Goal: Task Accomplishment & Management: Manage account settings

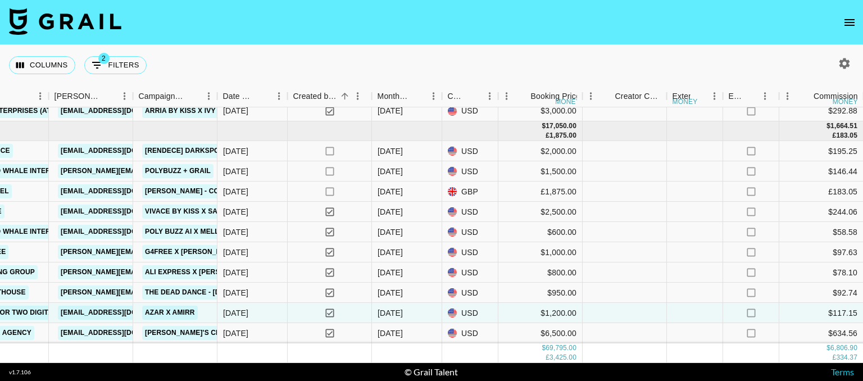
scroll to position [859, 549]
click at [839, 58] on icon "button" at bounding box center [843, 63] width 13 height 13
select select "Jul '25"
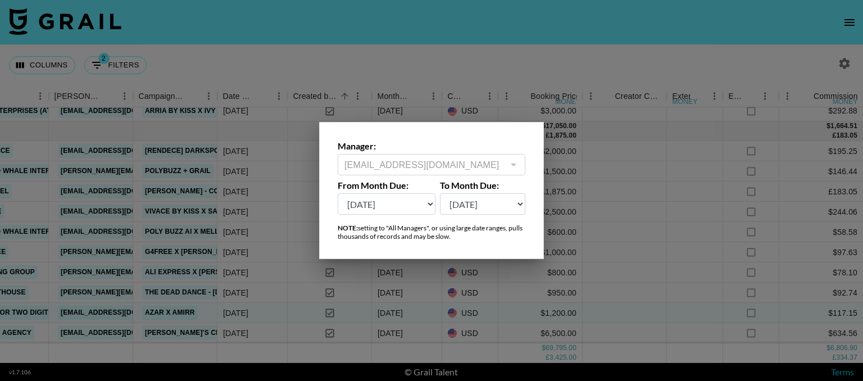
click at [638, 99] on div at bounding box center [431, 190] width 863 height 381
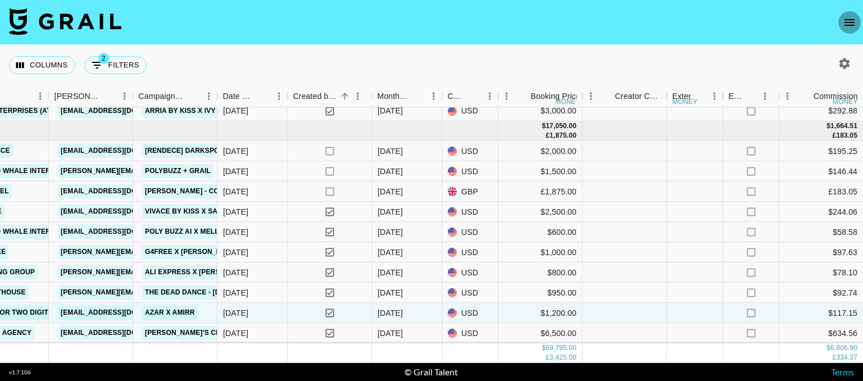
click at [850, 21] on icon "open drawer" at bounding box center [848, 22] width 13 height 13
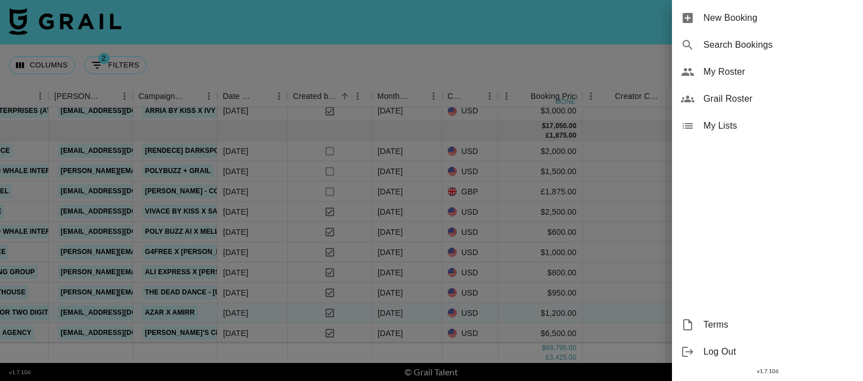
click at [532, 95] on div at bounding box center [431, 190] width 863 height 381
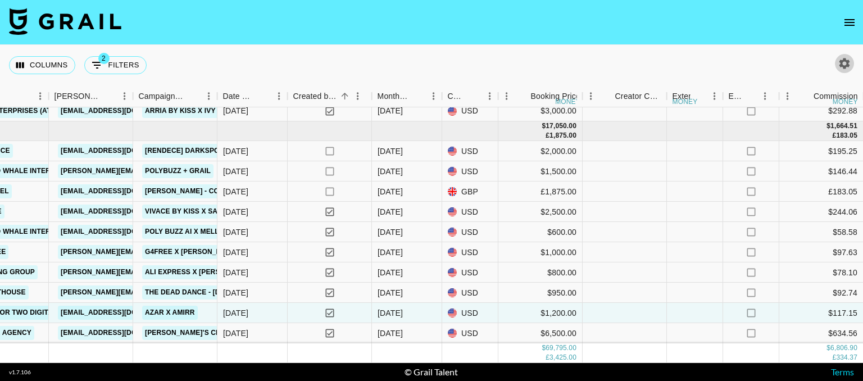
click at [842, 62] on icon "button" at bounding box center [843, 63] width 13 height 13
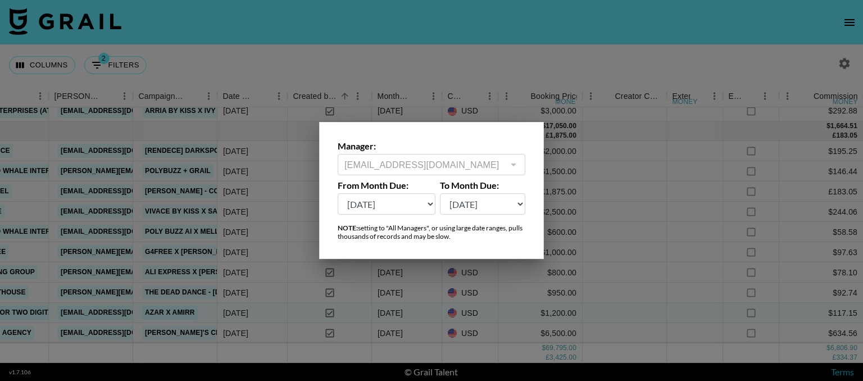
click at [407, 204] on select "Oct '26 Sep '26 Aug '26 Jul '26 Jun '26 May '26 Apr '26 Mar '26 Feb '26 Jan '26…" at bounding box center [387, 203] width 98 height 21
select select "Apr '25"
click at [338, 193] on select "Oct '26 Sep '26 Aug '26 Jul '26 Jun '26 May '26 Apr '26 Mar '26 Feb '26 Jan '26…" at bounding box center [387, 203] width 98 height 21
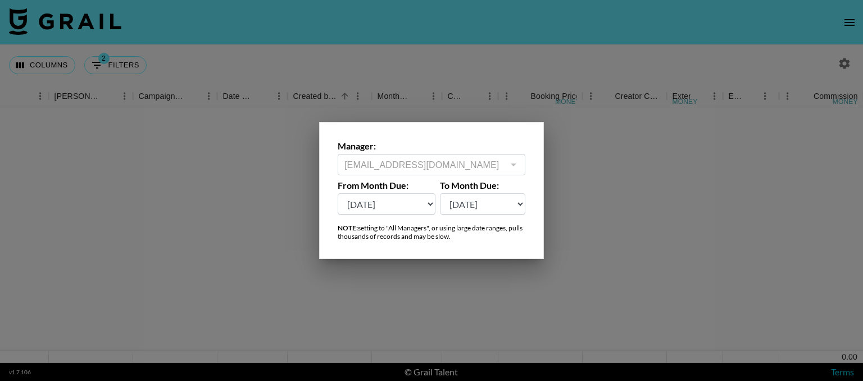
scroll to position [0, 549]
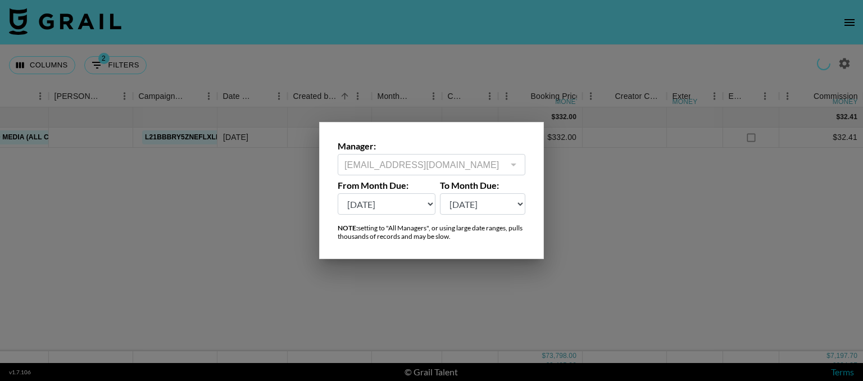
click at [647, 35] on div at bounding box center [431, 190] width 863 height 381
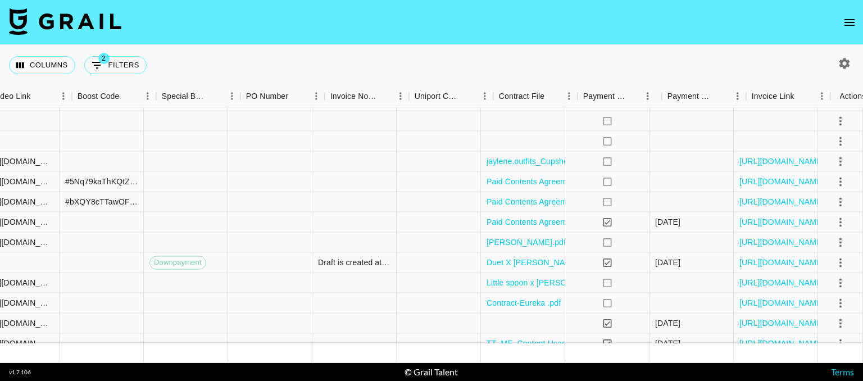
scroll to position [751, 1530]
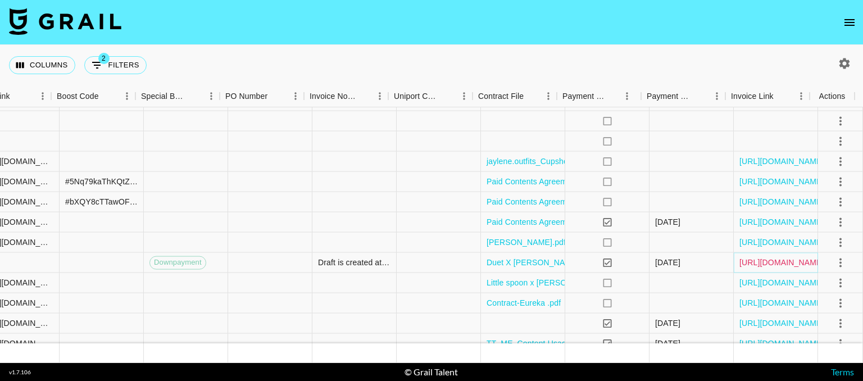
click at [782, 259] on link "https://in.xero.com/Jw8YolMS5MzLIPGQxvGEUU7mQmXJuIsmrjwaRYkf" at bounding box center [781, 262] width 85 height 11
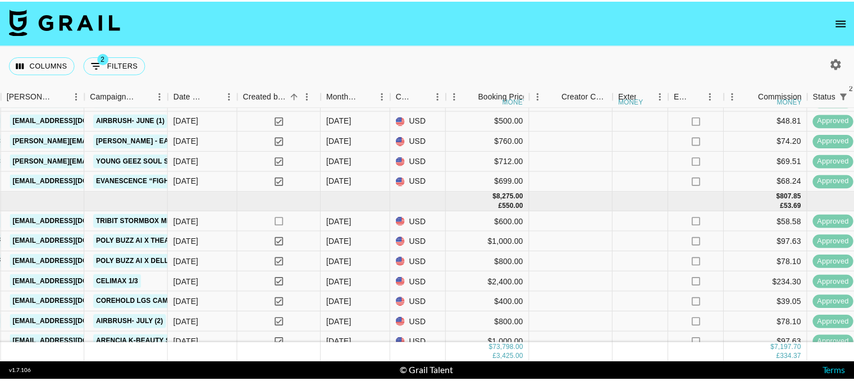
scroll to position [0, 597]
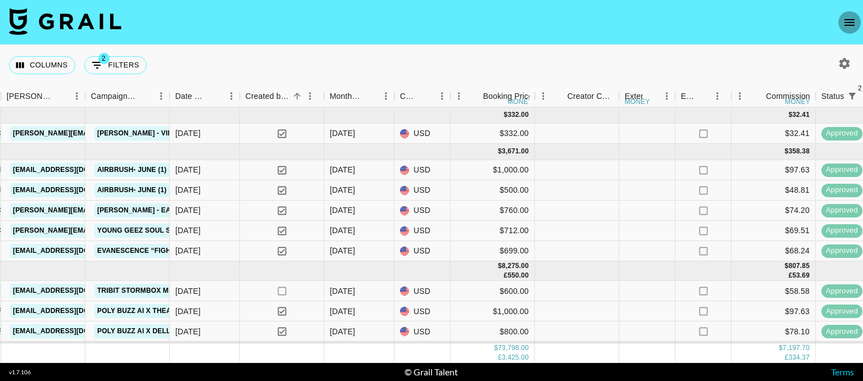
click at [851, 12] on button "open drawer" at bounding box center [849, 22] width 22 height 22
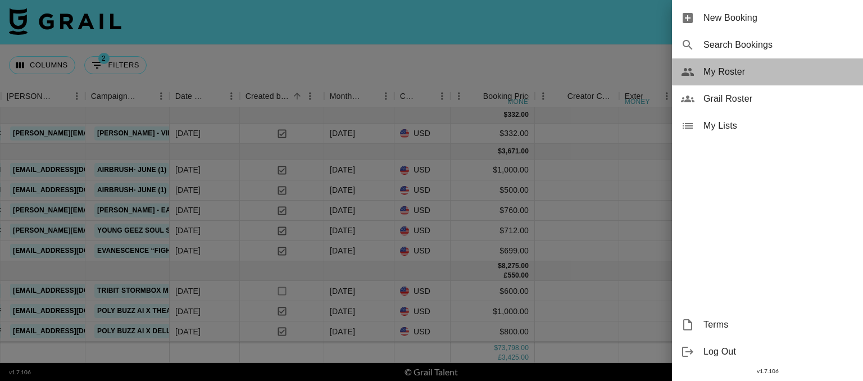
click at [737, 67] on span "My Roster" at bounding box center [778, 71] width 151 height 13
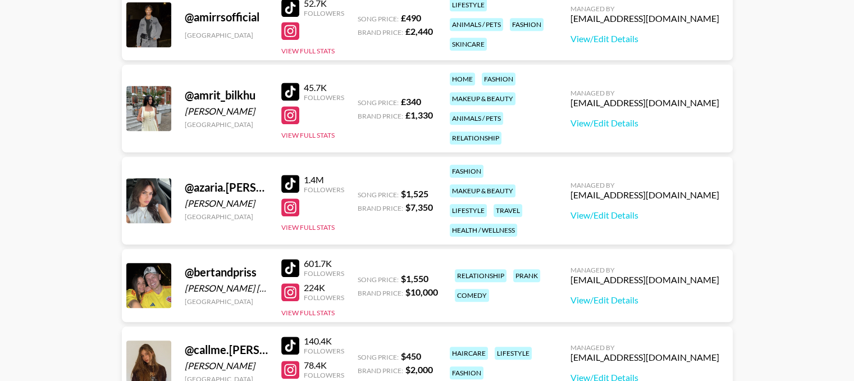
scroll to position [909, 0]
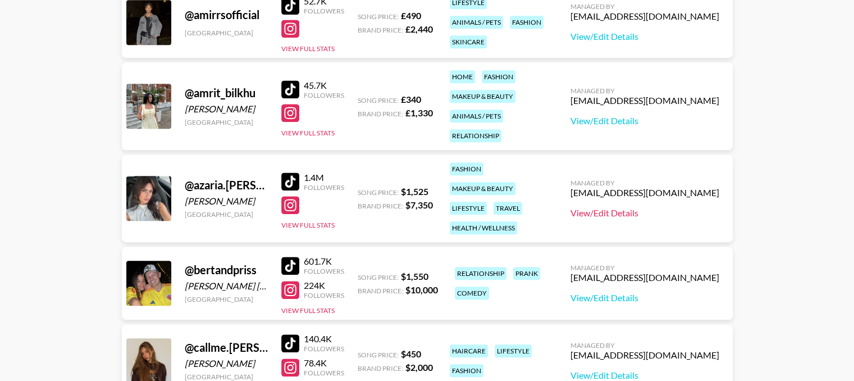
click at [634, 216] on link "View/Edit Details" at bounding box center [645, 212] width 149 height 11
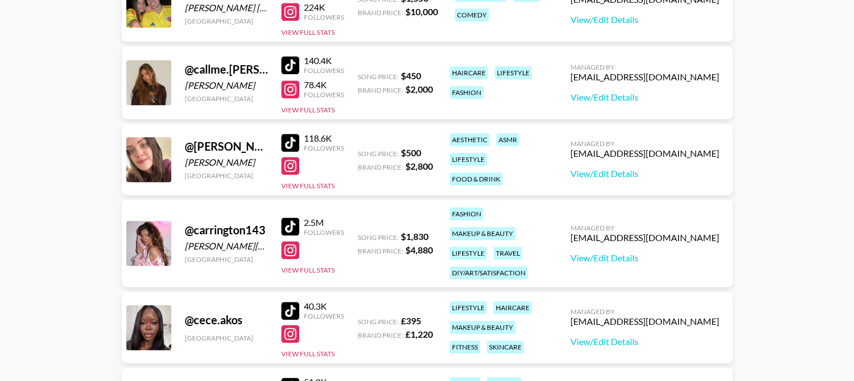
scroll to position [1298, 0]
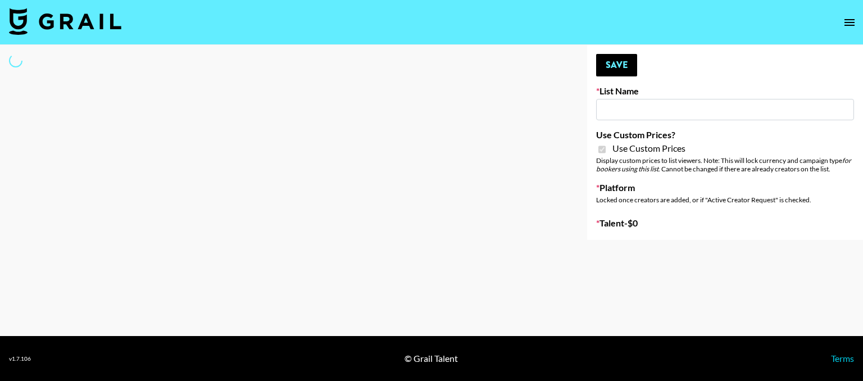
type input "HaruHaru Wonder 15/10"
checkbox input "true"
select select "Brand"
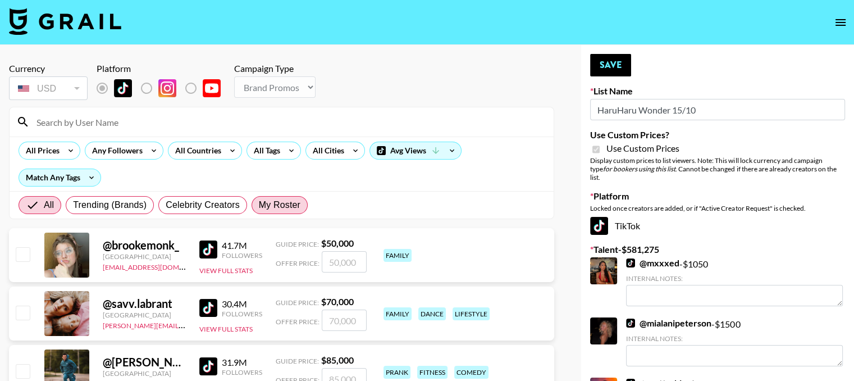
click at [299, 200] on span "My Roster" at bounding box center [280, 204] width 42 height 13
click at [259, 205] on input "My Roster" at bounding box center [259, 205] width 0 height 0
radio input "true"
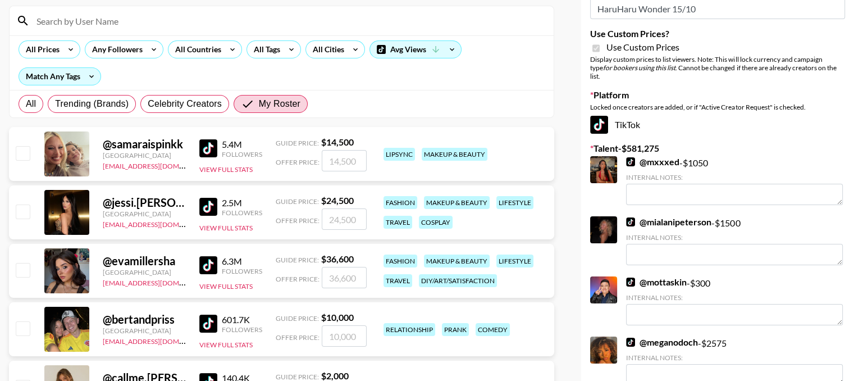
scroll to position [103, 0]
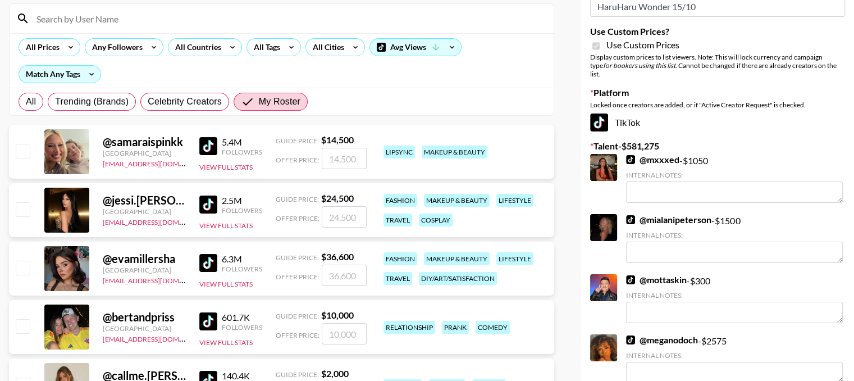
click at [26, 211] on input "checkbox" at bounding box center [22, 208] width 13 height 13
checkbox input "true"
click at [341, 218] on input "24500" at bounding box center [344, 216] width 45 height 21
type input "20000"
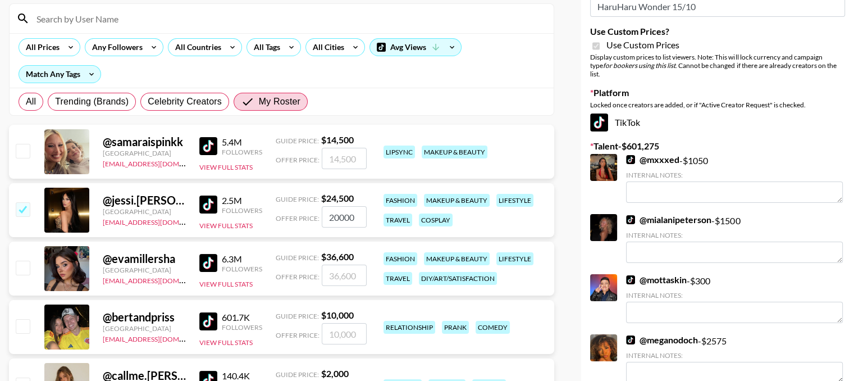
click at [332, 279] on input "number" at bounding box center [344, 275] width 45 height 21
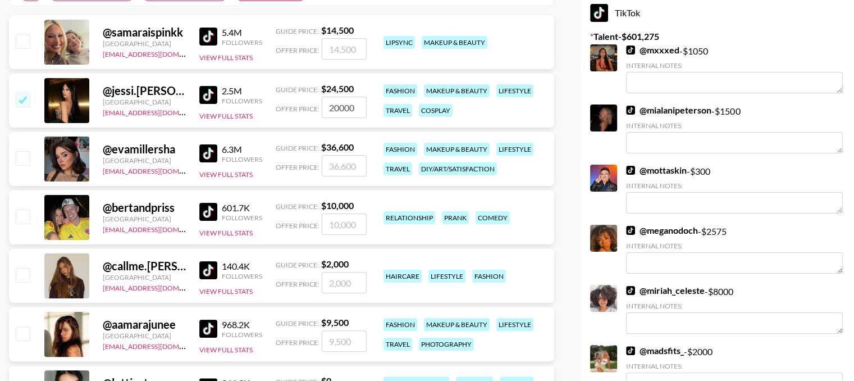
scroll to position [213, 0]
click at [207, 156] on img at bounding box center [208, 153] width 18 height 18
click at [28, 157] on input "checkbox" at bounding box center [22, 157] width 13 height 13
checkbox input "true"
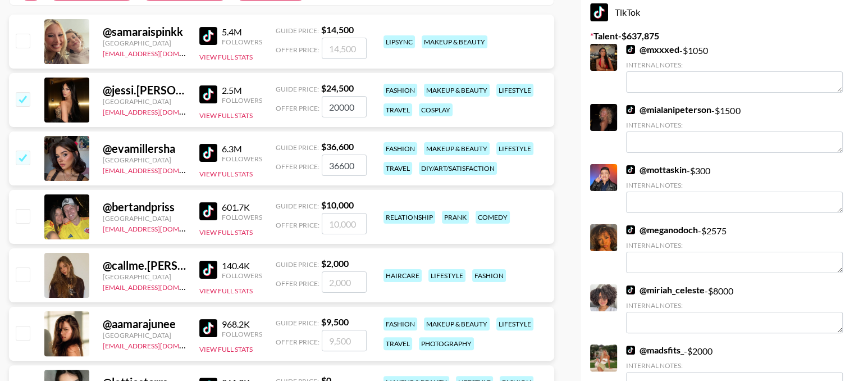
click at [345, 162] on input "36600" at bounding box center [344, 164] width 45 height 21
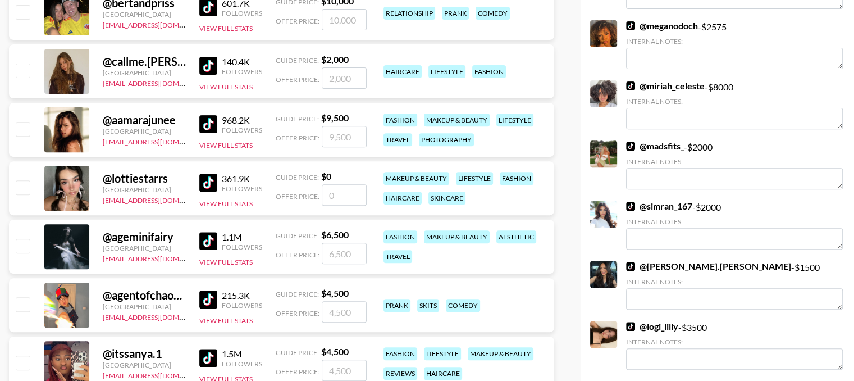
scroll to position [318, 0]
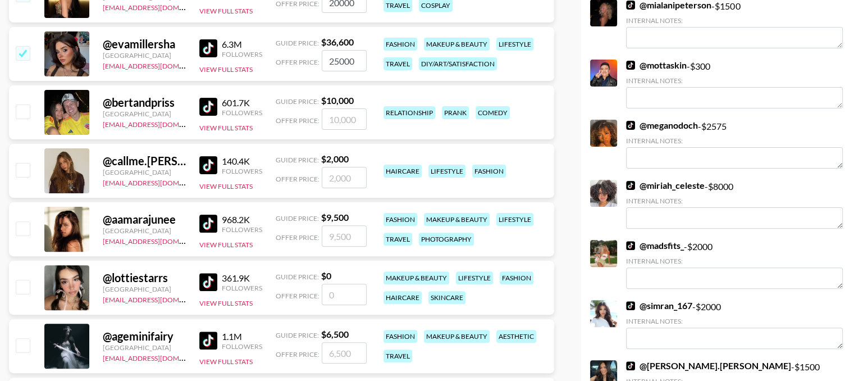
type input "25000"
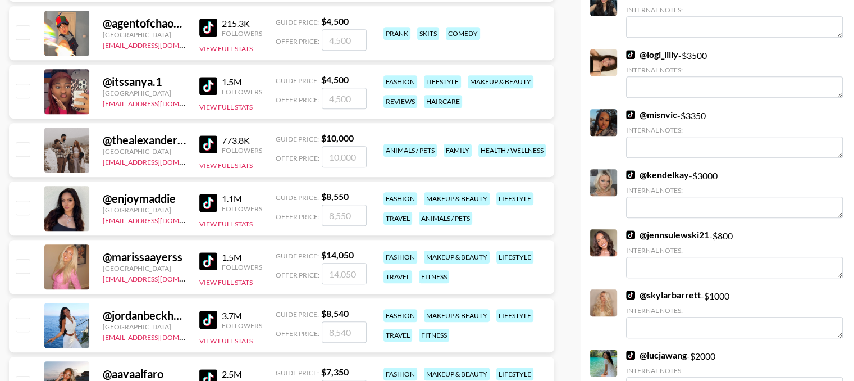
scroll to position [690, 0]
click at [25, 326] on input "checkbox" at bounding box center [22, 323] width 13 height 13
checkbox input "true"
click at [336, 329] on input "8540" at bounding box center [344, 331] width 45 height 21
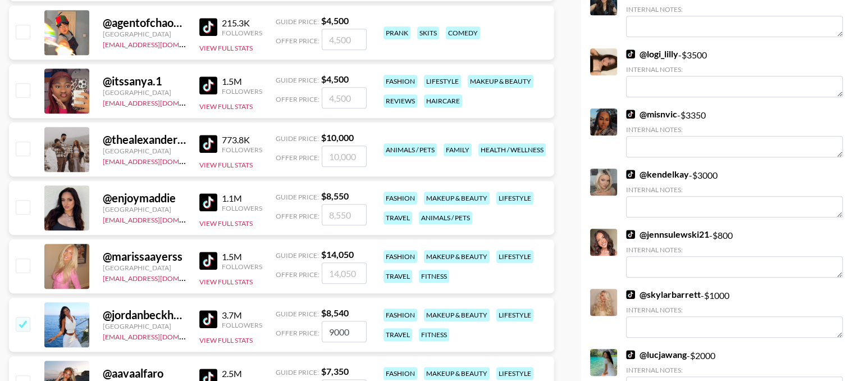
type input "9000"
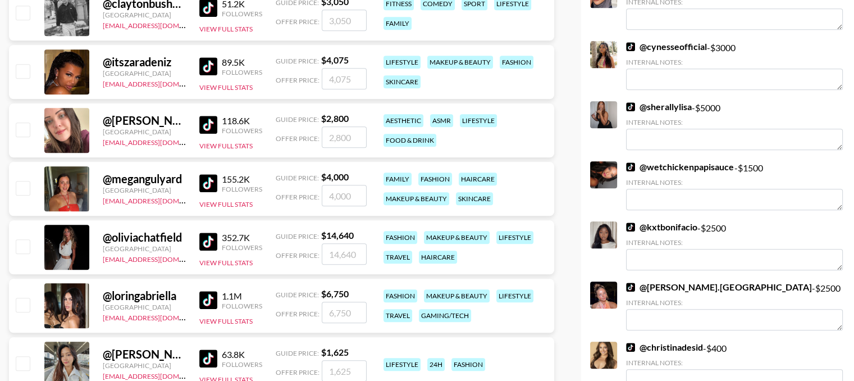
scroll to position [1197, 0]
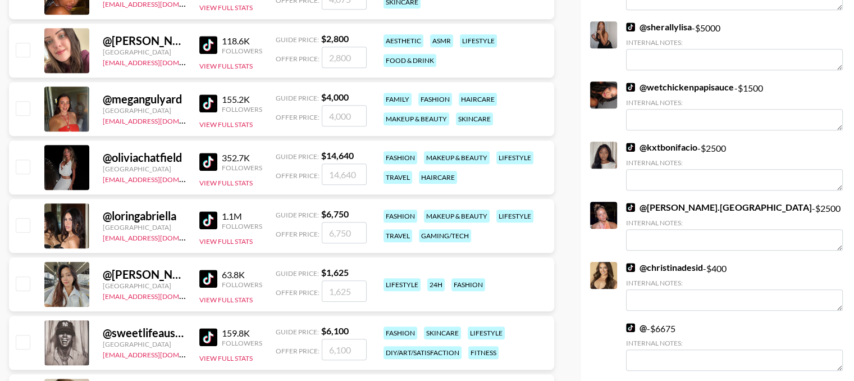
click at [18, 168] on input "checkbox" at bounding box center [22, 166] width 13 height 13
checkbox input "true"
click at [339, 176] on input "14640" at bounding box center [344, 173] width 45 height 21
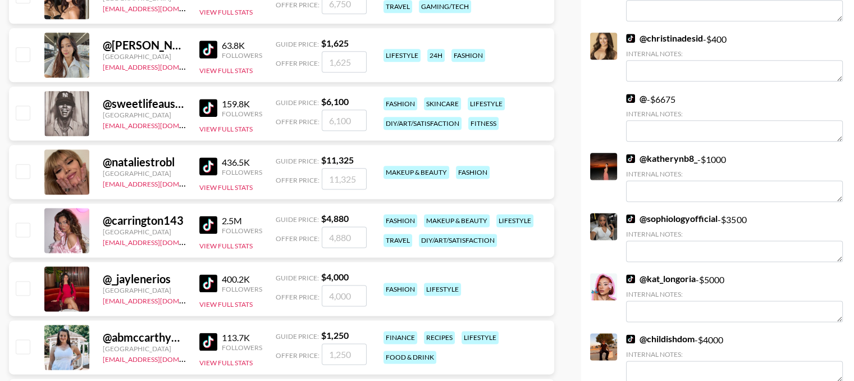
scroll to position [1427, 0]
type input "14500"
click at [22, 171] on input "checkbox" at bounding box center [22, 170] width 13 height 13
checkbox input "true"
click at [357, 175] on input "11325" at bounding box center [344, 178] width 45 height 21
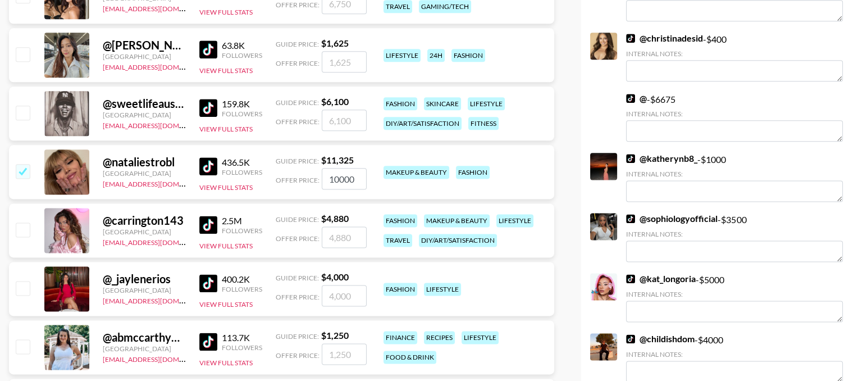
type input "10000"
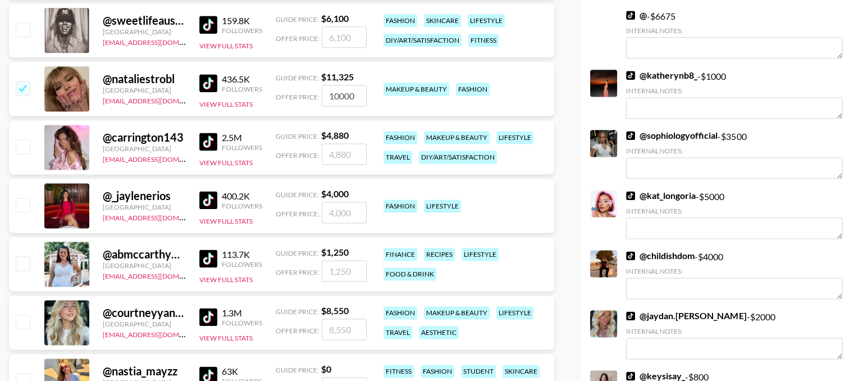
click at [23, 143] on input "checkbox" at bounding box center [22, 145] width 13 height 13
checkbox input "true"
type input "4880"
click at [23, 143] on input "checkbox" at bounding box center [22, 145] width 13 height 13
checkbox input "false"
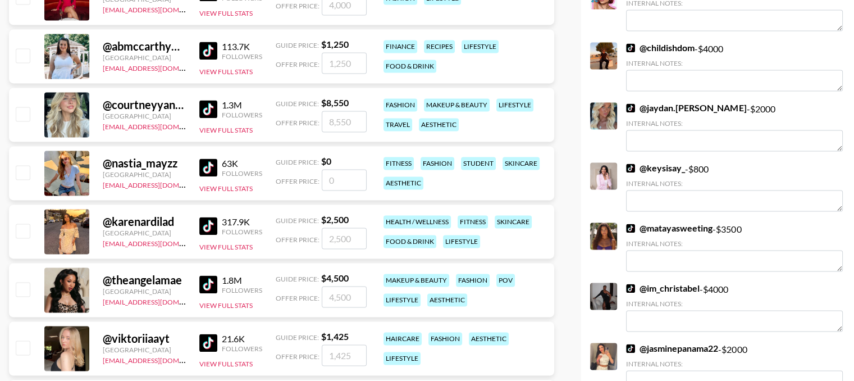
scroll to position [1721, 0]
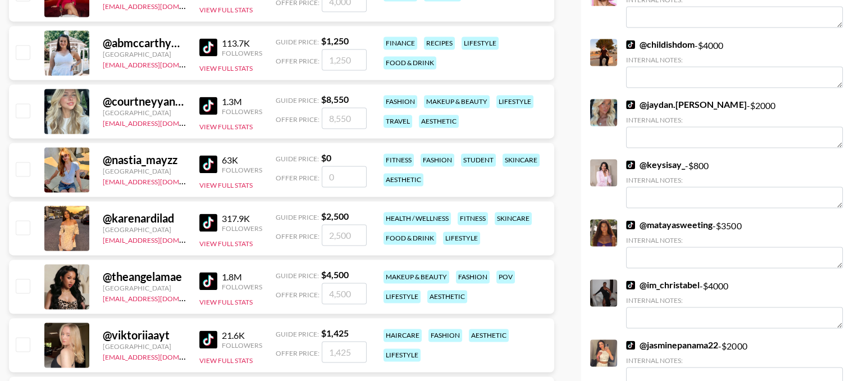
click at [20, 115] on input "checkbox" at bounding box center [22, 109] width 13 height 13
checkbox input "true"
click at [337, 121] on input "8550" at bounding box center [344, 117] width 45 height 21
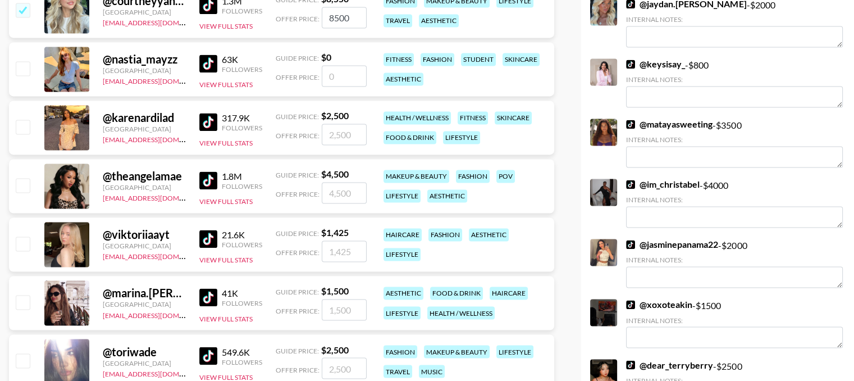
scroll to position [1833, 0]
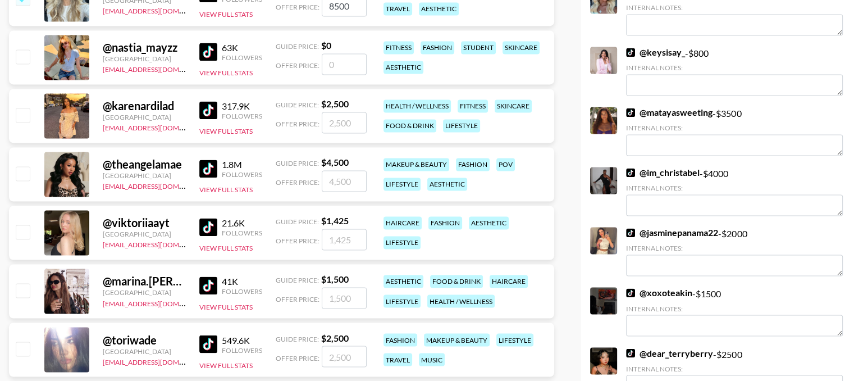
type input "8500"
click at [25, 113] on input "checkbox" at bounding box center [22, 114] width 13 height 13
checkbox input "true"
type input "2500"
click at [18, 167] on input "checkbox" at bounding box center [22, 172] width 13 height 13
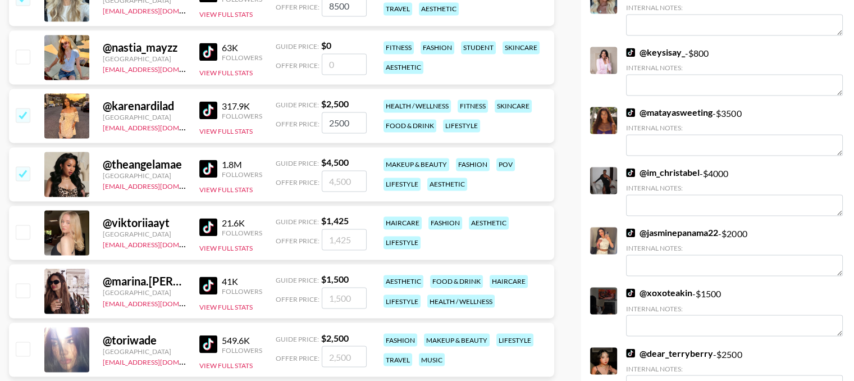
checkbox input "true"
click at [342, 175] on input "4500" at bounding box center [344, 180] width 45 height 21
type input "6"
checkbox input "false"
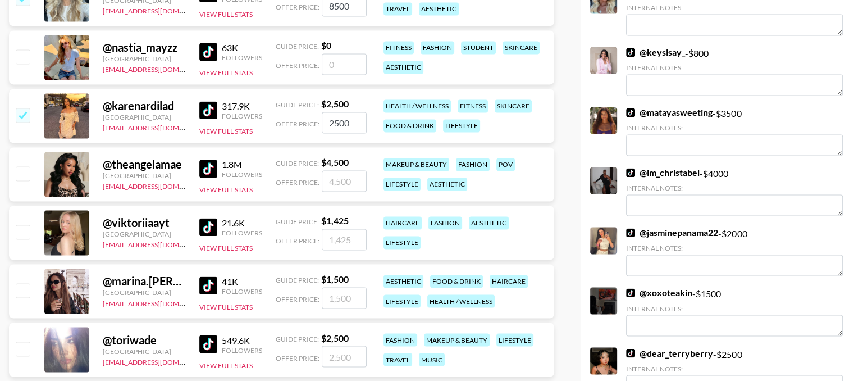
type input "5"
checkbox input "true"
type input "5000"
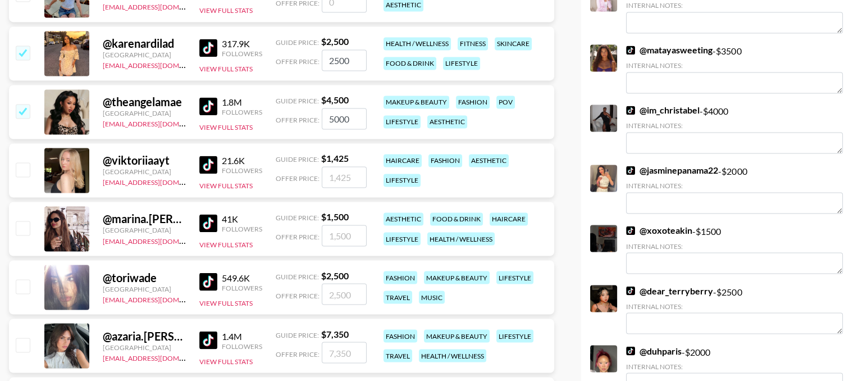
scroll to position [1897, 0]
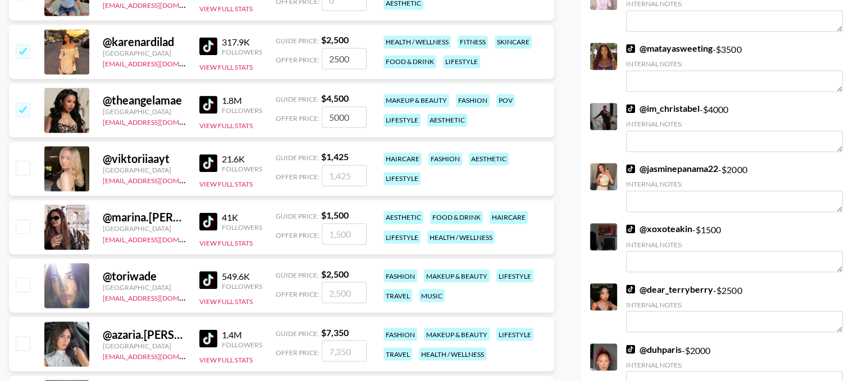
click at [23, 170] on input "checkbox" at bounding box center [22, 167] width 13 height 13
checkbox input "true"
click at [338, 171] on input "1425" at bounding box center [344, 175] width 45 height 21
type input "2000"
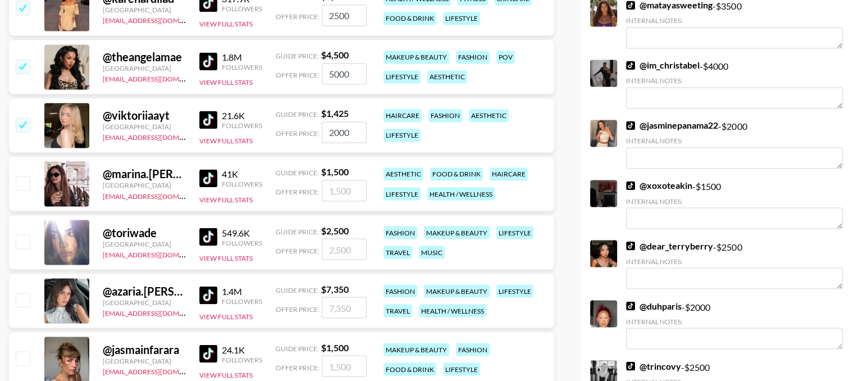
scroll to position [1942, 0]
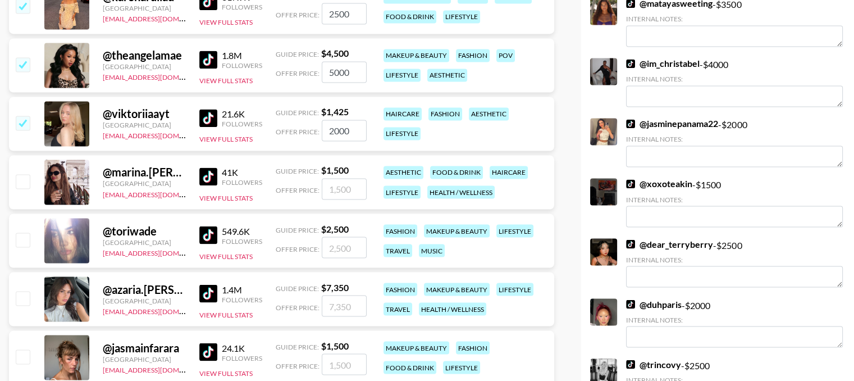
click at [27, 180] on input "checkbox" at bounding box center [22, 180] width 13 height 13
checkbox input "true"
type input "1500"
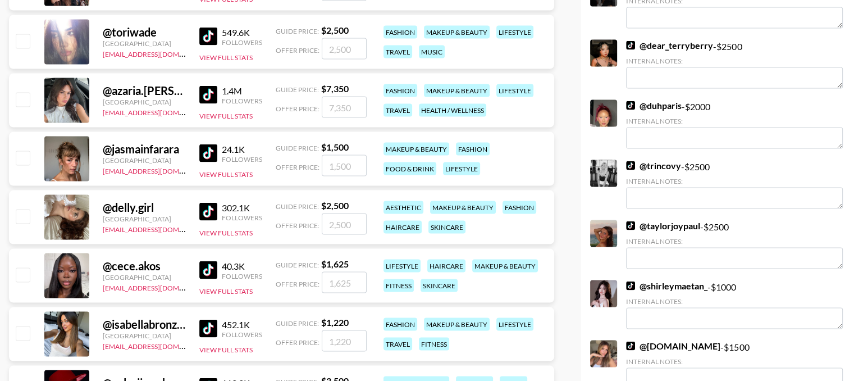
scroll to position [2141, 0]
click at [25, 158] on input "checkbox" at bounding box center [22, 157] width 13 height 13
checkbox input "true"
type input "1500"
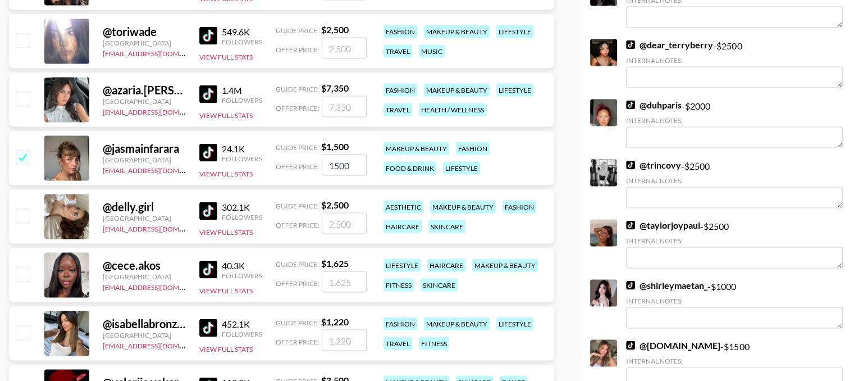
click at [26, 215] on input "checkbox" at bounding box center [22, 215] width 13 height 13
checkbox input "true"
type input "2500"
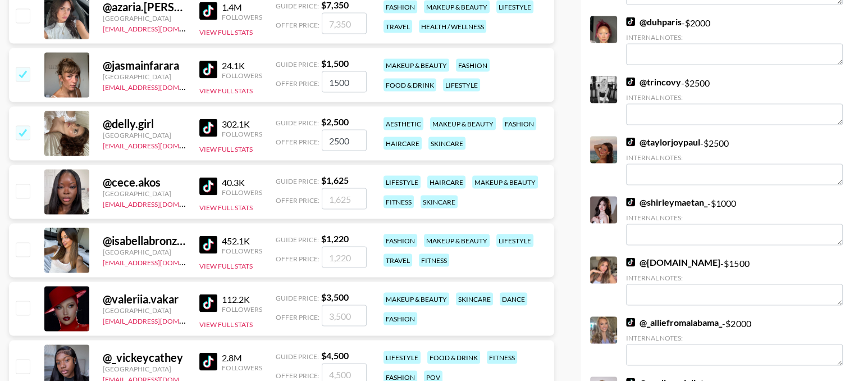
scroll to position [2224, 0]
click at [26, 187] on input "checkbox" at bounding box center [22, 190] width 13 height 13
checkbox input "true"
type input "1625"
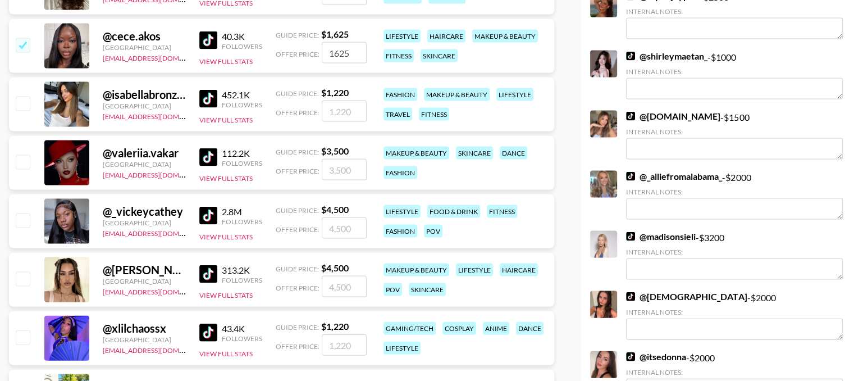
scroll to position [2439, 0]
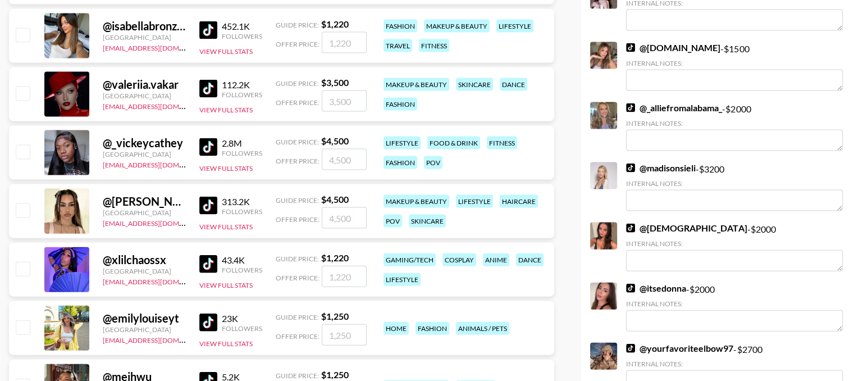
click at [24, 213] on input "checkbox" at bounding box center [22, 209] width 13 height 13
checkbox input "true"
type input "4500"
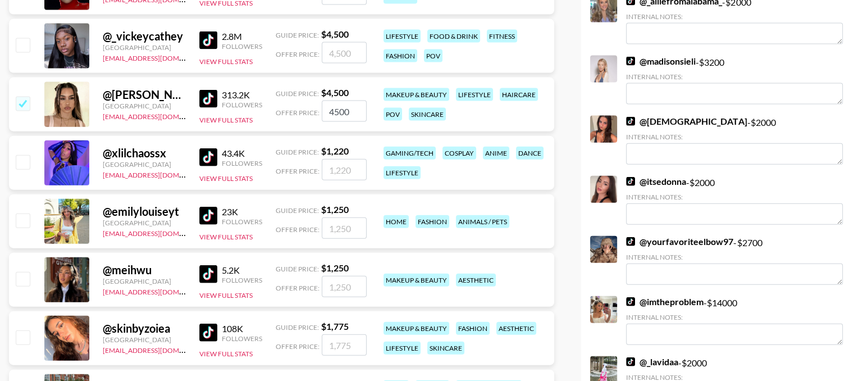
scroll to position [2642, 0]
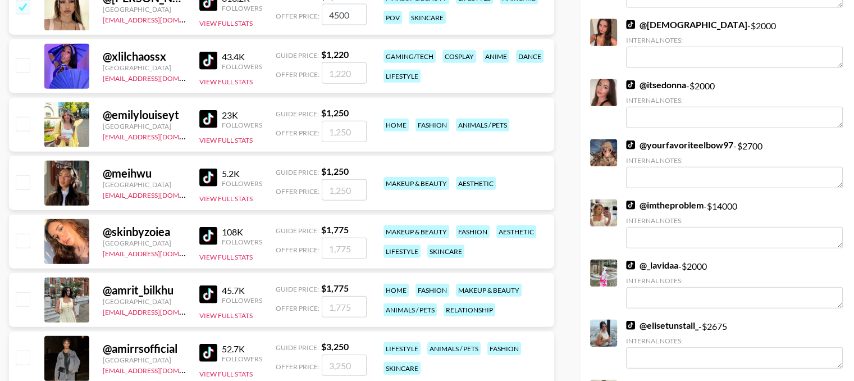
click at [20, 240] on input "checkbox" at bounding box center [22, 240] width 13 height 13
checkbox input "true"
click at [348, 244] on input "1775" at bounding box center [344, 248] width 45 height 21
type input "1"
checkbox input "false"
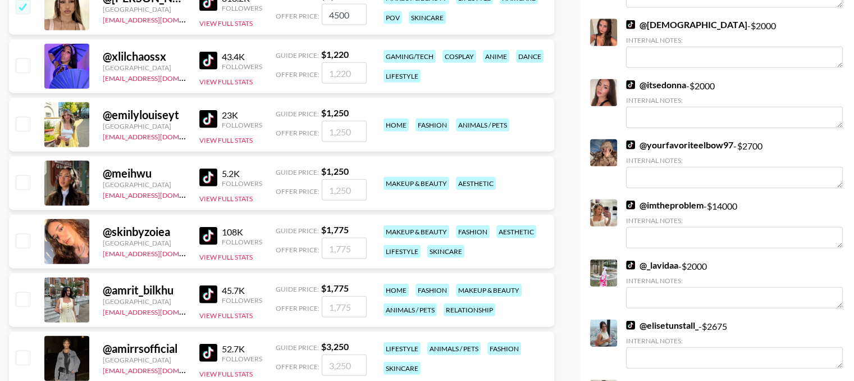
type input "1"
checkbox input "true"
type input "1800"
click at [27, 183] on input "checkbox" at bounding box center [22, 181] width 13 height 13
checkbox input "true"
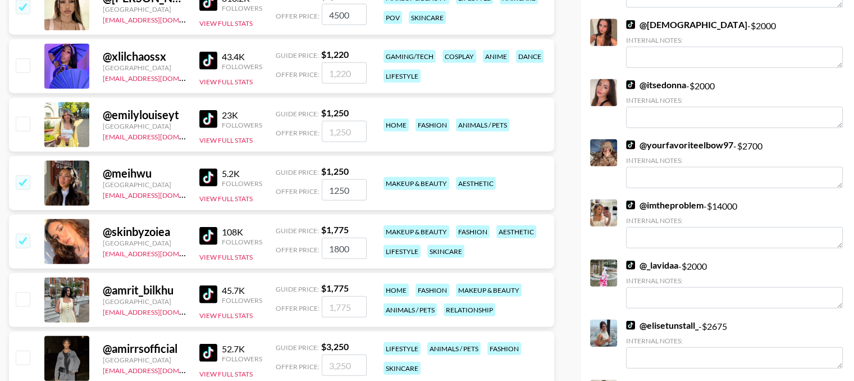
click at [344, 188] on input "1250" at bounding box center [344, 189] width 45 height 21
type input "1500"
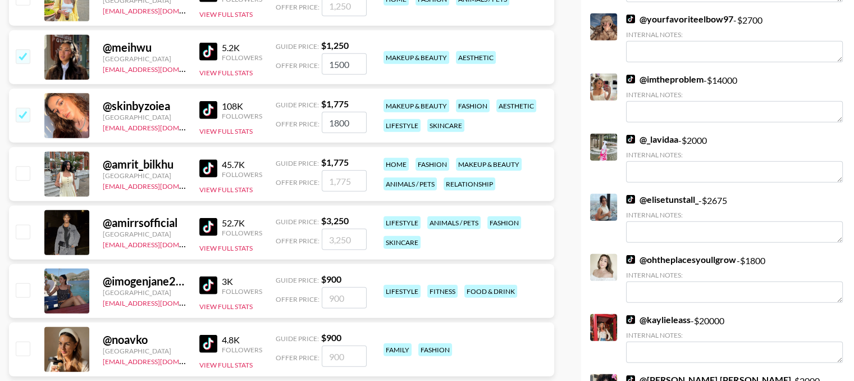
scroll to position [2774, 0]
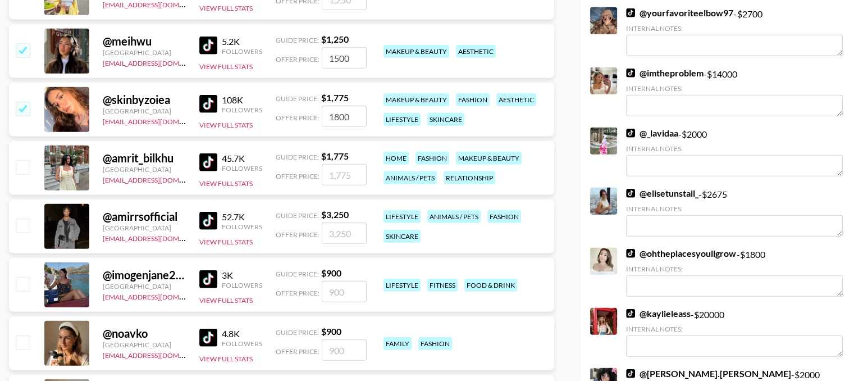
click at [16, 169] on input "checkbox" at bounding box center [22, 166] width 13 height 13
checkbox input "true"
click at [341, 169] on input "1775" at bounding box center [344, 174] width 45 height 21
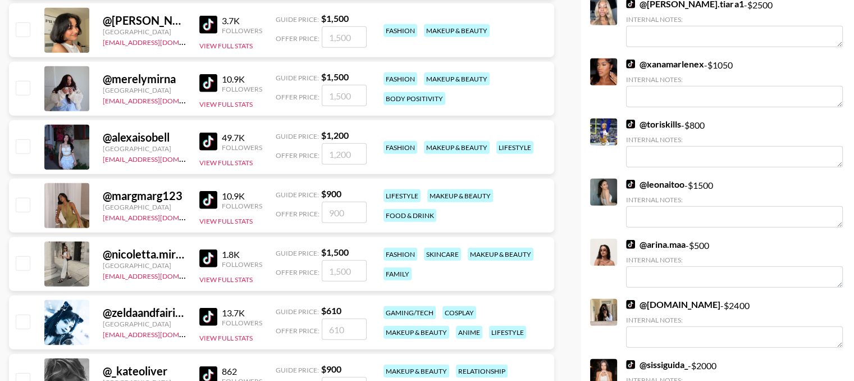
scroll to position [3206, 0]
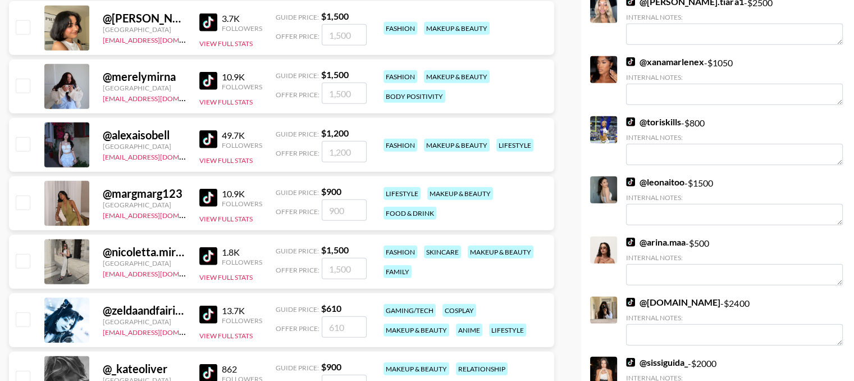
type input "1800"
click at [23, 90] on input "checkbox" at bounding box center [22, 85] width 13 height 13
checkbox input "true"
type input "1500"
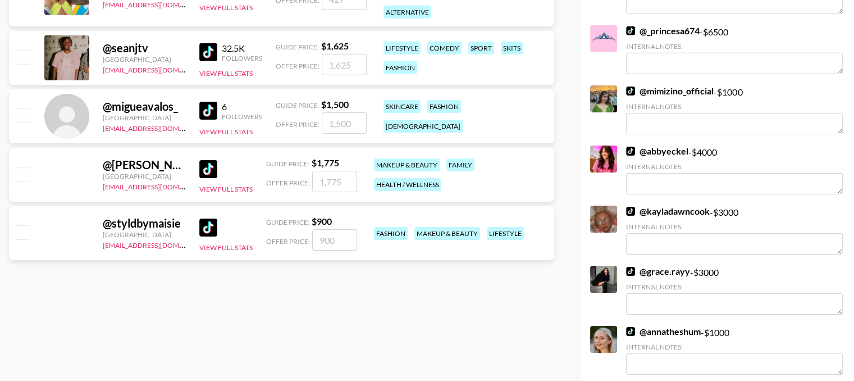
scroll to position [3657, 0]
click at [204, 168] on img at bounding box center [208, 169] width 18 height 18
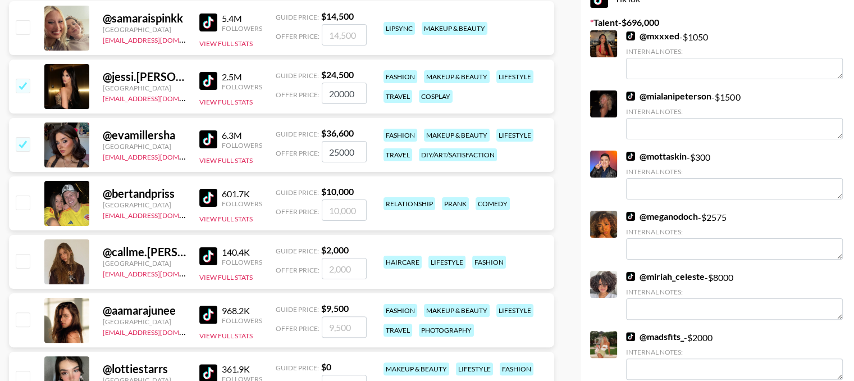
scroll to position [0, 0]
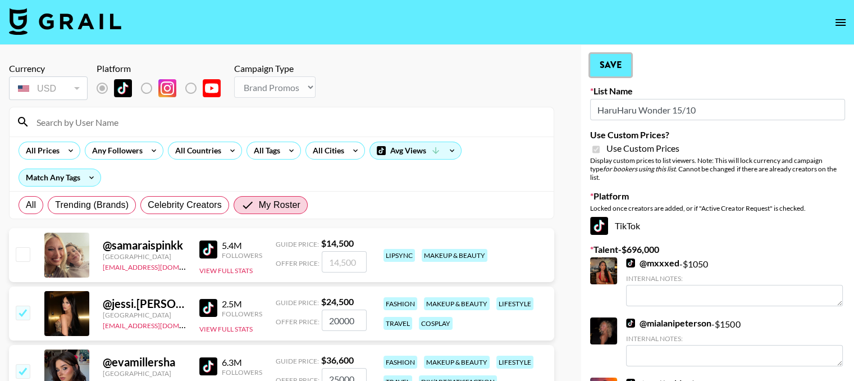
click at [607, 71] on button "Save" at bounding box center [610, 65] width 41 height 22
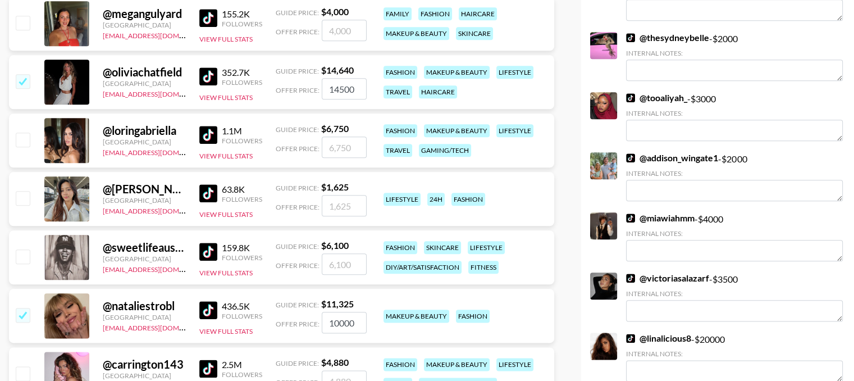
scroll to position [1337, 0]
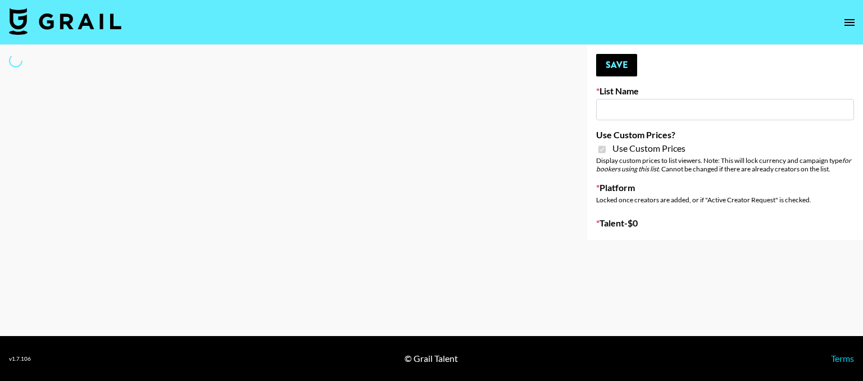
type input "Walmart Fashion"
checkbox input "true"
select select "Brand"
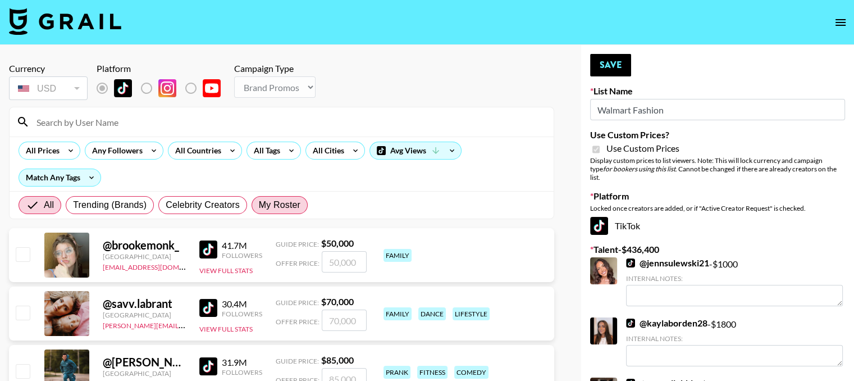
click at [270, 197] on label "My Roster" at bounding box center [280, 205] width 56 height 18
click at [259, 205] on input "My Roster" at bounding box center [259, 205] width 0 height 0
radio input "true"
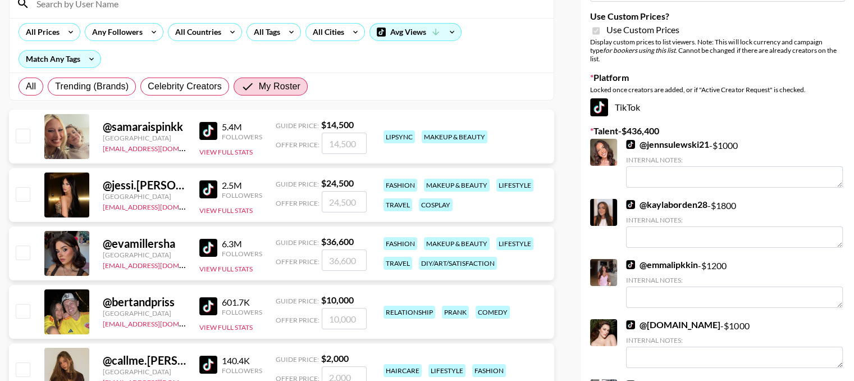
scroll to position [119, 0]
click at [21, 140] on input "checkbox" at bounding box center [22, 134] width 13 height 13
checkbox input "true"
click at [344, 144] on input "14500" at bounding box center [344, 142] width 45 height 21
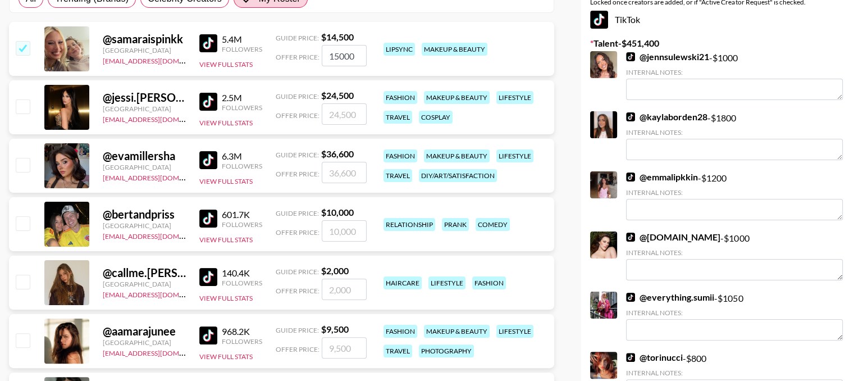
scroll to position [207, 0]
type input "15000"
click at [18, 111] on input "checkbox" at bounding box center [22, 105] width 13 height 13
checkbox input "true"
type input "24500"
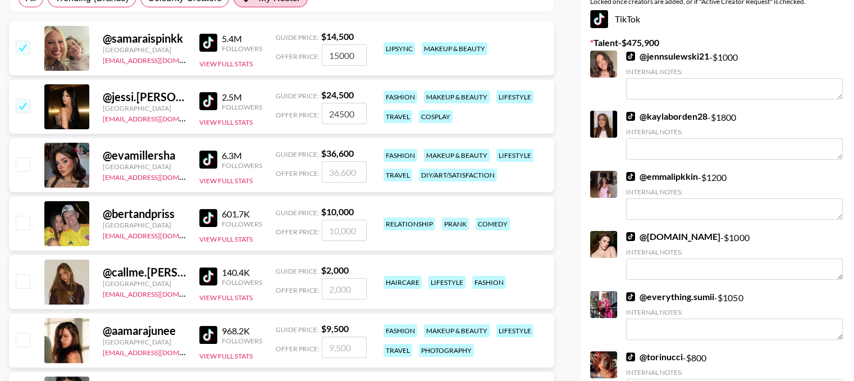
click at [24, 165] on input "checkbox" at bounding box center [22, 163] width 13 height 13
checkbox input "true"
type input "36600"
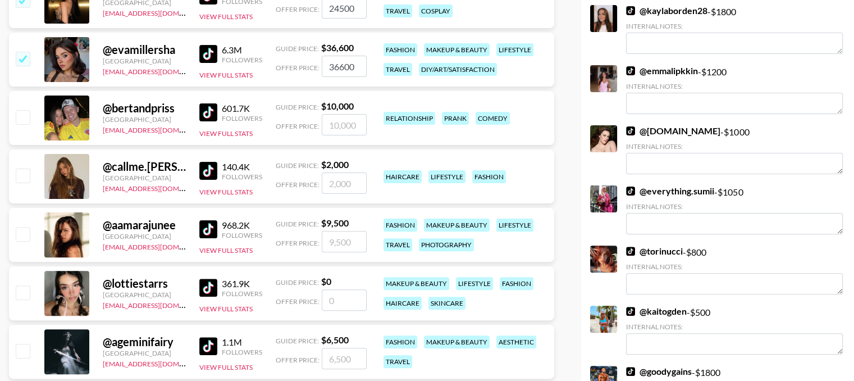
scroll to position [313, 0]
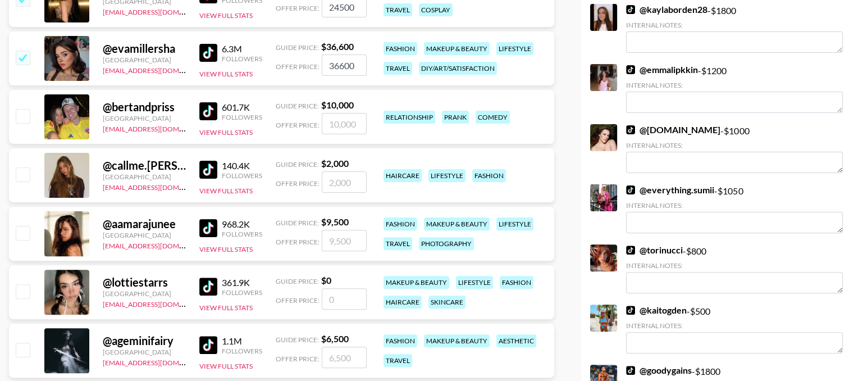
click at [19, 237] on input "checkbox" at bounding box center [22, 232] width 13 height 13
checkbox input "true"
type input "9500"
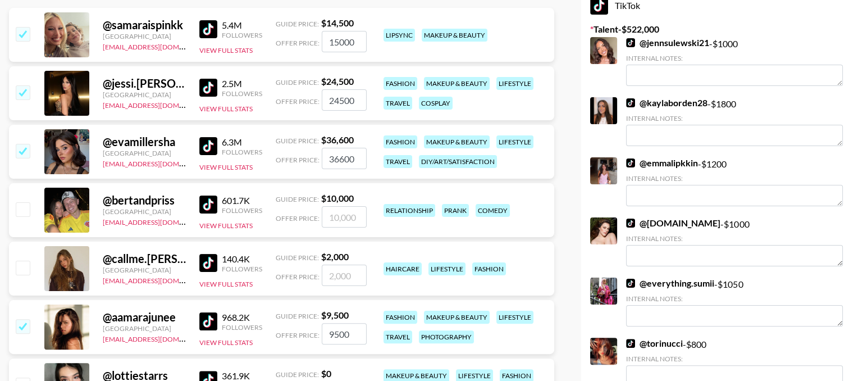
scroll to position [219, 0]
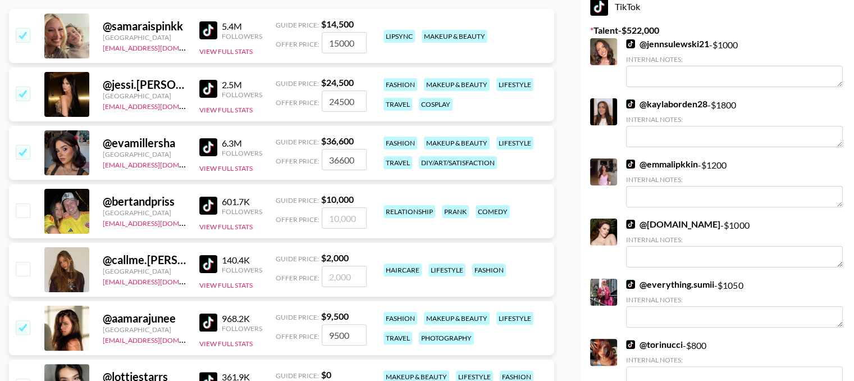
click at [345, 160] on input "36600" at bounding box center [344, 159] width 45 height 21
type input "35000"
click at [340, 98] on input "24500" at bounding box center [344, 100] width 45 height 21
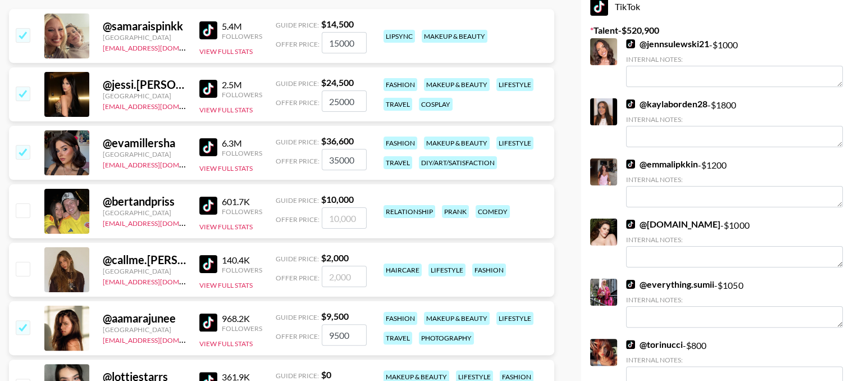
type input "25000"
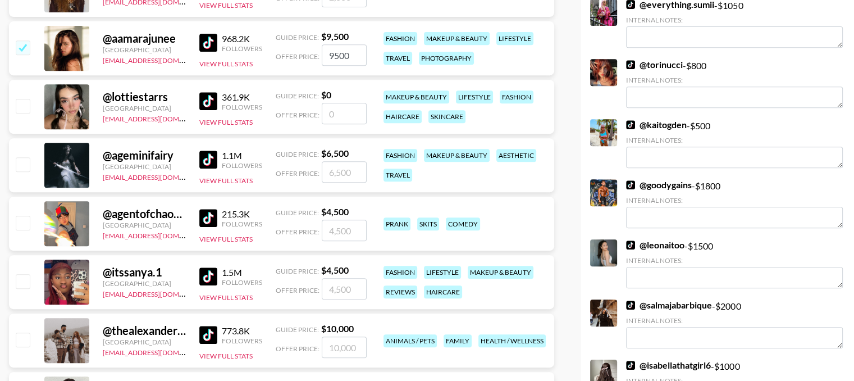
scroll to position [472, 0]
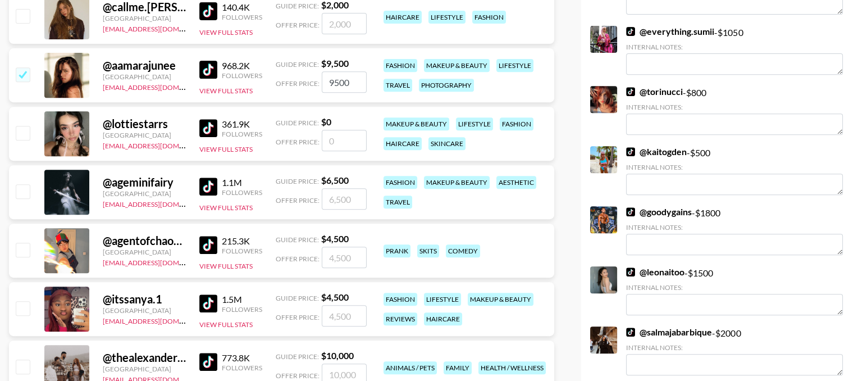
click at [331, 87] on input "9500" at bounding box center [344, 81] width 45 height 21
type input "15000"
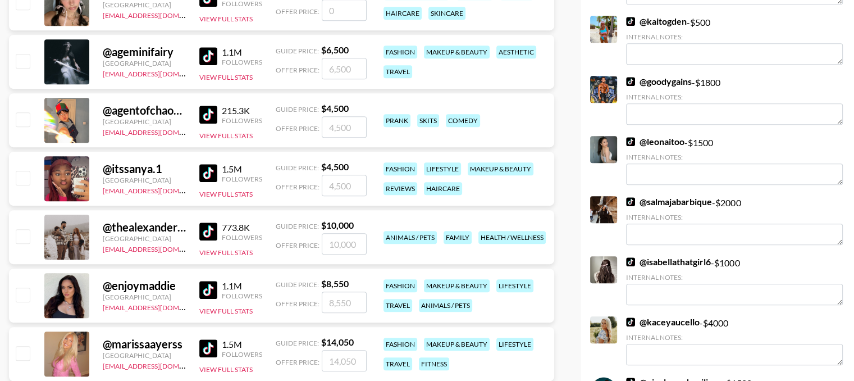
scroll to position [607, 0]
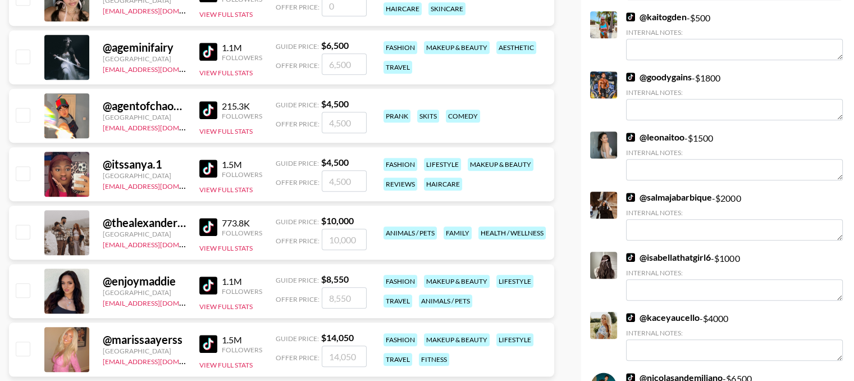
click at [24, 169] on input "checkbox" at bounding box center [22, 172] width 13 height 13
checkbox input "true"
click at [343, 185] on input "4500" at bounding box center [344, 180] width 45 height 21
type input "8"
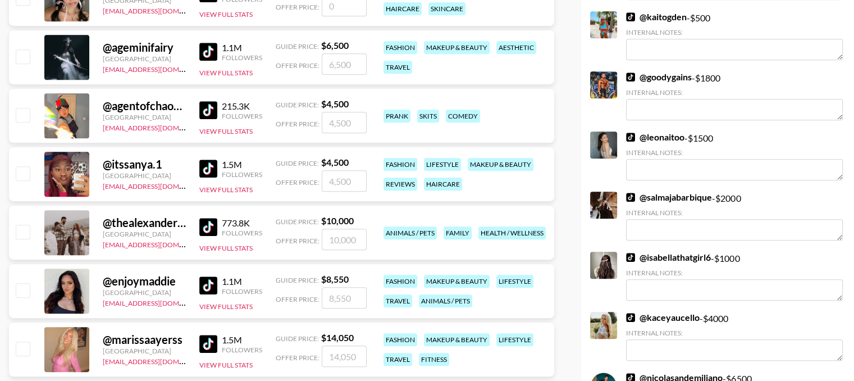
checkbox input "false"
type input "7"
checkbox input "true"
type input "7000"
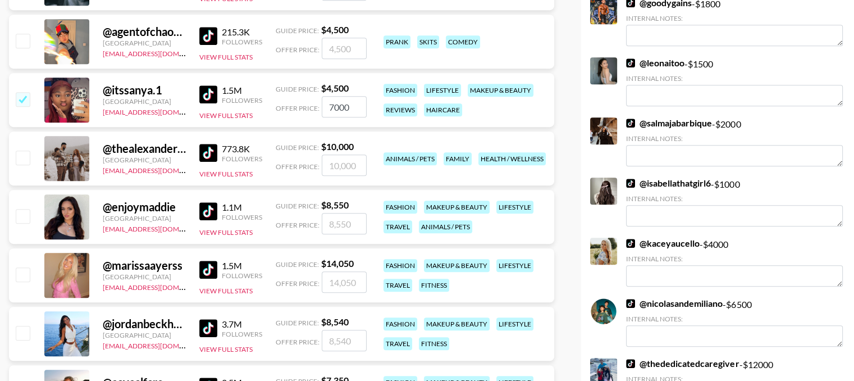
scroll to position [683, 0]
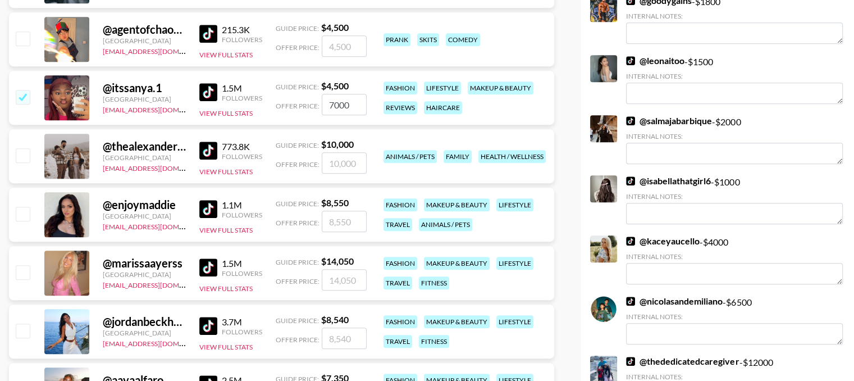
click at [27, 209] on input "checkbox" at bounding box center [22, 213] width 13 height 13
checkbox input "true"
click at [348, 223] on input "8550" at bounding box center [344, 221] width 45 height 21
click at [336, 217] on input "8550" at bounding box center [344, 221] width 45 height 21
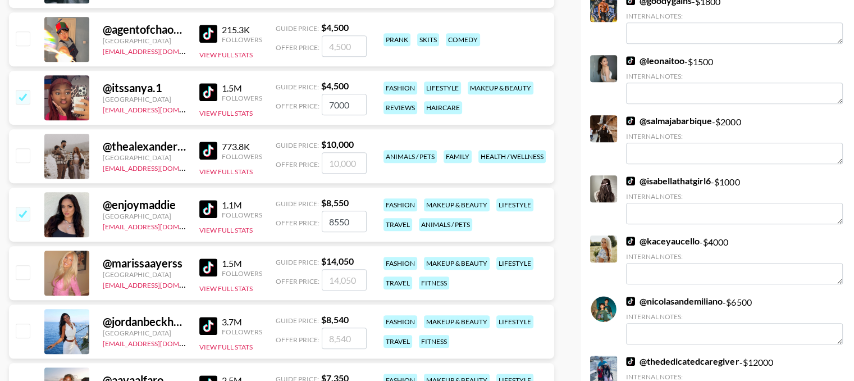
click at [336, 217] on input "8550" at bounding box center [344, 221] width 45 height 21
type input "10000"
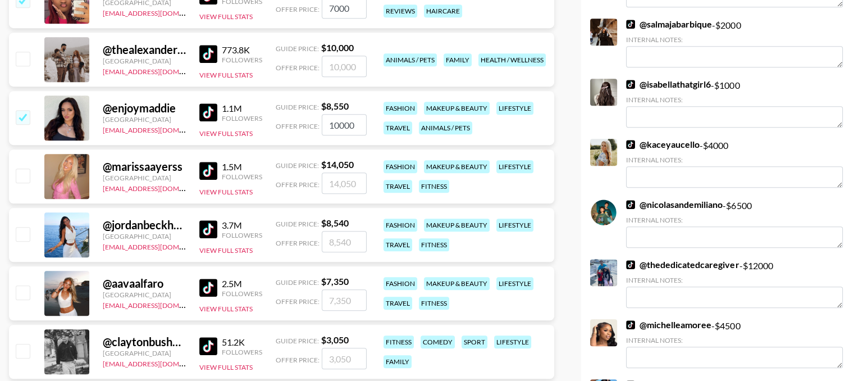
click at [25, 175] on input "checkbox" at bounding box center [22, 174] width 13 height 13
checkbox input "true"
click at [344, 178] on input "14050" at bounding box center [344, 182] width 45 height 21
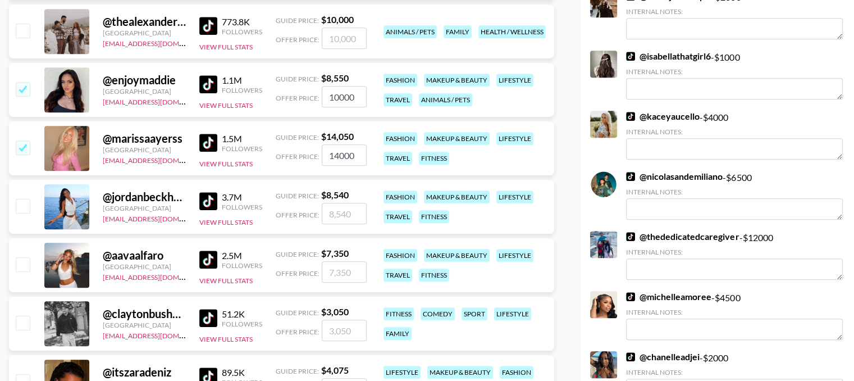
scroll to position [800, 0]
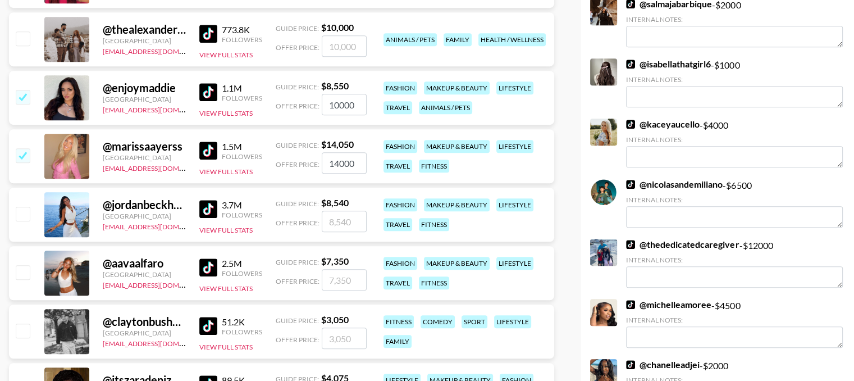
click at [340, 158] on input "14000" at bounding box center [344, 162] width 45 height 21
type input "15000"
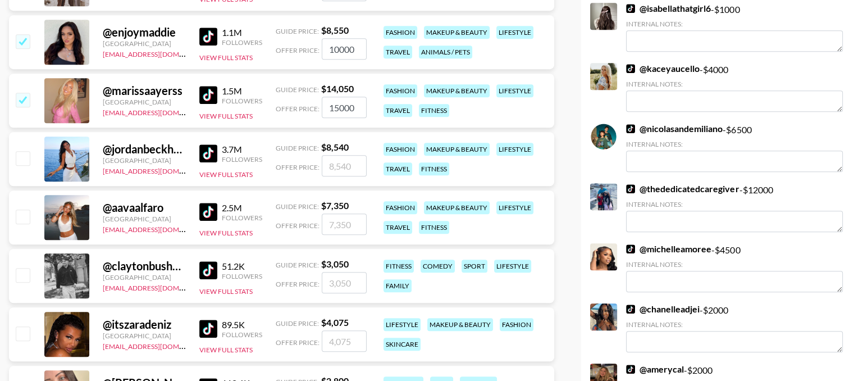
scroll to position [862, 0]
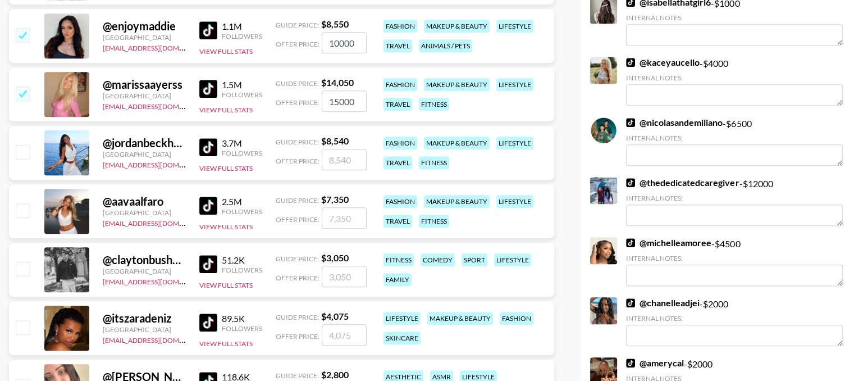
click at [20, 154] on input "checkbox" at bounding box center [22, 151] width 13 height 13
checkbox input "true"
click at [344, 165] on input "8540" at bounding box center [344, 159] width 45 height 21
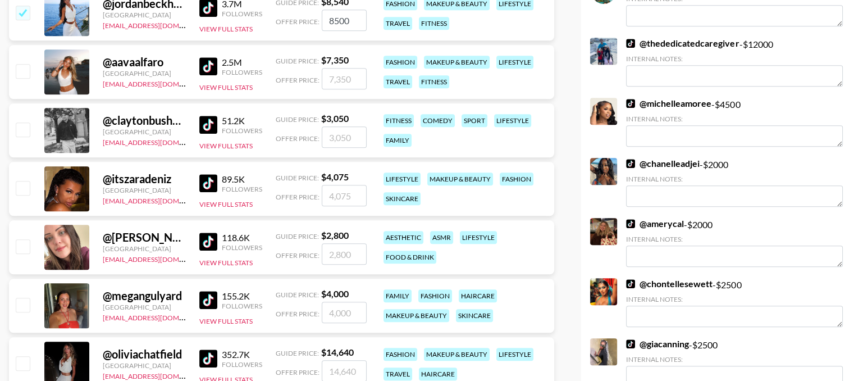
scroll to position [1010, 0]
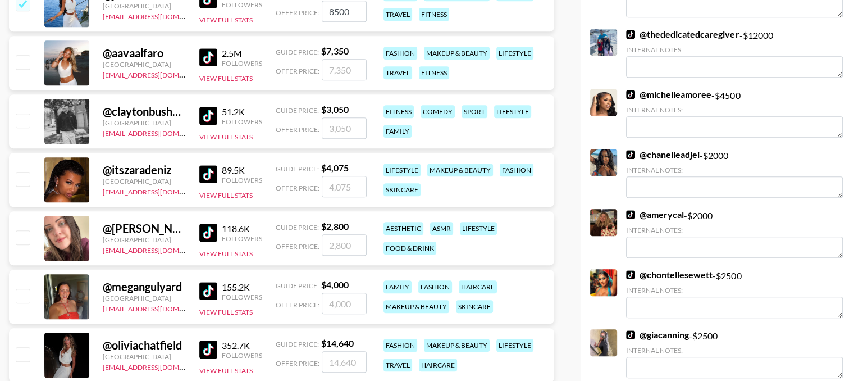
type input "8500"
click at [24, 131] on div "@ claytonbush2000 United States dilnasheen.batool@grail-talent.com 51.2K Follow…" at bounding box center [281, 121] width 545 height 54
click at [24, 124] on input "checkbox" at bounding box center [22, 119] width 13 height 13
checkbox input "true"
click at [335, 129] on input "3050" at bounding box center [344, 127] width 45 height 21
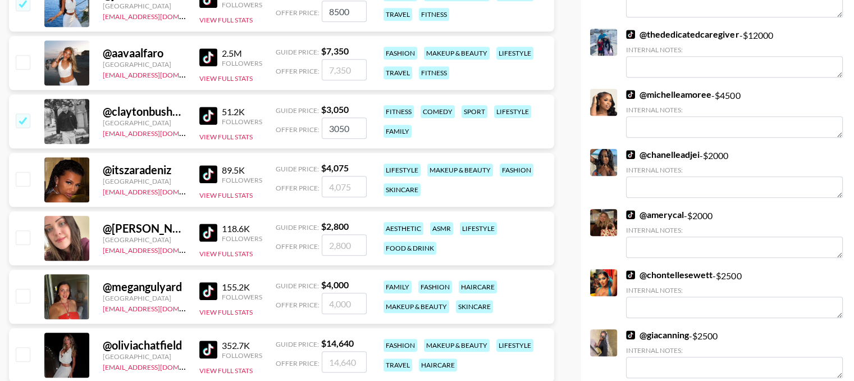
click at [335, 129] on input "3050" at bounding box center [344, 127] width 45 height 21
type input "5"
checkbox input "false"
type input "6"
checkbox input "true"
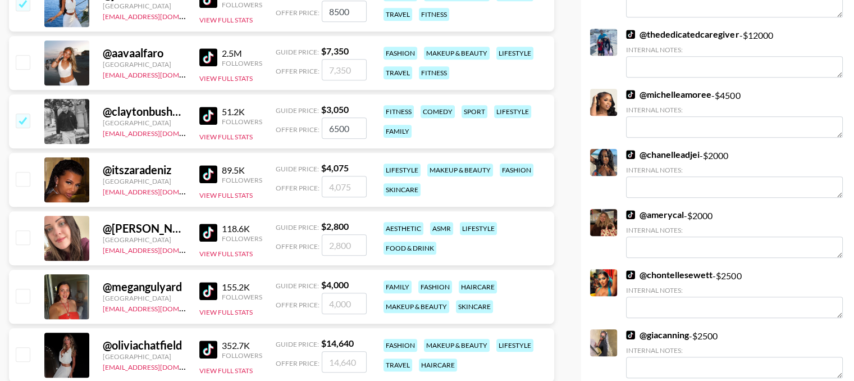
type input "6500"
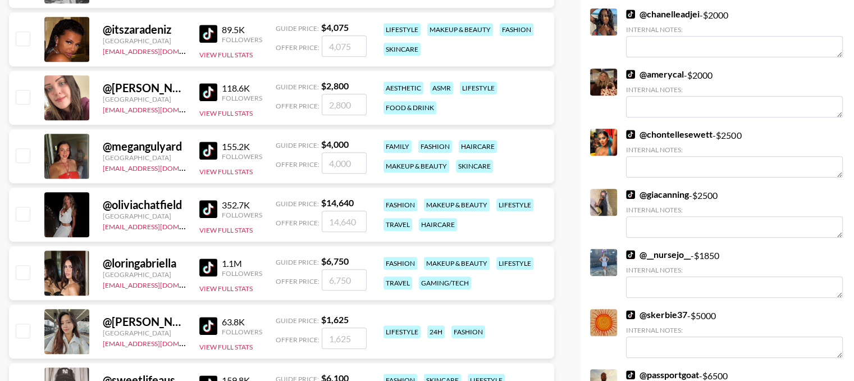
scroll to position [1150, 0]
click at [22, 156] on input "checkbox" at bounding box center [22, 154] width 13 height 13
checkbox input "true"
click at [343, 162] on input "4000" at bounding box center [344, 162] width 45 height 21
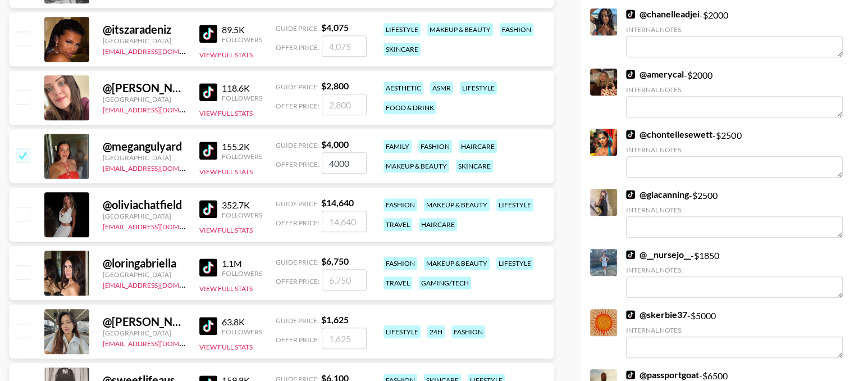
type input "1"
checkbox input "false"
type input "8"
checkbox input "true"
checkbox input "false"
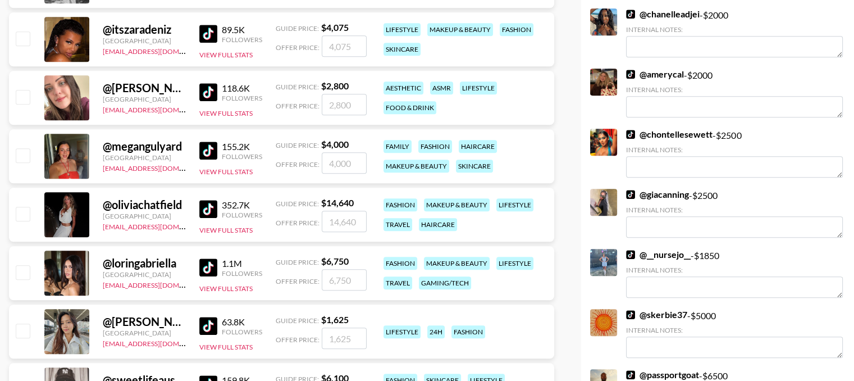
type input "8"
checkbox input "true"
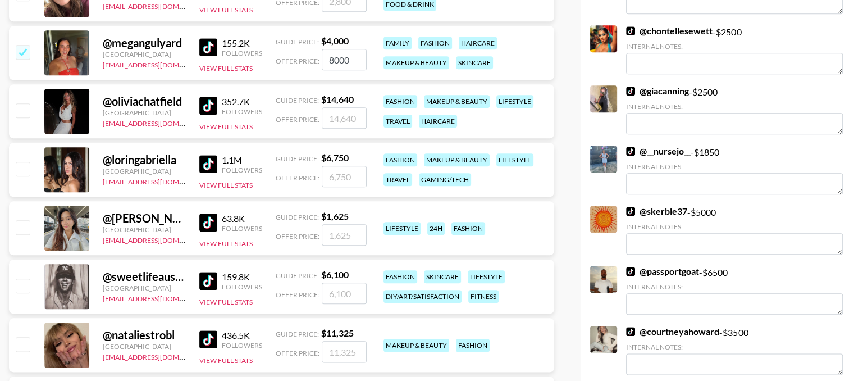
scroll to position [1255, 0]
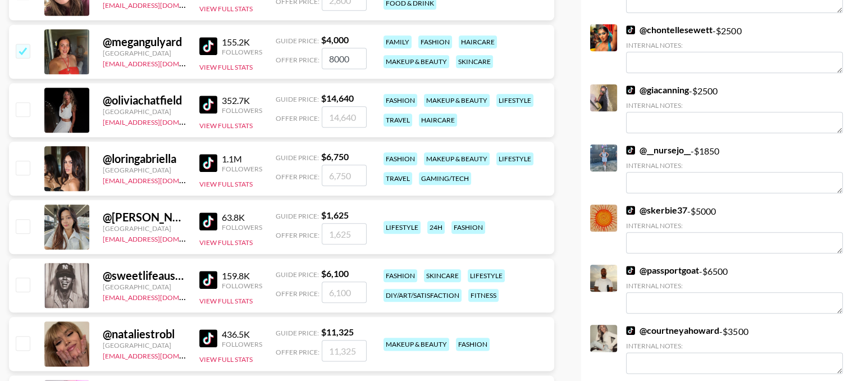
type input "8000"
click at [21, 104] on input "checkbox" at bounding box center [22, 108] width 13 height 13
checkbox input "true"
click at [339, 115] on input "14640" at bounding box center [344, 116] width 45 height 21
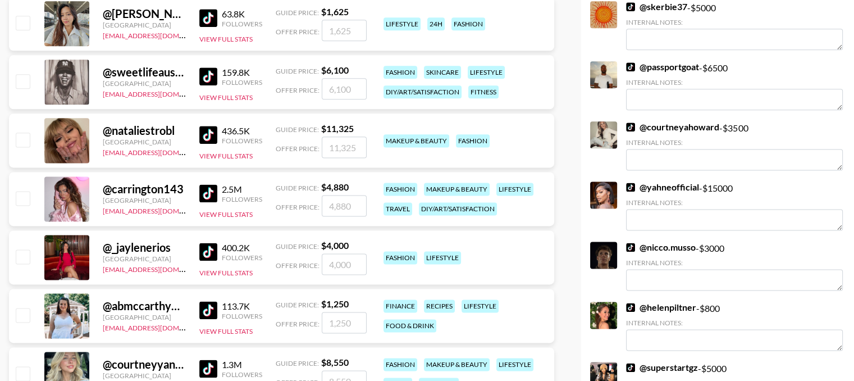
scroll to position [1457, 0]
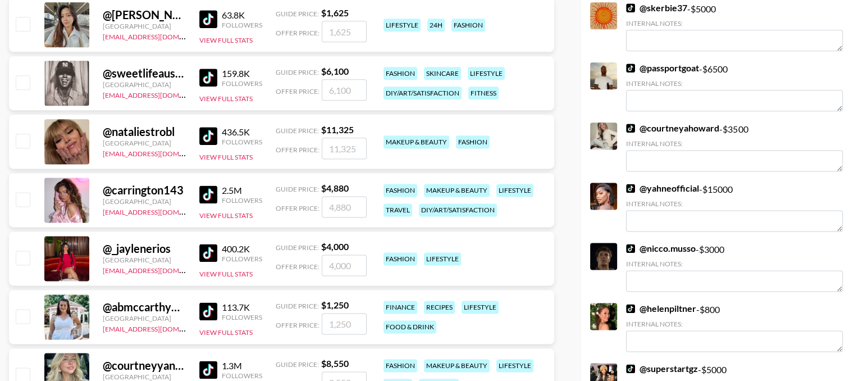
type input "15000"
click at [25, 83] on input "checkbox" at bounding box center [22, 81] width 13 height 13
checkbox input "true"
click at [348, 89] on input "6100" at bounding box center [344, 89] width 45 height 21
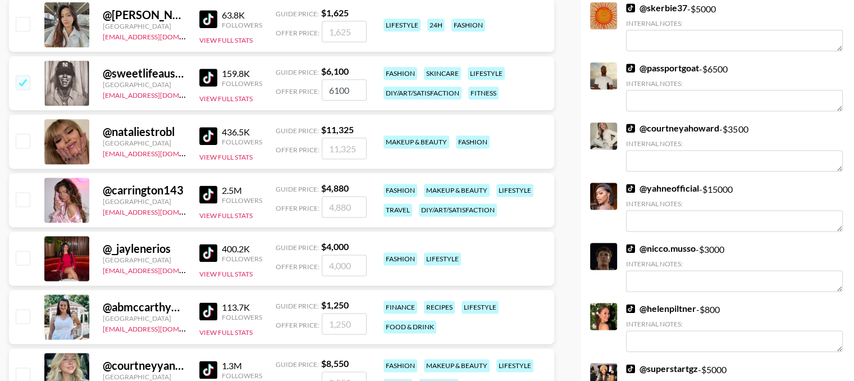
click at [348, 89] on input "6100" at bounding box center [344, 89] width 45 height 21
type input "7"
checkbox input "false"
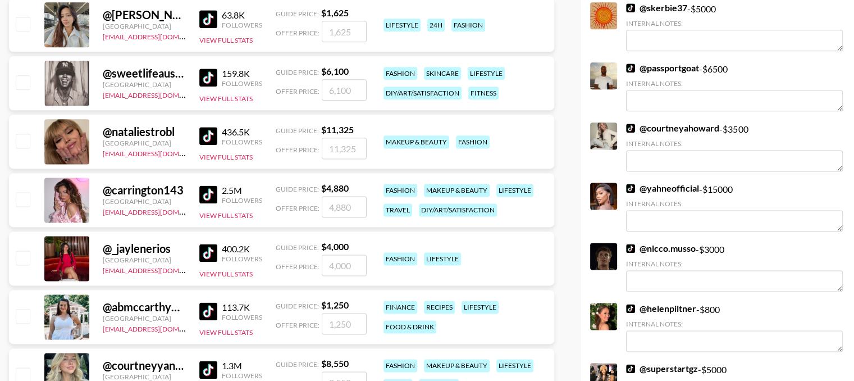
type input "8"
checkbox input "true"
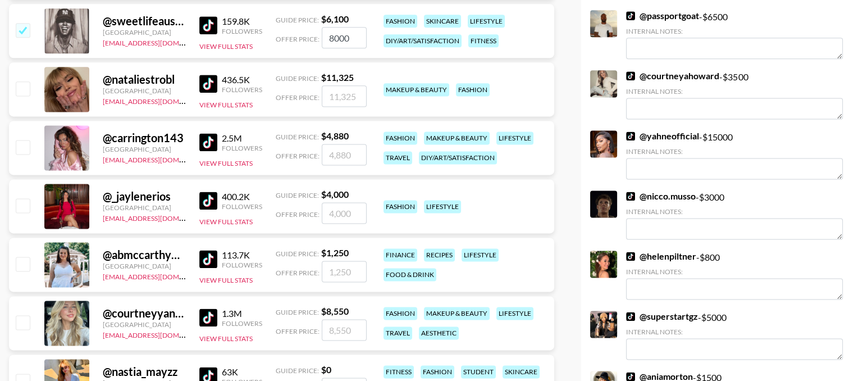
scroll to position [1518, 0]
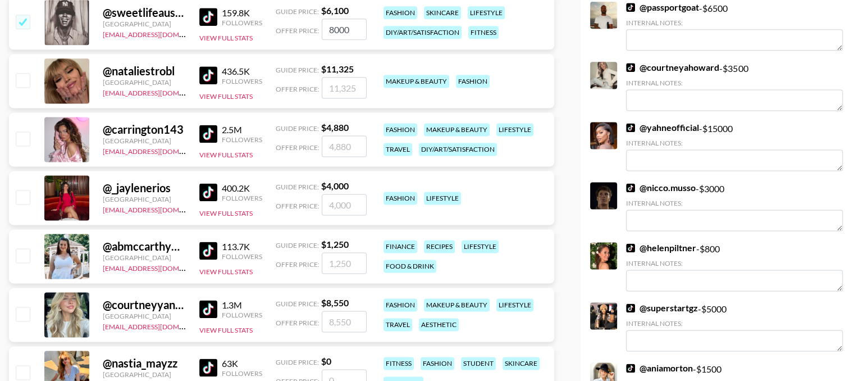
type input "8000"
click at [21, 138] on input "checkbox" at bounding box center [22, 137] width 13 height 13
checkbox input "true"
click at [341, 151] on input "4880" at bounding box center [344, 145] width 45 height 21
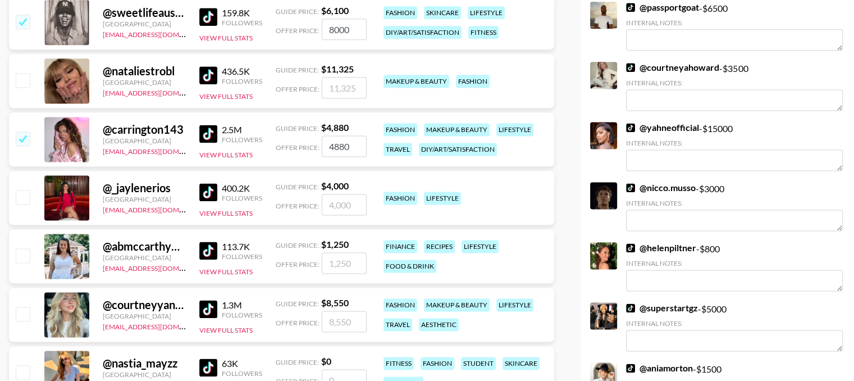
click at [341, 151] on input "4880" at bounding box center [344, 145] width 45 height 21
type input "10000"
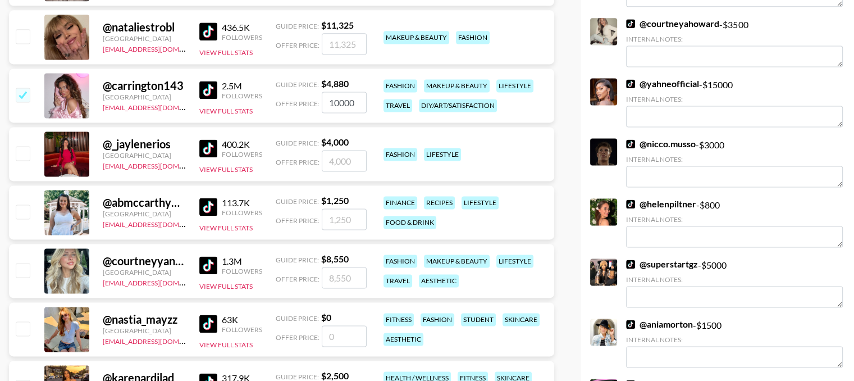
scroll to position [1576, 0]
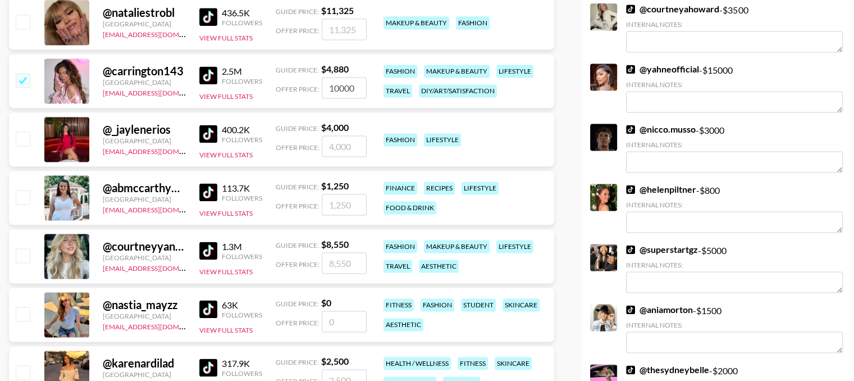
click at [341, 151] on input "number" at bounding box center [344, 145] width 45 height 21
type input "8"
checkbox input "true"
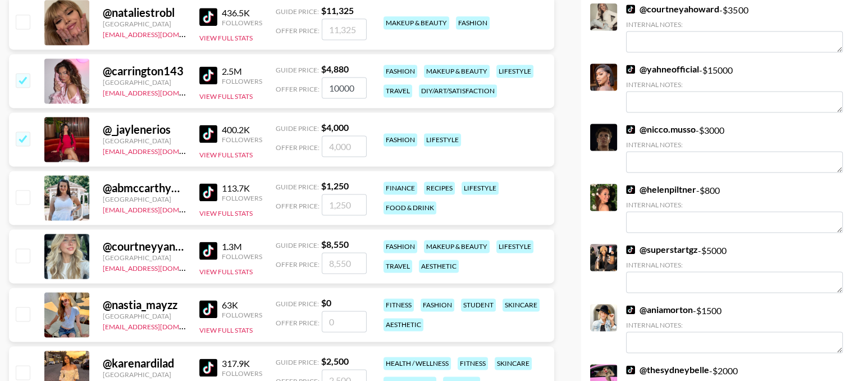
checkbox input "false"
type input "1"
checkbox input "true"
type input "10000"
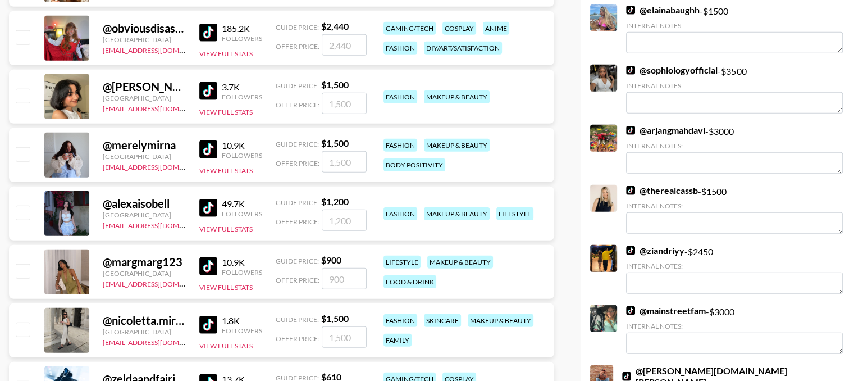
scroll to position [3138, 0]
click at [660, 65] on link "@ sophiologyofficial" at bounding box center [672, 69] width 92 height 11
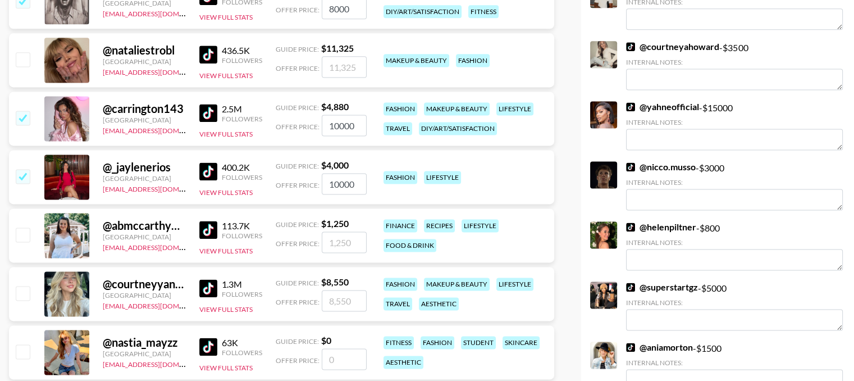
scroll to position [1545, 0]
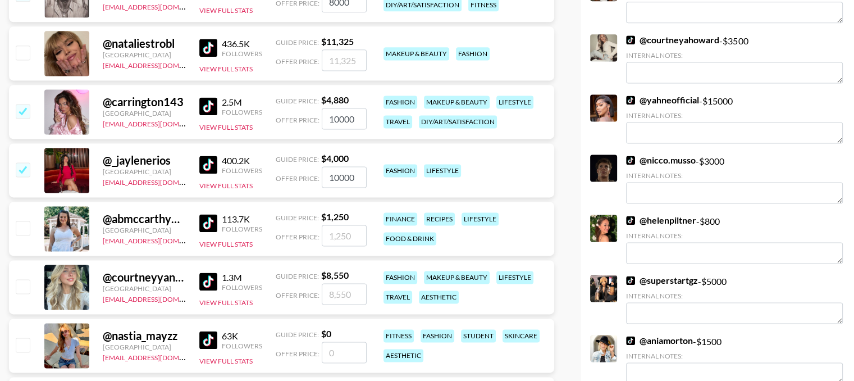
click at [336, 175] on input "10000" at bounding box center [344, 176] width 45 height 21
type input "6"
checkbox input "false"
type input "7"
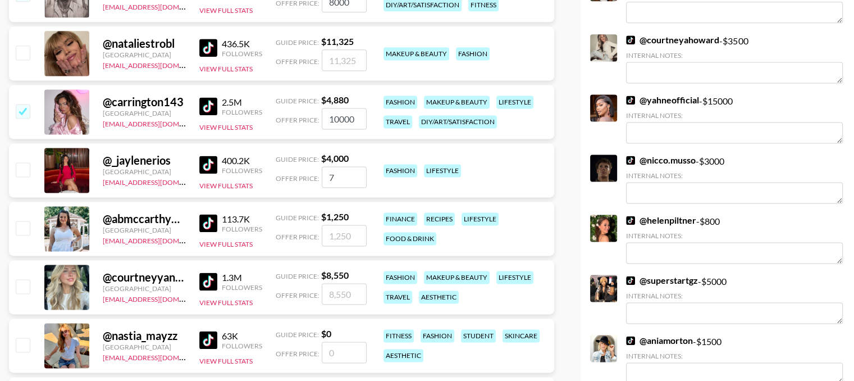
checkbox input "true"
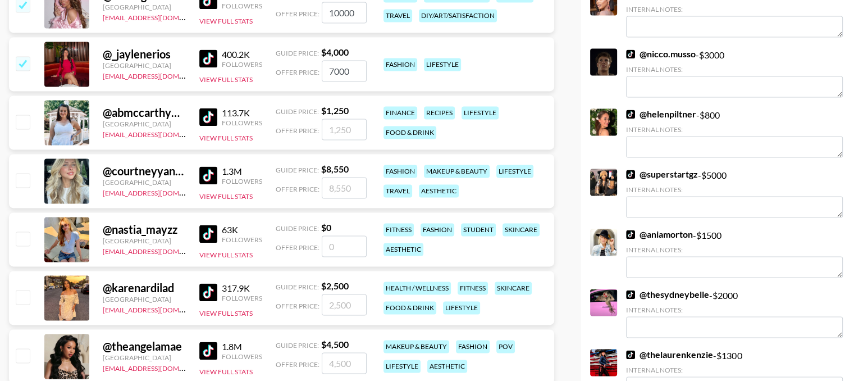
scroll to position [1665, 0]
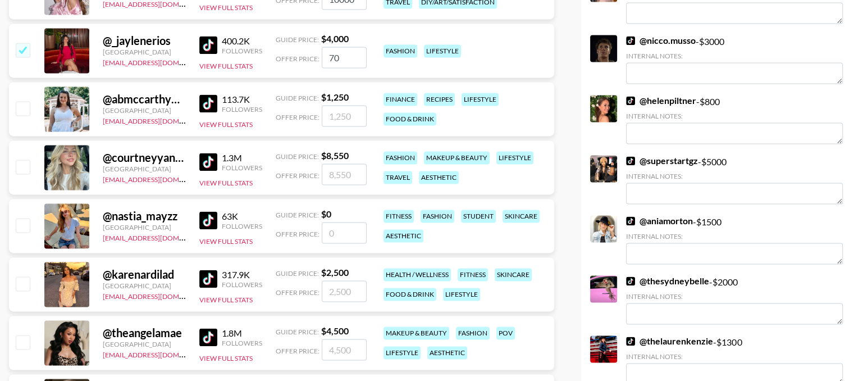
type input "7"
checkbox input "false"
type input "6"
checkbox input "true"
checkbox input "false"
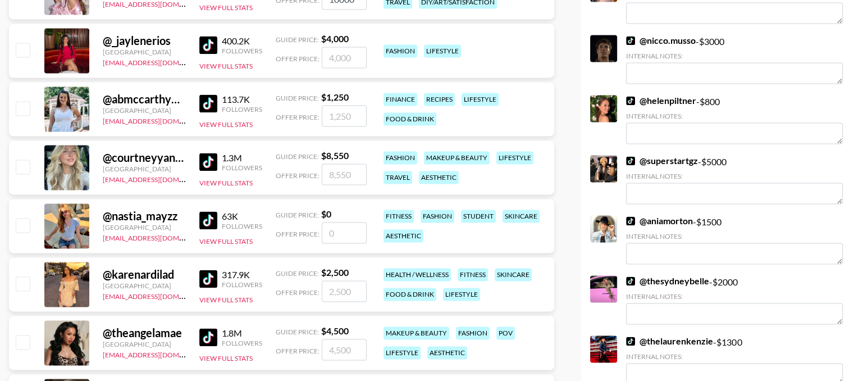
type input "5"
checkbox input "true"
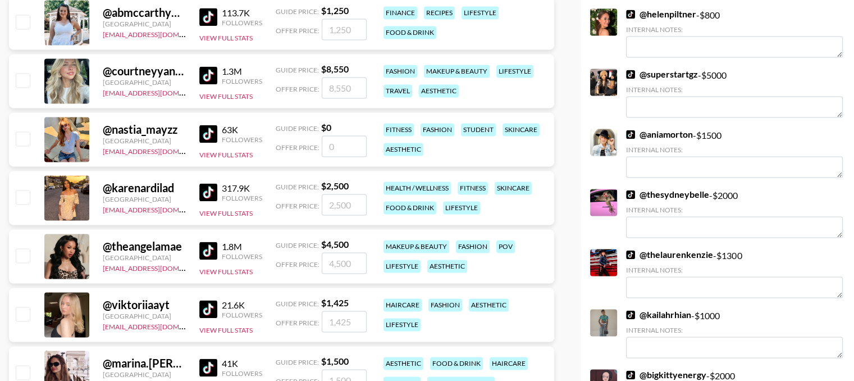
type input "5000"
click at [24, 18] on input "checkbox" at bounding box center [22, 21] width 13 height 13
checkbox input "true"
click at [336, 34] on input "1250" at bounding box center [344, 29] width 45 height 21
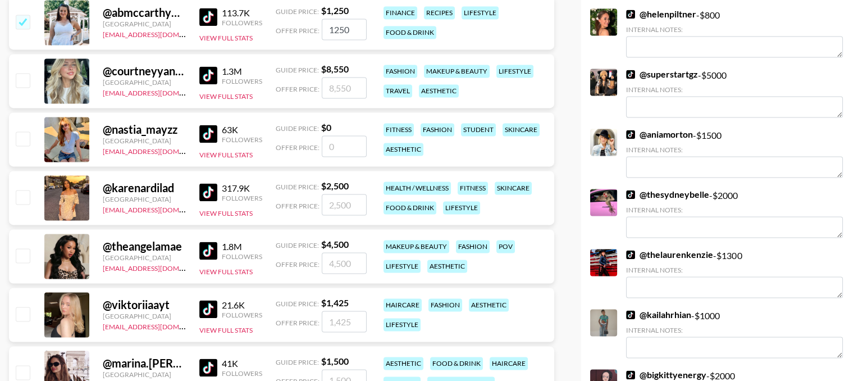
type input "3"
checkbox input "true"
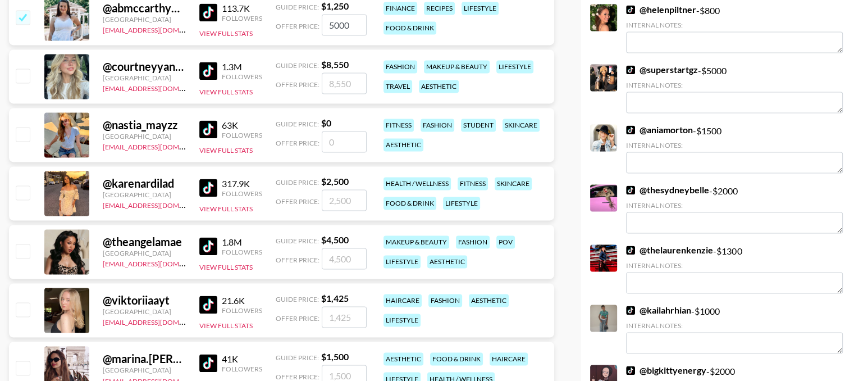
scroll to position [1758, 0]
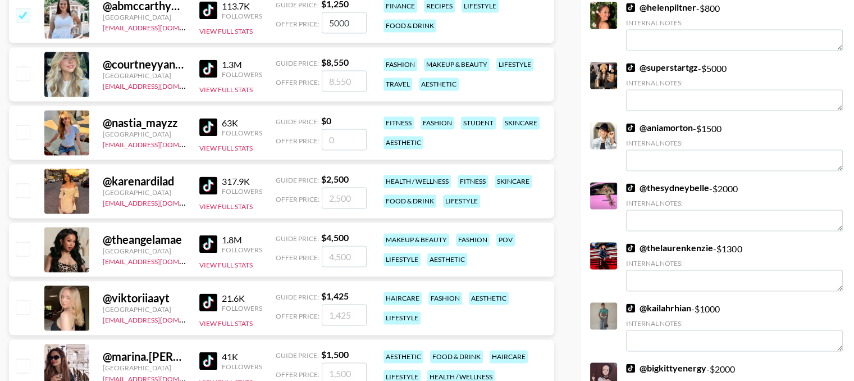
click at [336, 23] on input "5000" at bounding box center [344, 22] width 45 height 21
type input "3"
checkbox input "false"
type input "4"
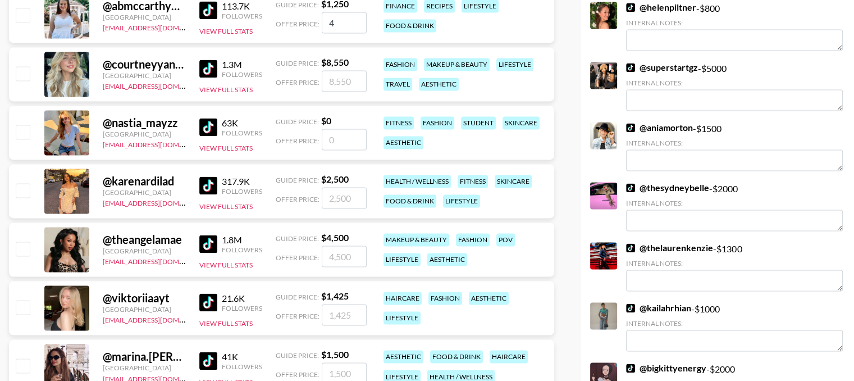
checkbox input "true"
type input "4"
checkbox input "false"
type input "5"
checkbox input "true"
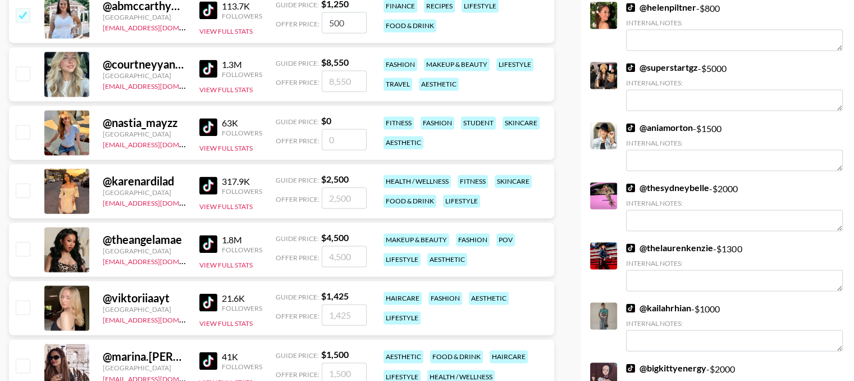
type input "5000"
click at [20, 71] on input "checkbox" at bounding box center [22, 72] width 13 height 13
checkbox input "true"
click at [348, 83] on input "8550" at bounding box center [344, 80] width 45 height 21
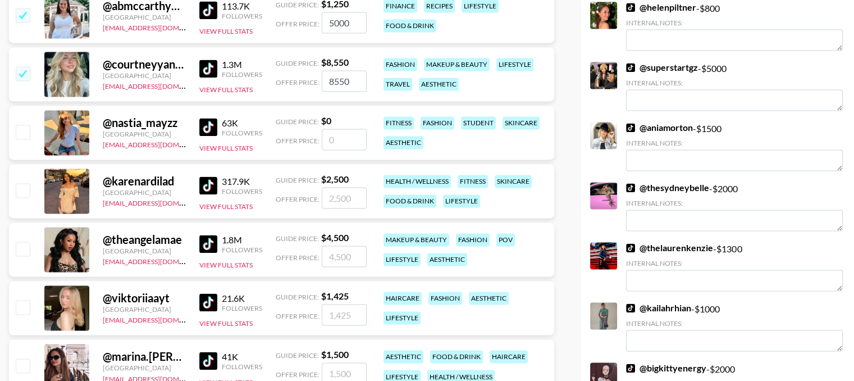
click at [343, 80] on input "8550" at bounding box center [344, 80] width 45 height 21
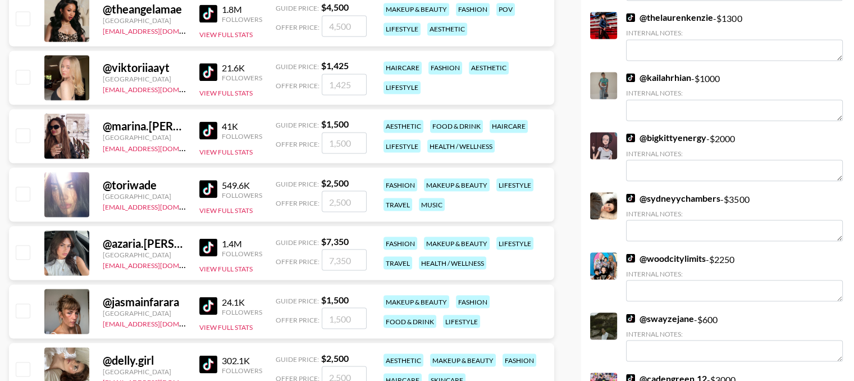
scroll to position [1990, 0]
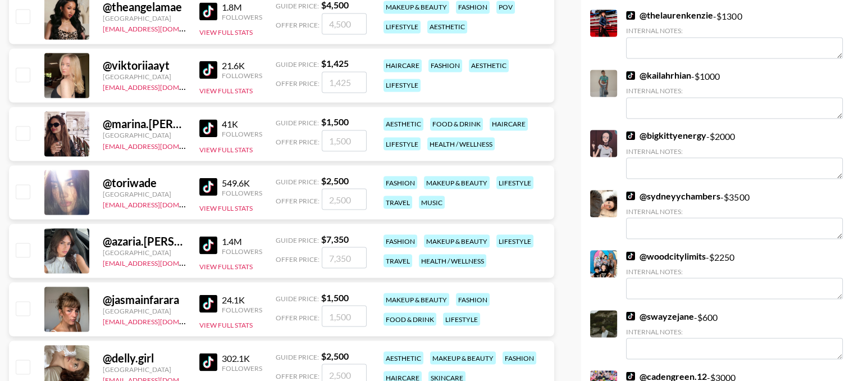
type input "10000"
click at [25, 132] on input "checkbox" at bounding box center [22, 132] width 13 height 13
checkbox input "true"
click at [341, 138] on input "1500" at bounding box center [344, 140] width 45 height 21
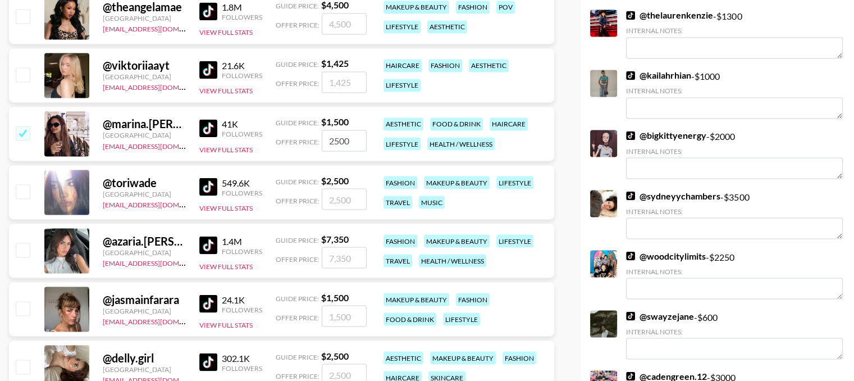
type input "2500"
click at [13, 131] on div at bounding box center [21, 133] width 17 height 19
click at [25, 131] on input "checkbox" at bounding box center [22, 132] width 13 height 13
checkbox input "false"
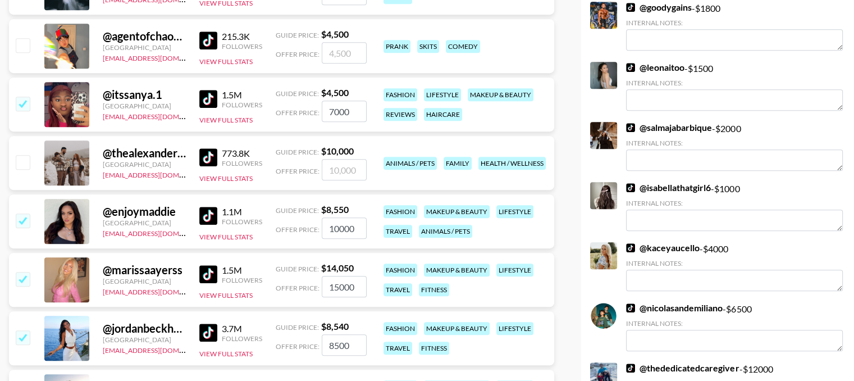
scroll to position [676, 0]
click at [22, 218] on input "checkbox" at bounding box center [22, 219] width 13 height 13
checkbox input "false"
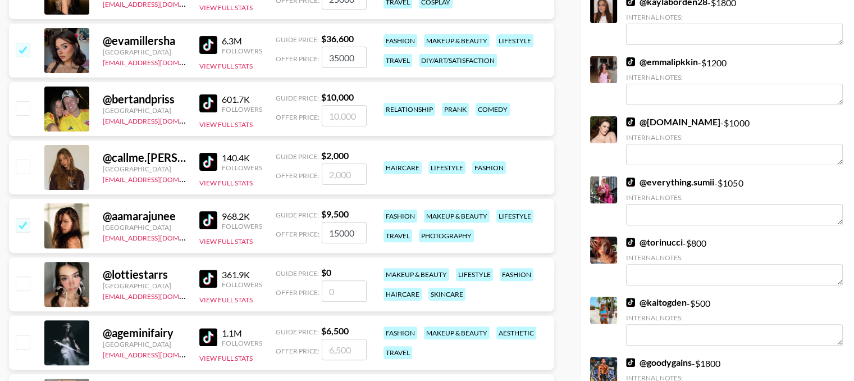
scroll to position [325, 0]
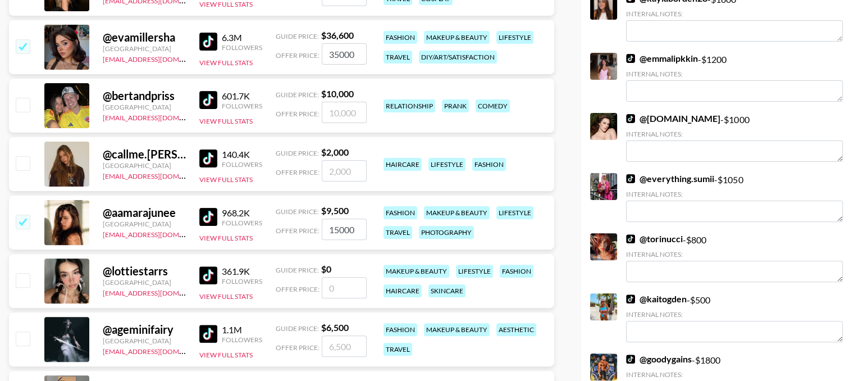
click at [340, 229] on input "15000" at bounding box center [344, 228] width 45 height 21
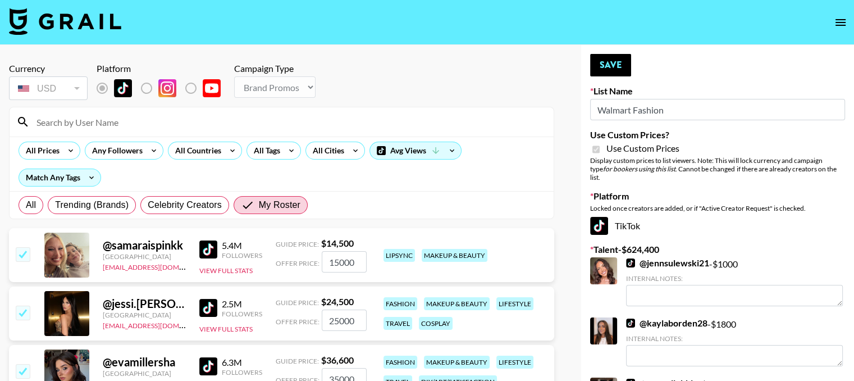
scroll to position [0, 0]
click at [598, 73] on button "Save" at bounding box center [610, 65] width 41 height 22
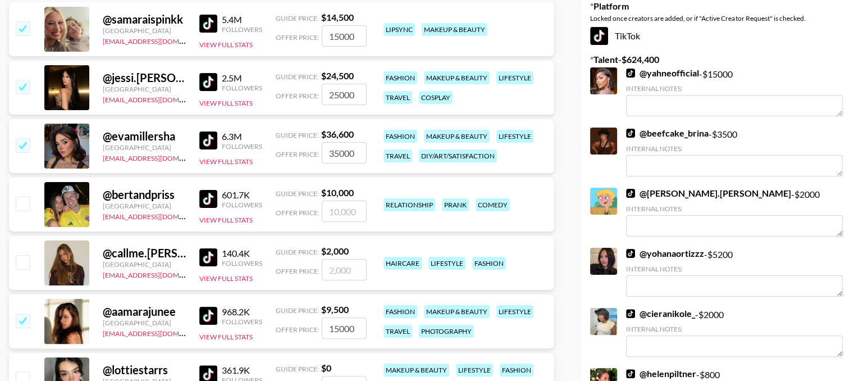
scroll to position [247, 0]
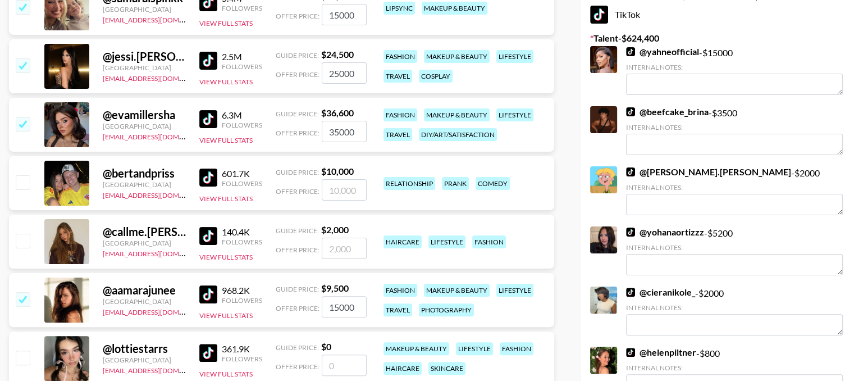
click at [668, 46] on link "@ yahneofficial" at bounding box center [662, 51] width 73 height 11
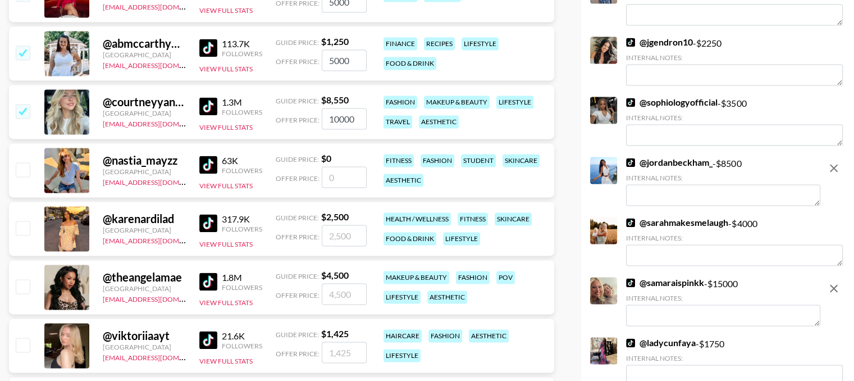
scroll to position [1722, 0]
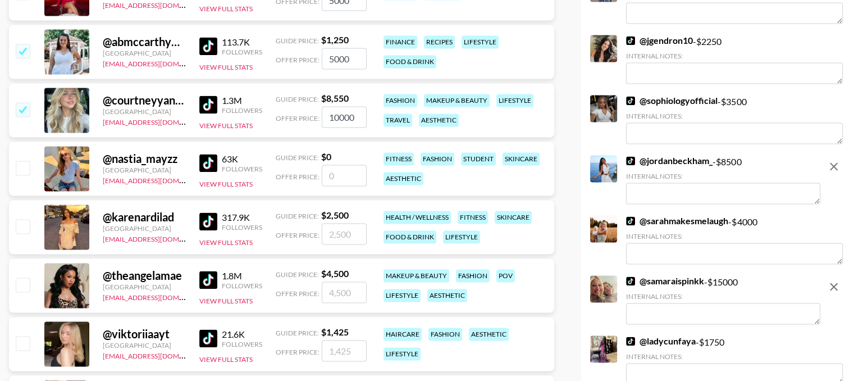
click at [650, 303] on textarea at bounding box center [723, 313] width 194 height 21
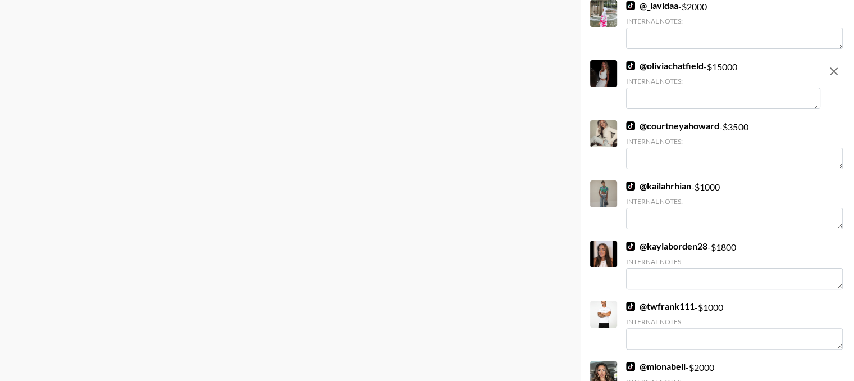
scroll to position [4522, 0]
click at [713, 87] on textarea at bounding box center [723, 97] width 194 height 21
paste textarea "Based in US"
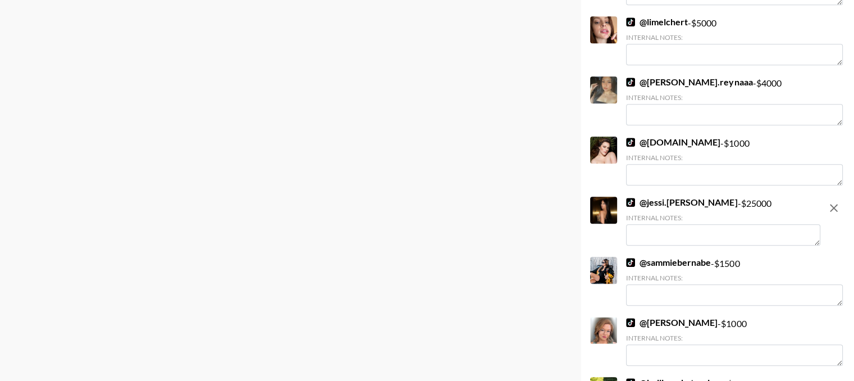
scroll to position [5490, 0]
type textarea "Based in US"
click at [667, 224] on textarea at bounding box center [723, 234] width 194 height 21
paste textarea "Based in US"
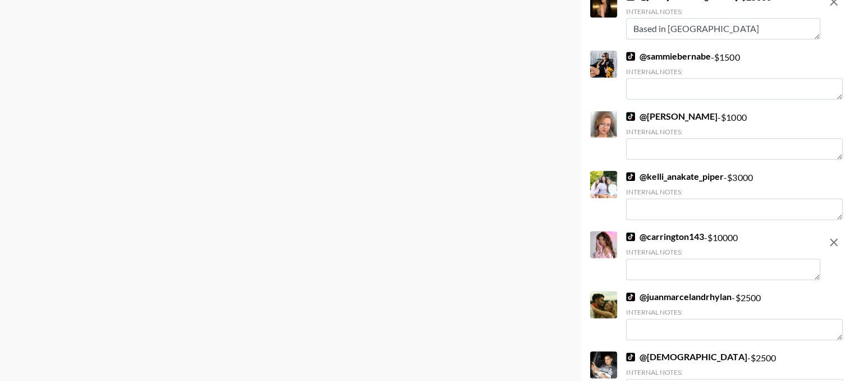
scroll to position [5708, 0]
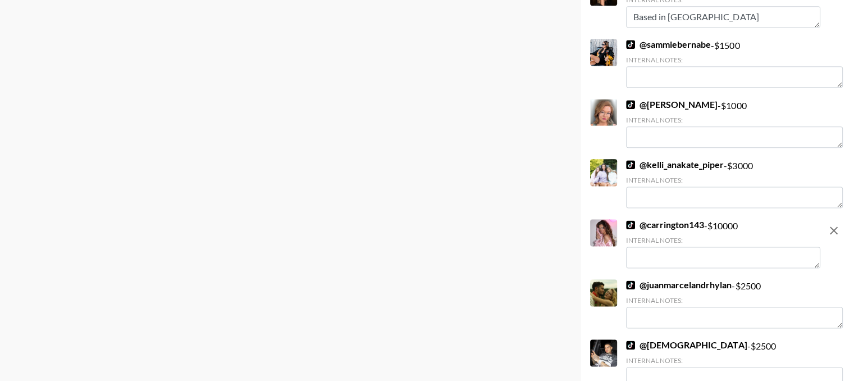
type textarea "Based in US"
click at [663, 247] on textarea at bounding box center [723, 257] width 194 height 21
paste textarea "Based in US"
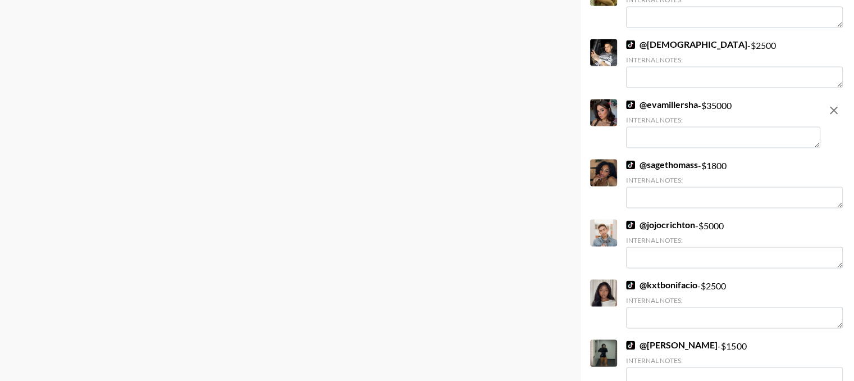
scroll to position [6009, 0]
type textarea "Based in US"
click at [672, 126] on textarea at bounding box center [723, 136] width 194 height 21
paste textarea "Based in US"
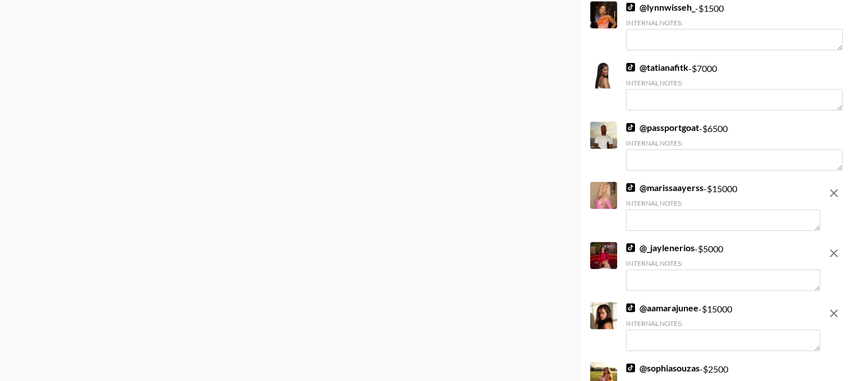
scroll to position [6828, 0]
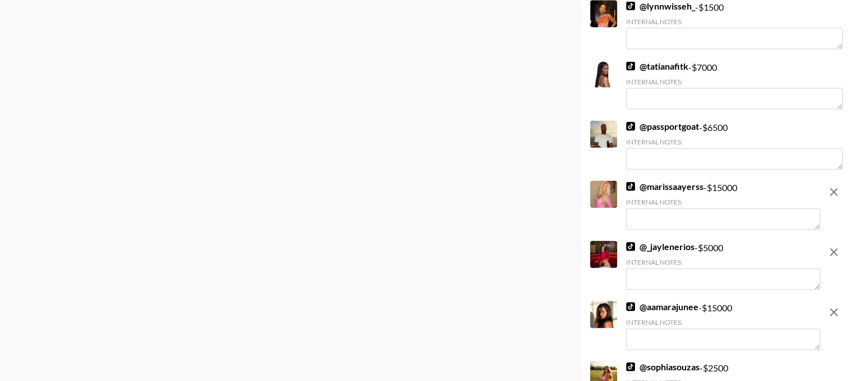
type textarea "Based in US"
click at [656, 268] on textarea at bounding box center [723, 278] width 194 height 21
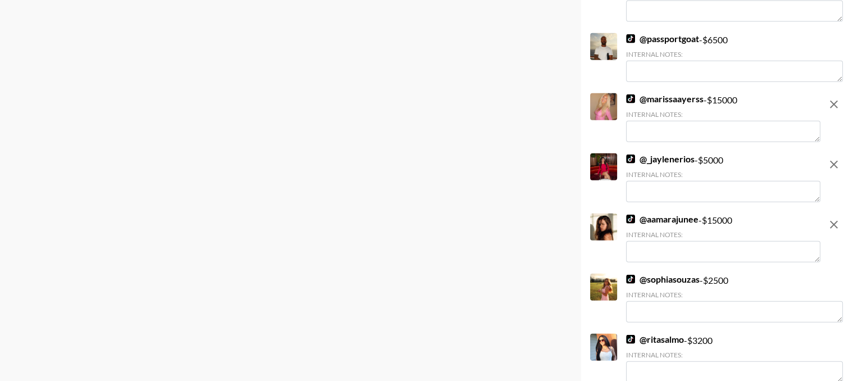
scroll to position [6916, 0]
click at [657, 240] on textarea at bounding box center [723, 250] width 194 height 21
paste textarea "Based in US"
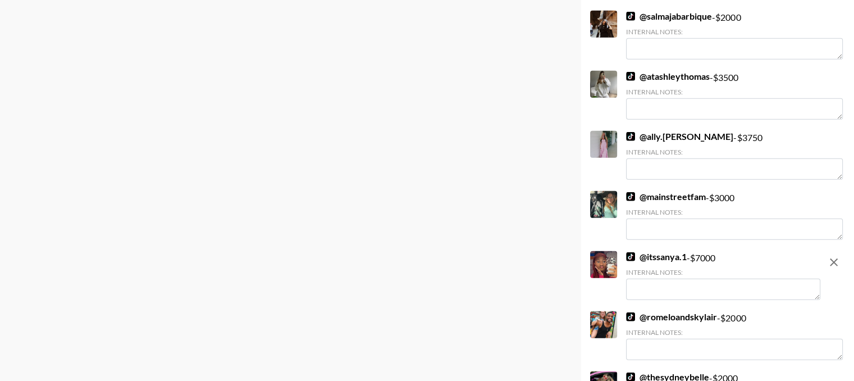
scroll to position [7544, 0]
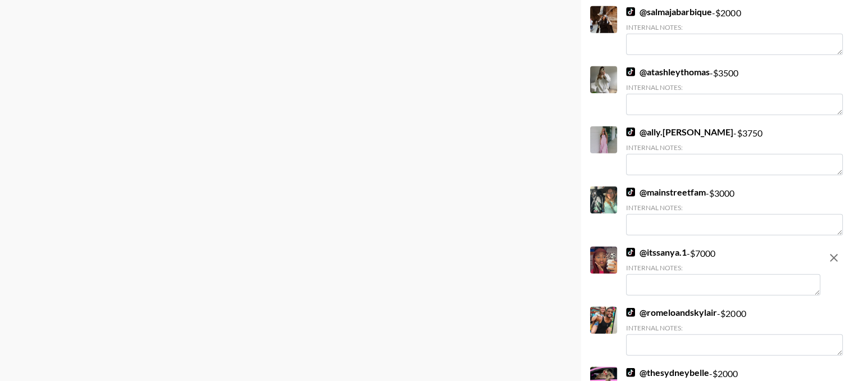
type textarea "Based in US"
click at [660, 274] on textarea at bounding box center [723, 284] width 194 height 21
paste textarea "Based in US"
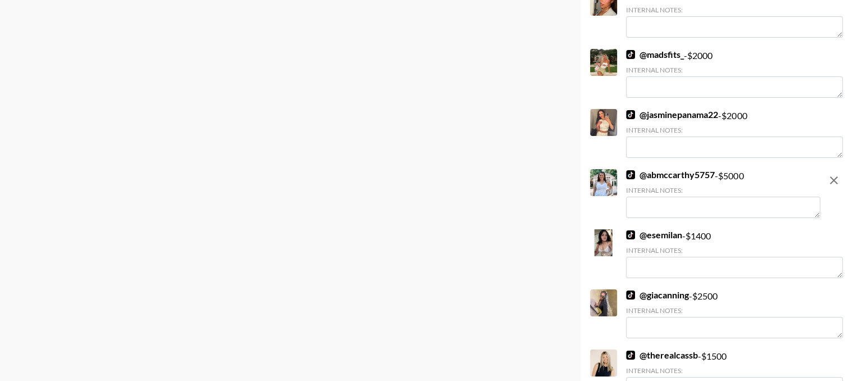
scroll to position [8281, 0]
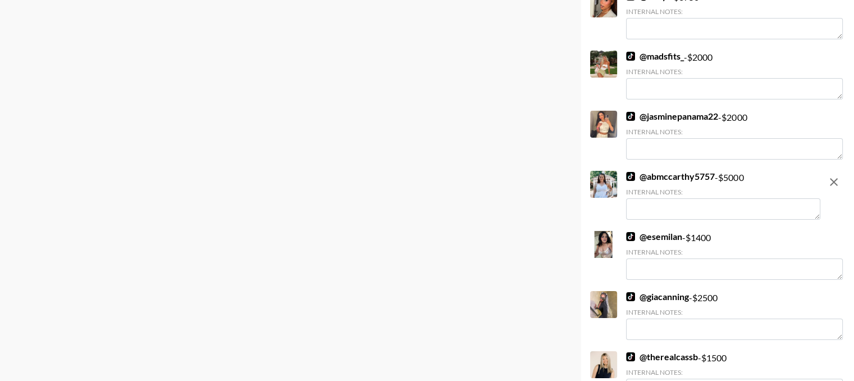
type textarea "Based in US"
click at [659, 51] on link "@ madsfits_" at bounding box center [655, 56] width 58 height 11
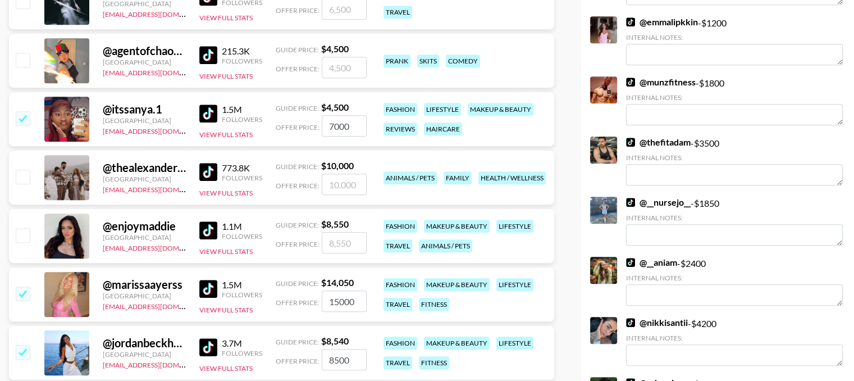
scroll to position [0, 0]
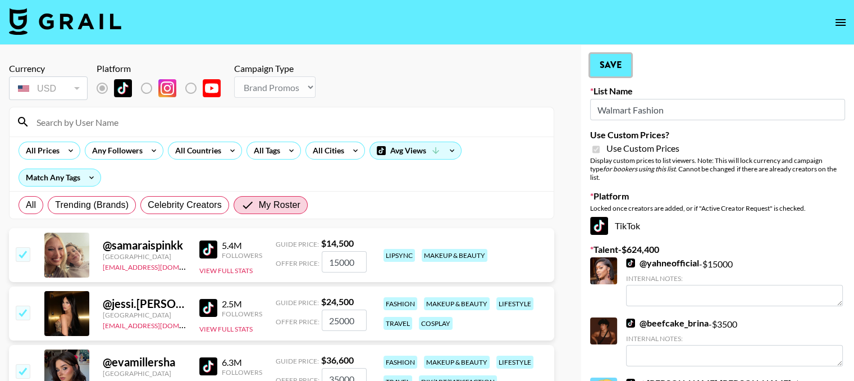
click at [613, 68] on button "Save" at bounding box center [610, 65] width 41 height 22
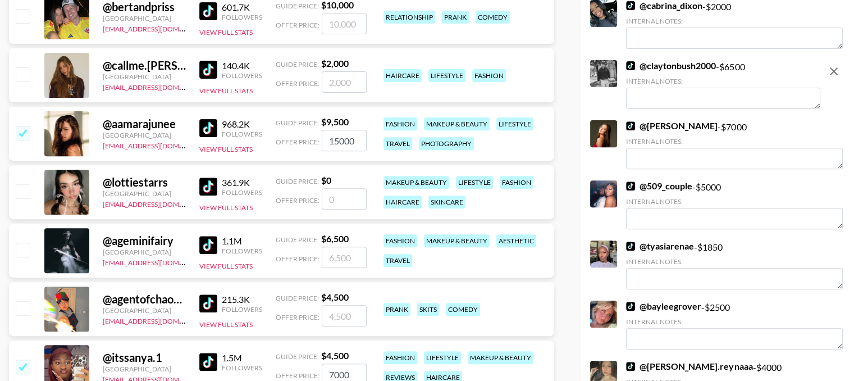
scroll to position [415, 0]
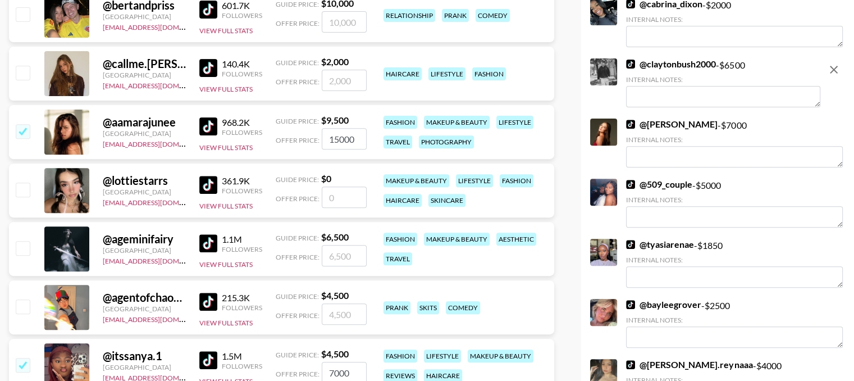
click at [344, 142] on input "15000" at bounding box center [344, 138] width 45 height 21
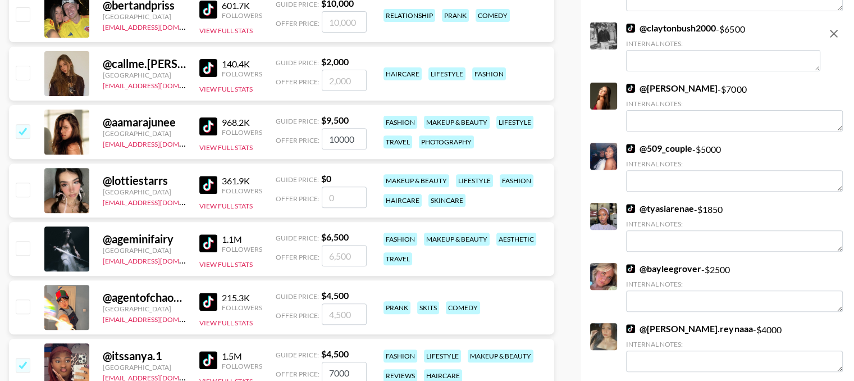
type input "10000"
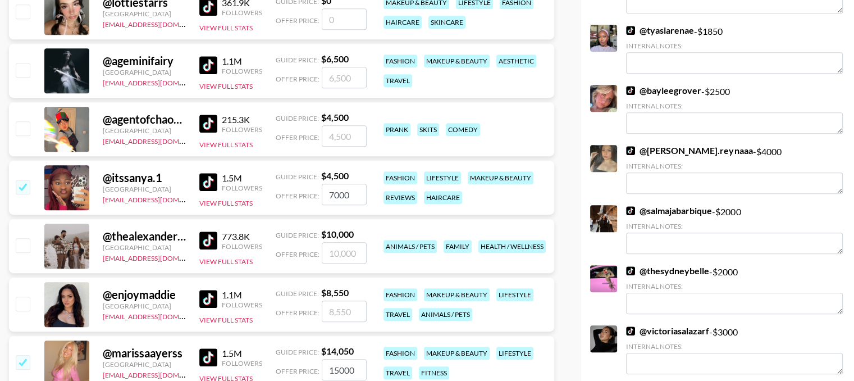
scroll to position [595, 0]
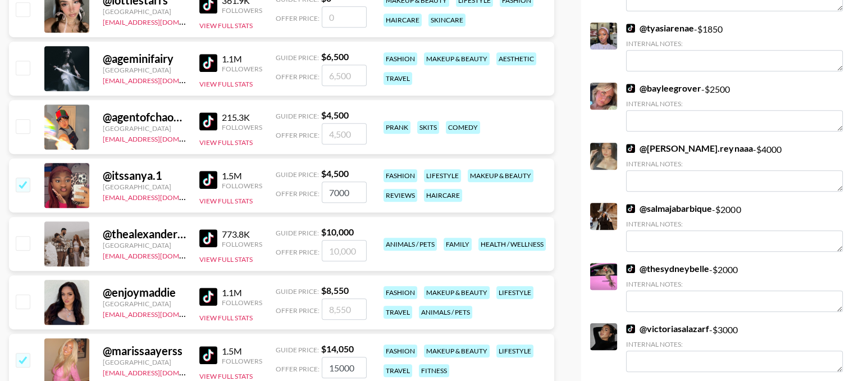
click at [344, 190] on input "7000" at bounding box center [344, 191] width 45 height 21
type input "5000"
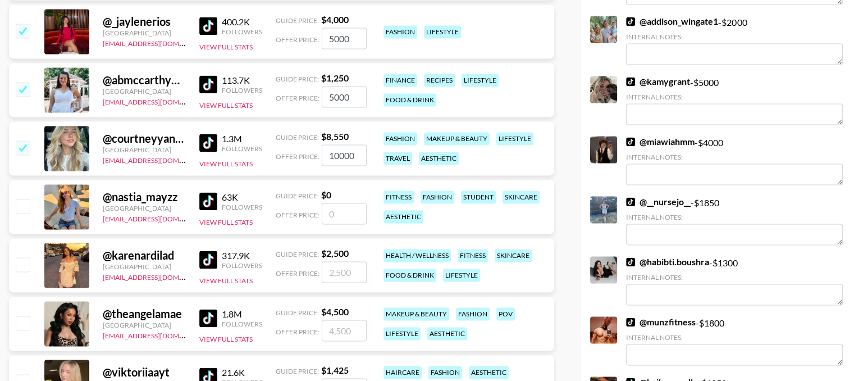
scroll to position [1684, 0]
click at [337, 92] on input "5000" at bounding box center [344, 95] width 45 height 21
type input "4000"
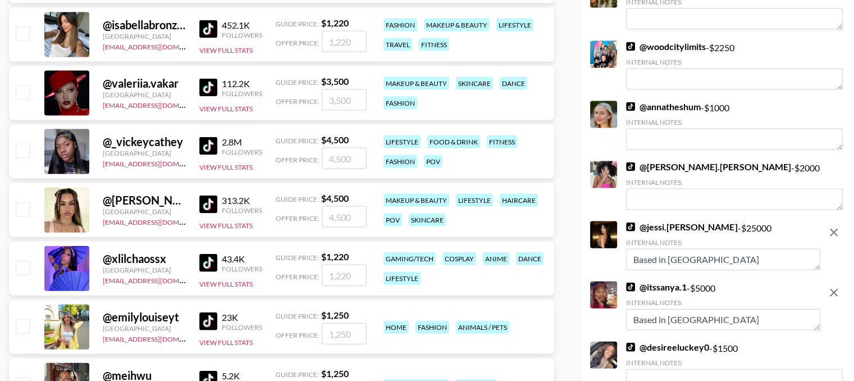
scroll to position [2439, 0]
click at [349, 153] on input "number" at bounding box center [344, 158] width 45 height 21
type input "5"
checkbox input "true"
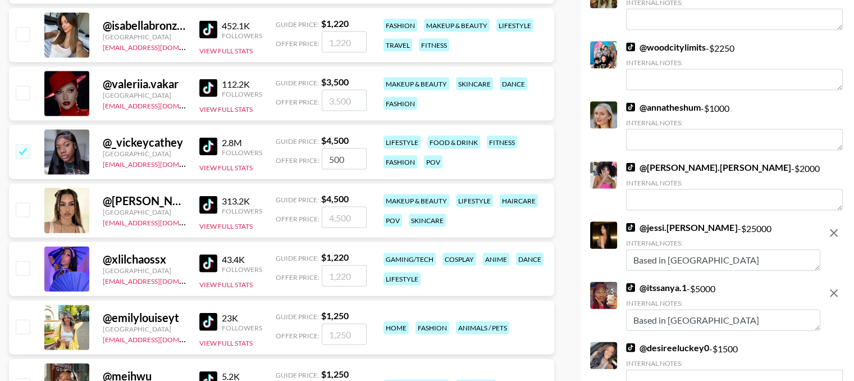
type input "5000"
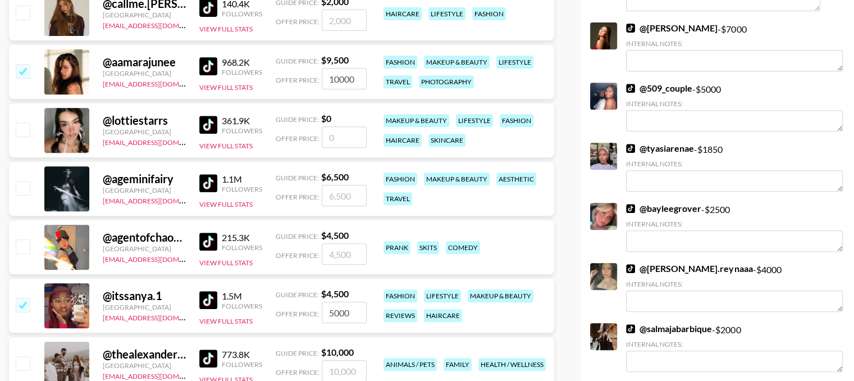
scroll to position [0, 0]
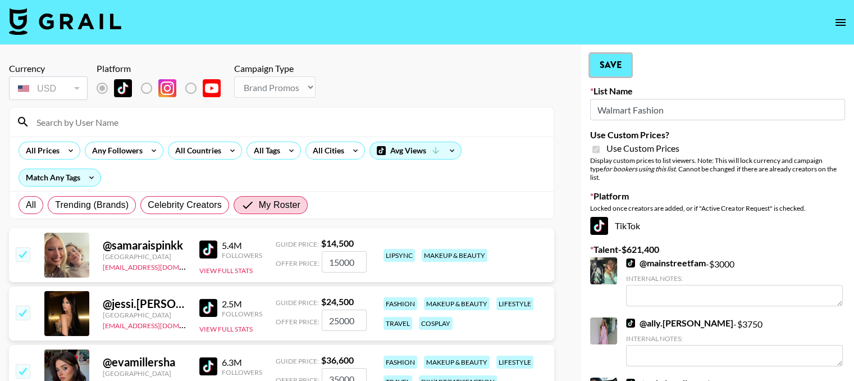
click at [627, 64] on button "Save" at bounding box center [610, 65] width 41 height 22
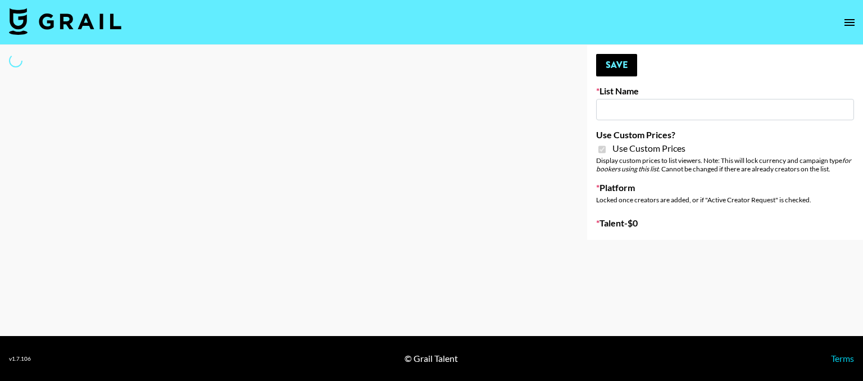
type input "Hot Chocolate Brand - US"
checkbox input "true"
select select "Brand"
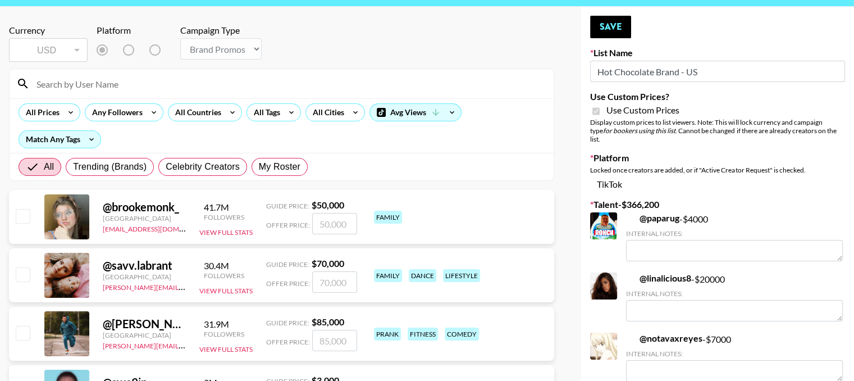
scroll to position [37, 0]
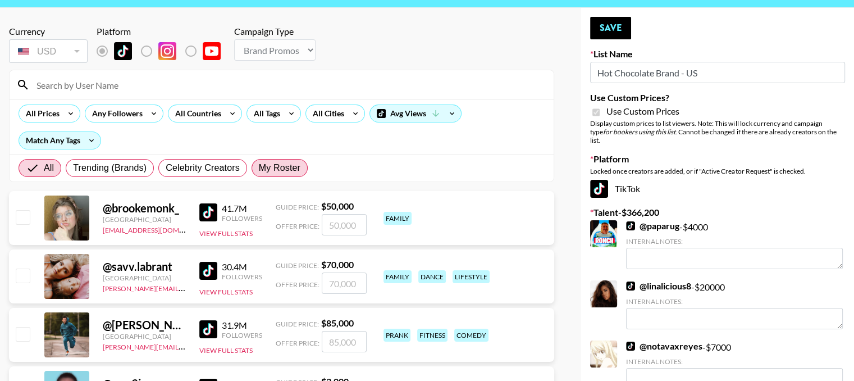
click at [277, 166] on span "My Roster" at bounding box center [280, 167] width 42 height 13
click at [259, 168] on input "My Roster" at bounding box center [259, 168] width 0 height 0
radio input "true"
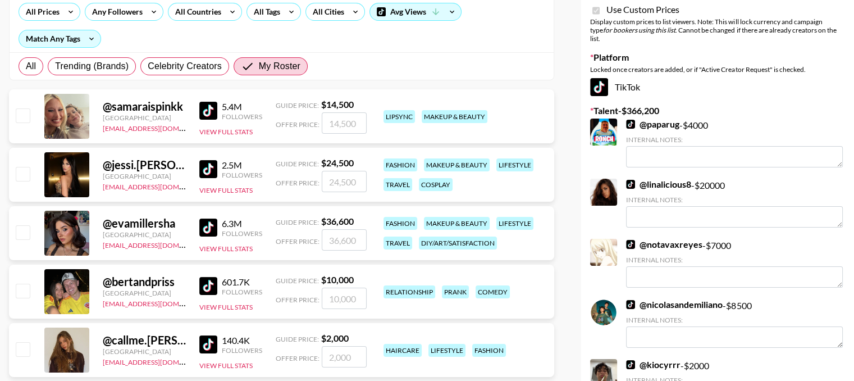
scroll to position [138, 0]
click at [217, 166] on link at bounding box center [210, 170] width 22 height 18
click at [22, 176] on input "checkbox" at bounding box center [22, 173] width 13 height 13
checkbox input "true"
click at [335, 180] on input "24500" at bounding box center [344, 181] width 45 height 21
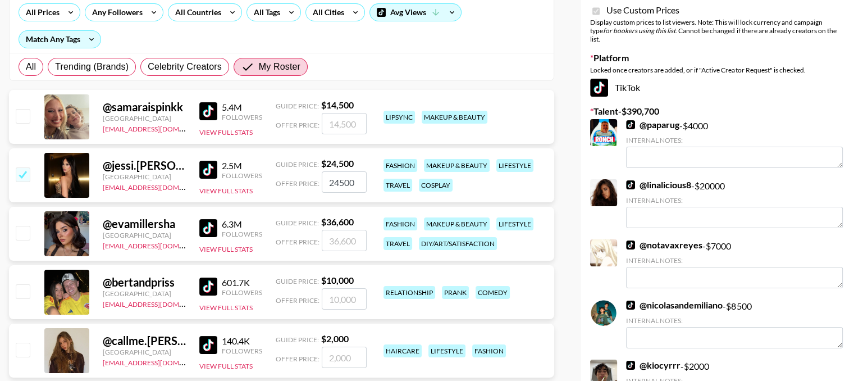
click at [353, 182] on input "24500" at bounding box center [344, 181] width 45 height 21
type input "25000"
click at [29, 233] on input "checkbox" at bounding box center [22, 232] width 13 height 13
checkbox input "true"
click at [345, 240] on input "36600" at bounding box center [344, 240] width 45 height 21
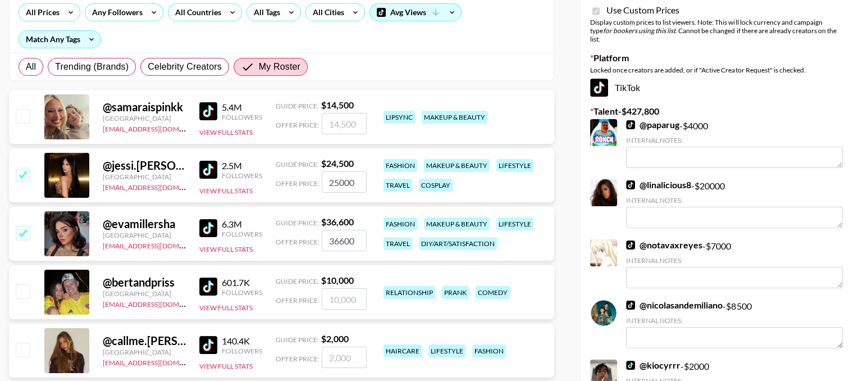
click at [345, 240] on input "36600" at bounding box center [344, 240] width 45 height 21
type input "30000"
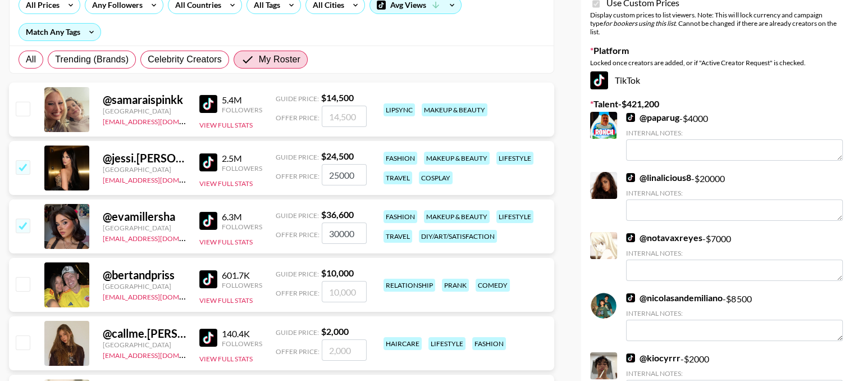
scroll to position [146, 0]
click at [19, 112] on input "checkbox" at bounding box center [22, 107] width 13 height 13
checkbox input "true"
click at [362, 115] on input "14500" at bounding box center [344, 115] width 45 height 21
type input "15000"
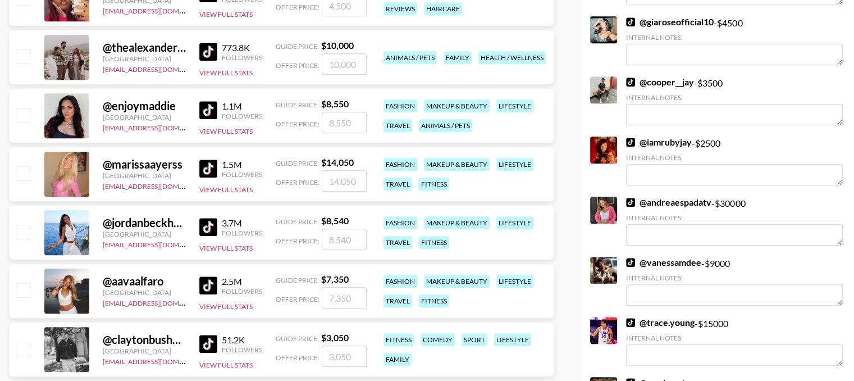
scroll to position [783, 0]
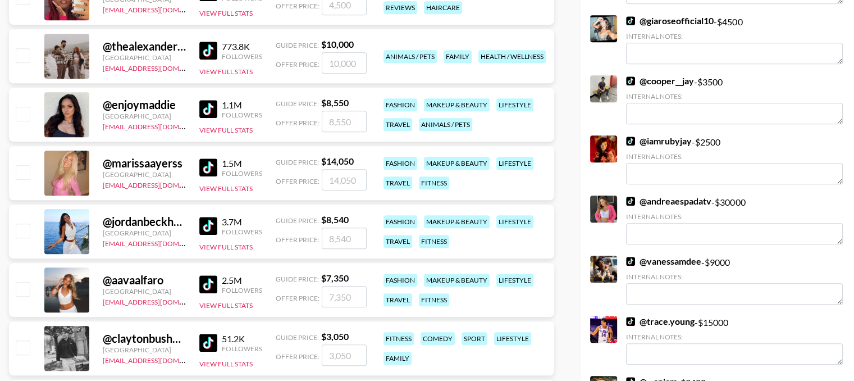
click at [23, 232] on input "checkbox" at bounding box center [22, 230] width 13 height 13
checkbox input "true"
click at [346, 234] on input "8540" at bounding box center [344, 237] width 45 height 21
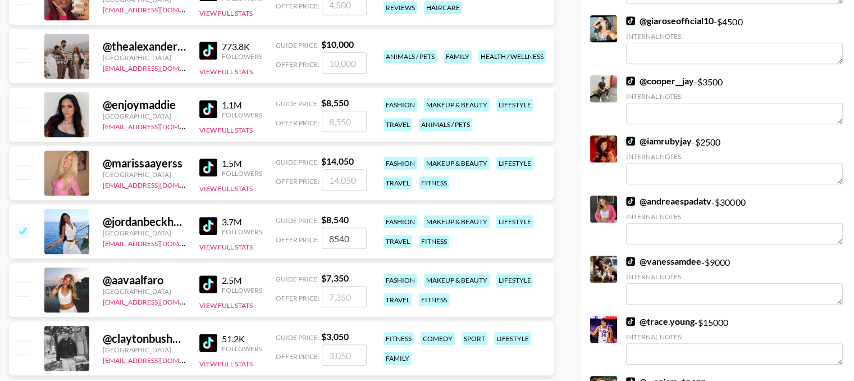
click at [346, 234] on input "8540" at bounding box center [344, 237] width 45 height 21
type input "10000"
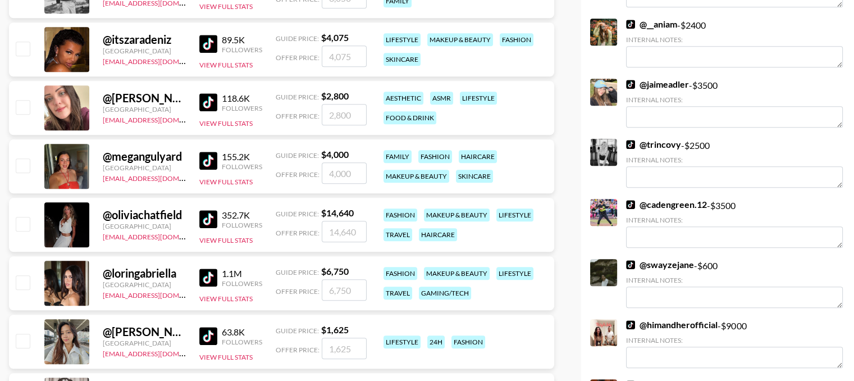
scroll to position [1195, 0]
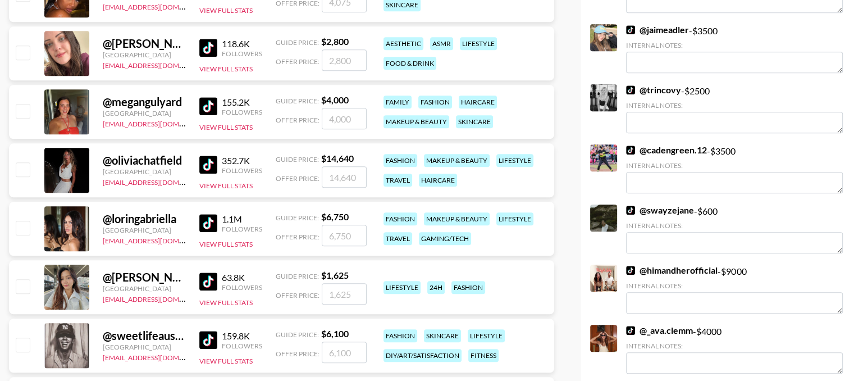
click at [353, 175] on input "number" at bounding box center [344, 176] width 45 height 21
checkbox input "true"
type input "14000"
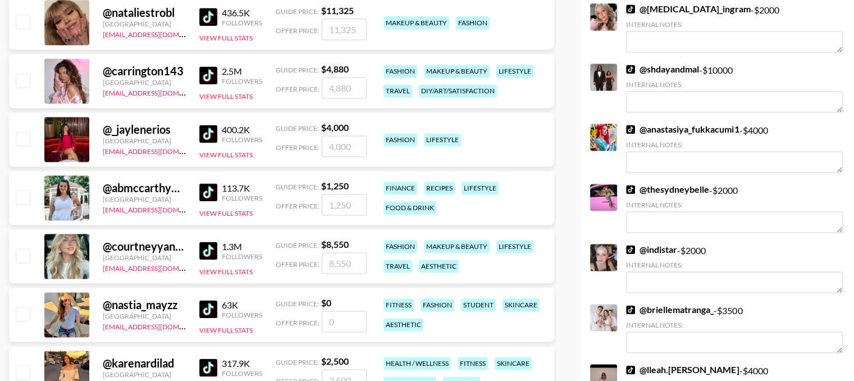
scroll to position [1579, 0]
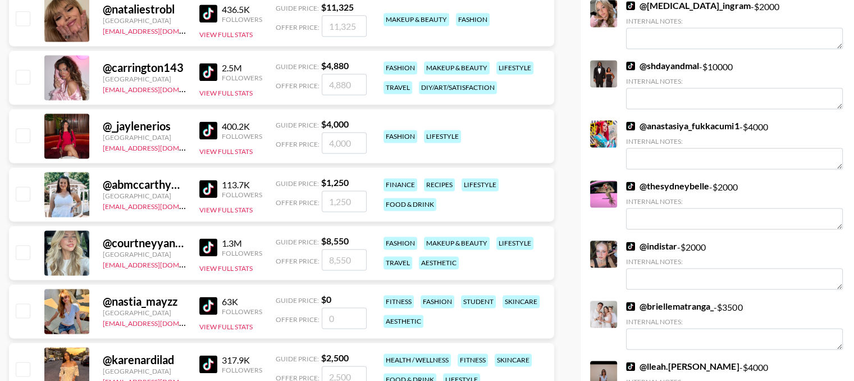
click at [336, 143] on input "number" at bounding box center [344, 142] width 45 height 21
checkbox input "true"
type input "5000"
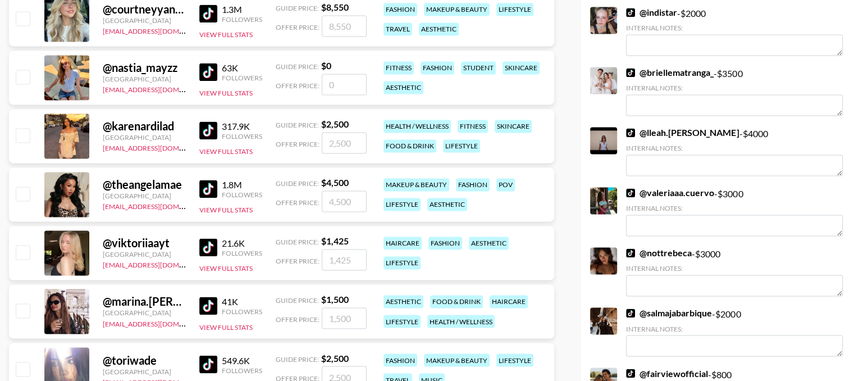
scroll to position [1920, 0]
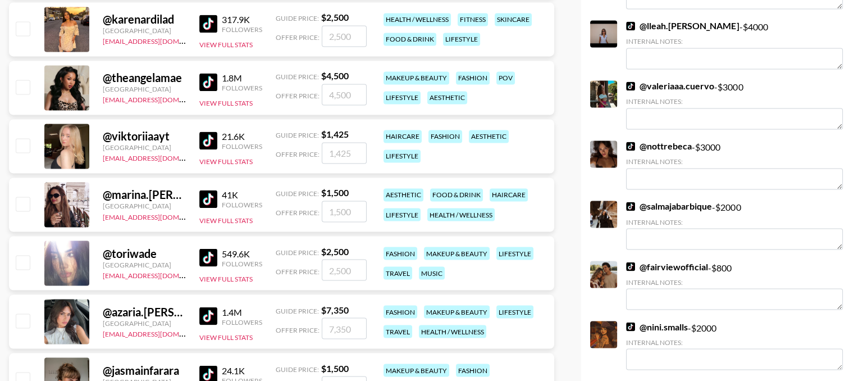
click at [337, 156] on input "number" at bounding box center [344, 152] width 45 height 21
checkbox input "true"
type input "2000"
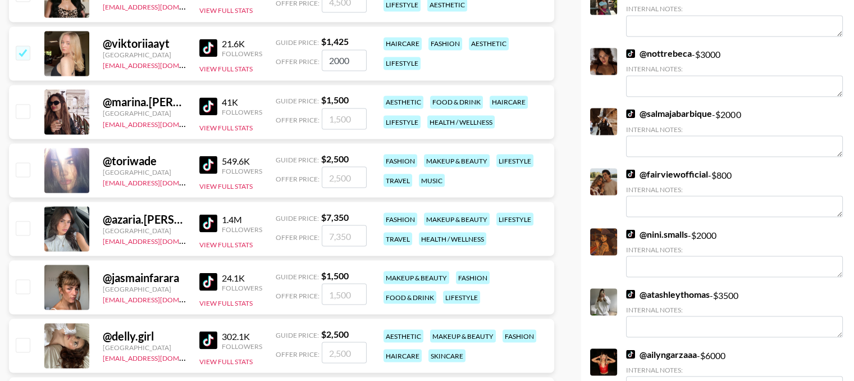
scroll to position [2012, 0]
click at [353, 120] on input "number" at bounding box center [344, 118] width 45 height 21
checkbox input "true"
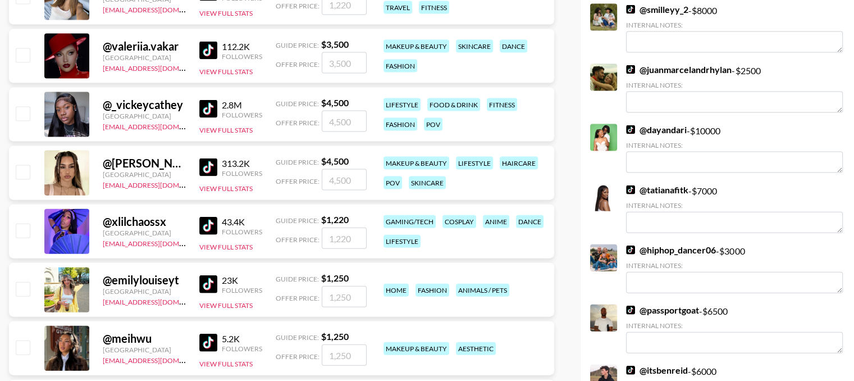
scroll to position [2479, 0]
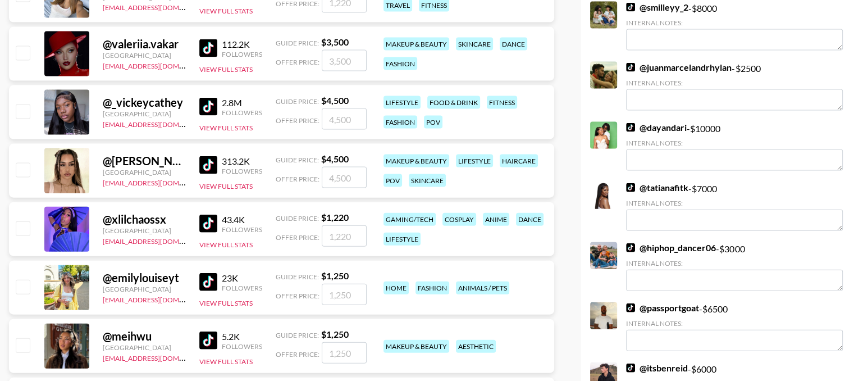
type input "2000"
click at [352, 120] on input "number" at bounding box center [344, 118] width 45 height 21
checkbox input "true"
type input "4000"
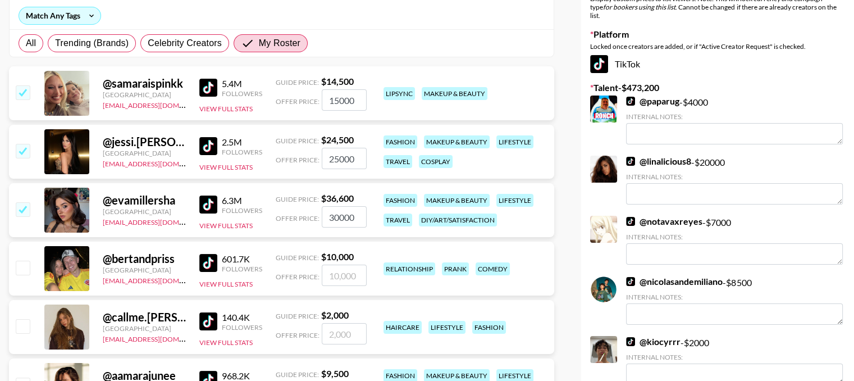
scroll to position [0, 0]
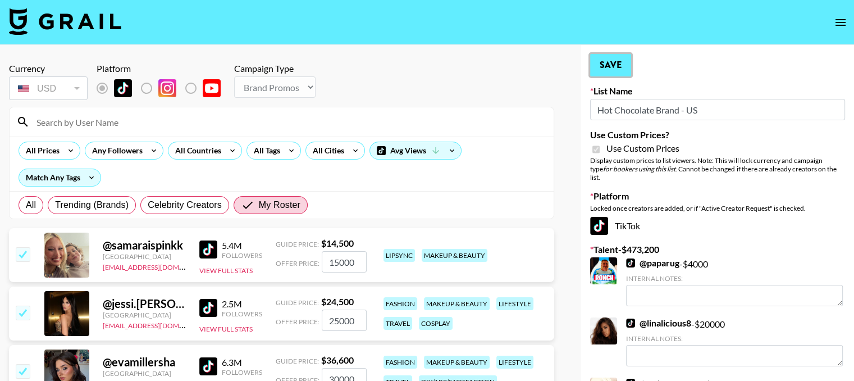
click at [618, 74] on button "Save" at bounding box center [610, 65] width 41 height 22
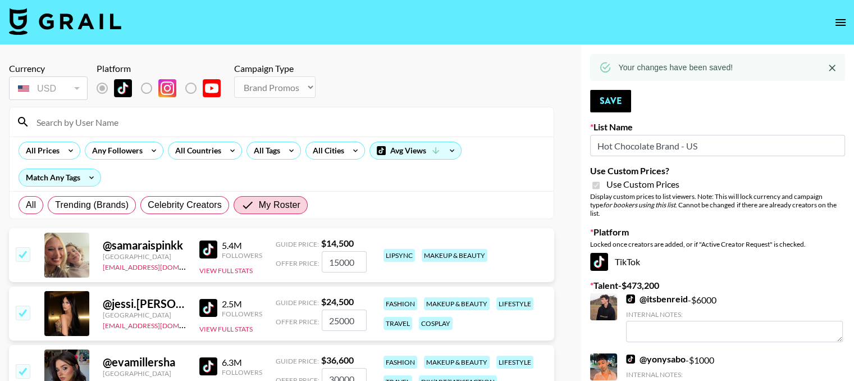
click at [98, 130] on input at bounding box center [288, 122] width 517 height 18
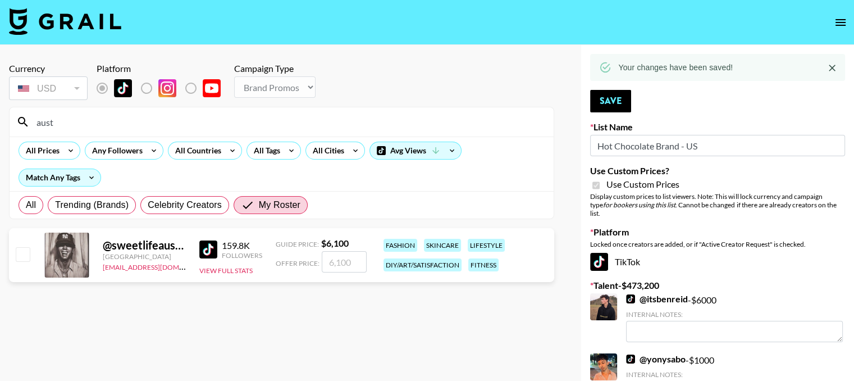
type input "aust"
click at [24, 258] on input "checkbox" at bounding box center [22, 253] width 13 height 13
checkbox input "true"
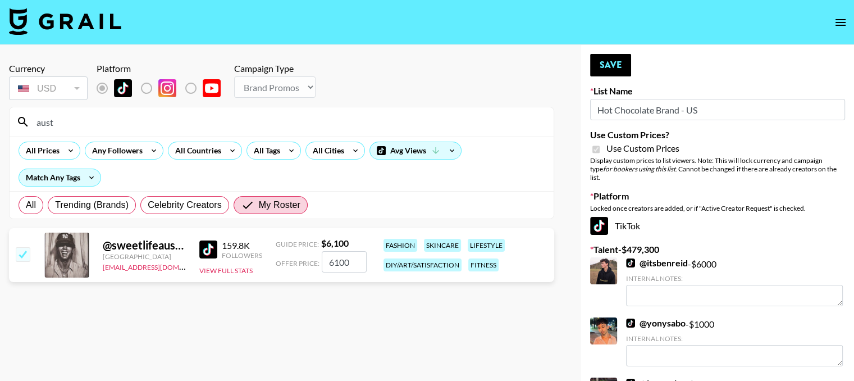
click at [349, 263] on input "6100" at bounding box center [344, 261] width 45 height 21
type input "6500"
click at [622, 60] on button "Save" at bounding box center [610, 65] width 41 height 22
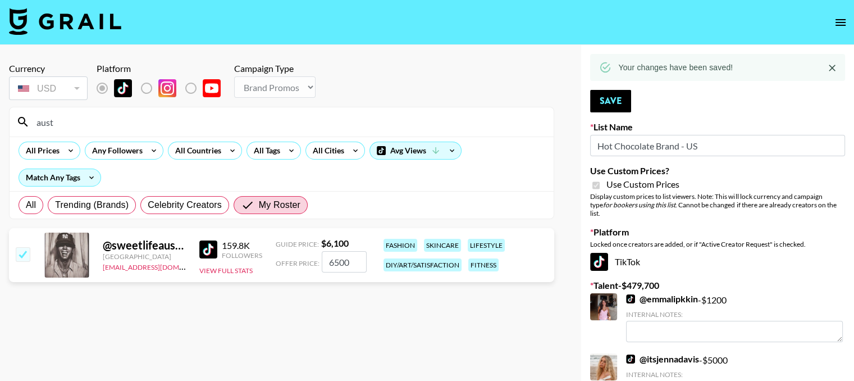
click at [171, 114] on input "aust" at bounding box center [288, 122] width 517 height 18
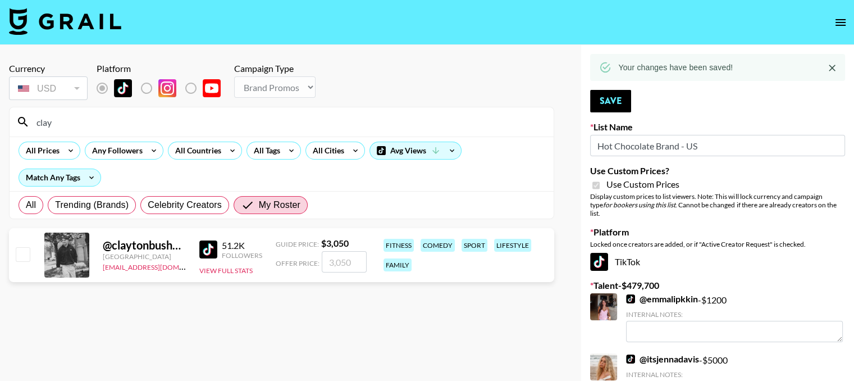
type input "clay"
click at [22, 250] on input "checkbox" at bounding box center [22, 253] width 13 height 13
checkbox input "true"
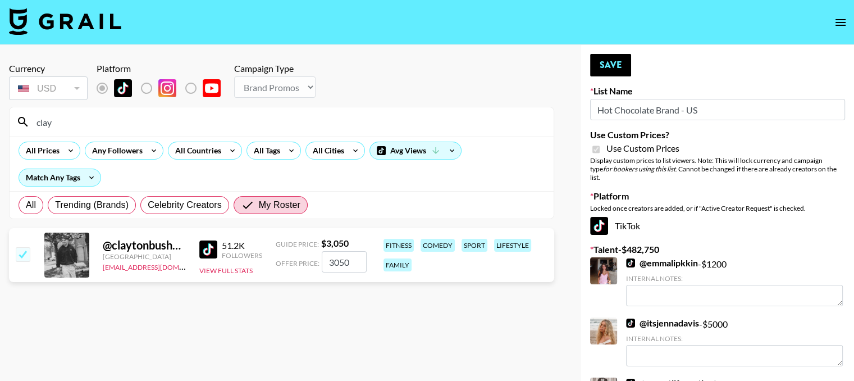
click at [347, 266] on input "3050" at bounding box center [344, 261] width 45 height 21
type input "5000"
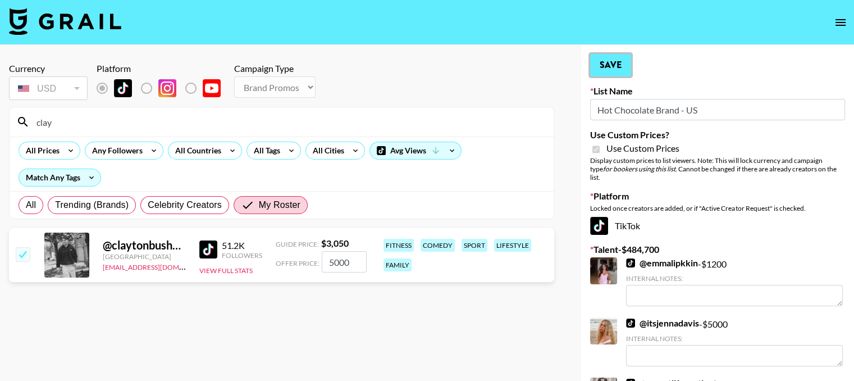
click at [619, 64] on button "Save" at bounding box center [610, 65] width 41 height 22
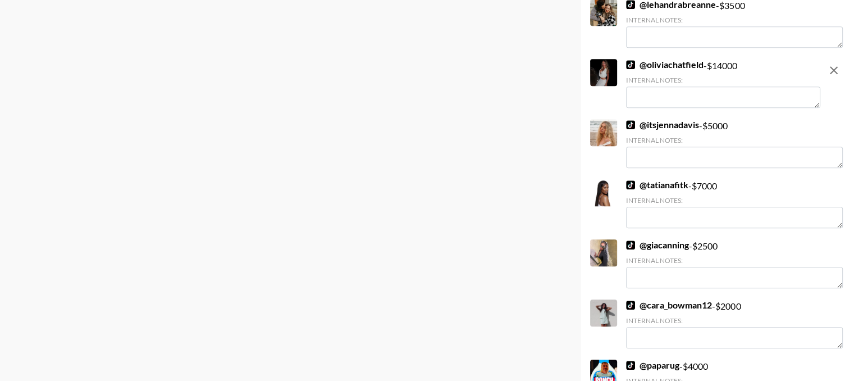
scroll to position [1017, 0]
click at [676, 90] on textarea at bounding box center [723, 95] width 194 height 21
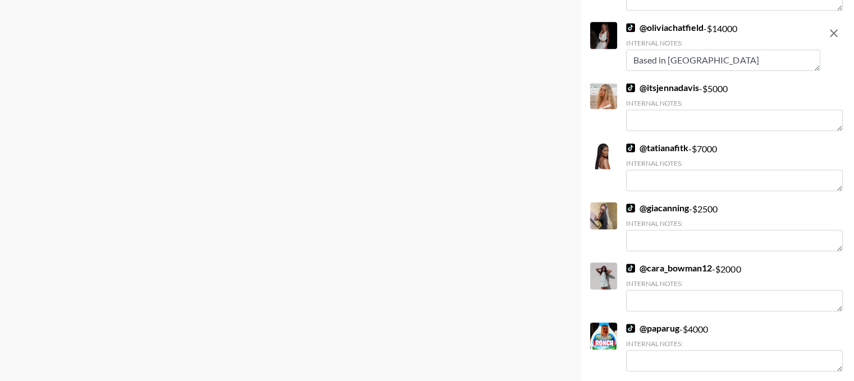
click at [660, 53] on textarea "Based in US" at bounding box center [723, 59] width 194 height 21
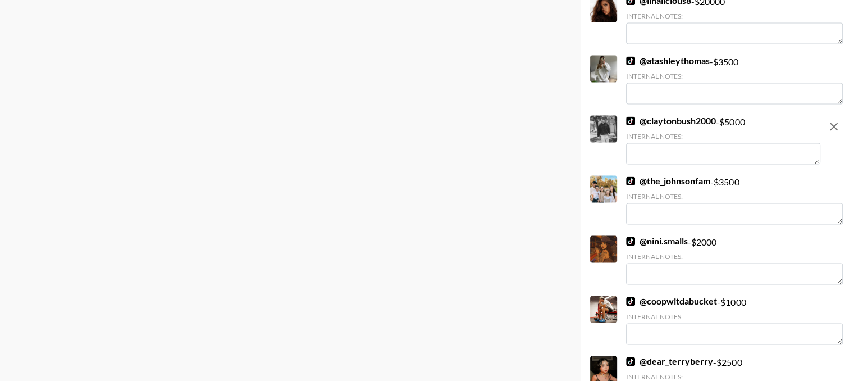
scroll to position [1644, 0]
type textarea "Based in US"
click at [669, 149] on textarea at bounding box center [723, 153] width 194 height 21
paste textarea "Based in US"
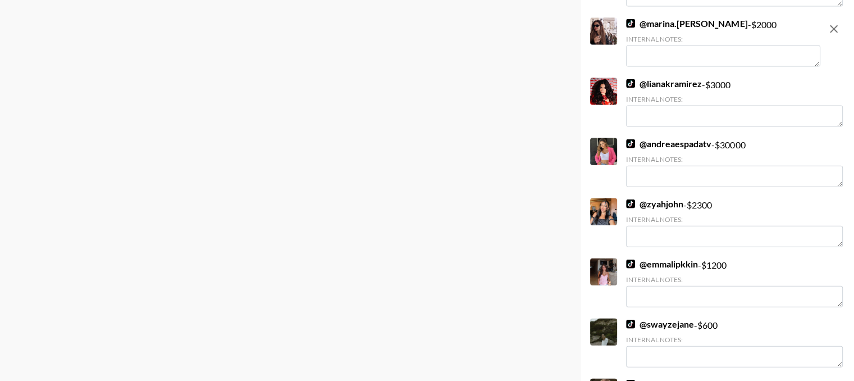
scroll to position [2524, 0]
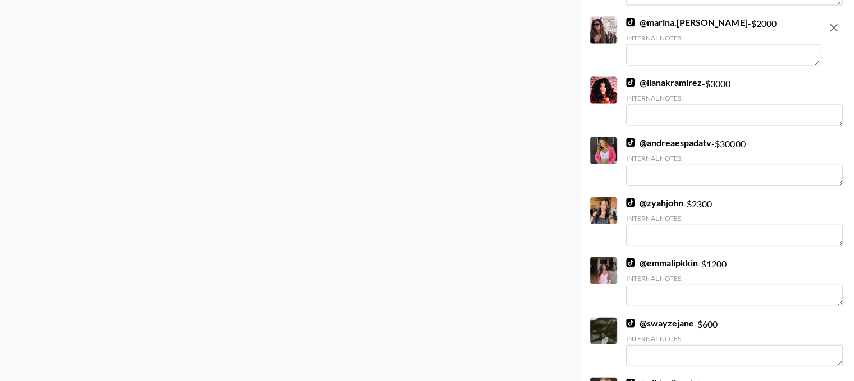
type textarea "Based in US"
click at [671, 138] on link "@ andreaespadatv" at bounding box center [668, 142] width 85 height 11
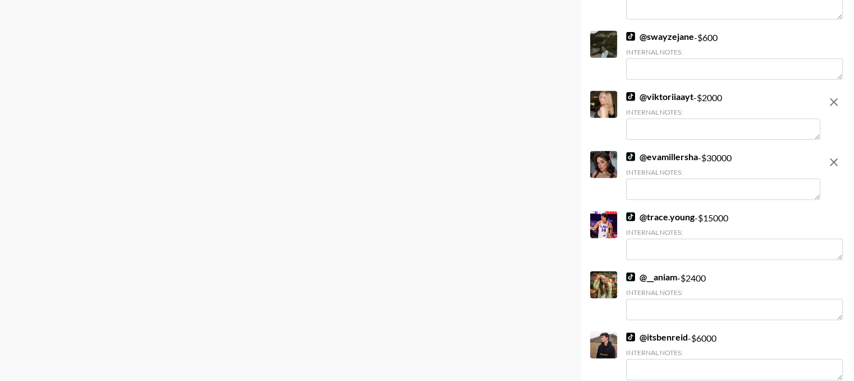
scroll to position [2810, 0]
click at [676, 122] on textarea at bounding box center [723, 129] width 194 height 21
paste textarea "Based in US"
type textarea "Based in US"
click at [673, 179] on textarea at bounding box center [723, 189] width 194 height 21
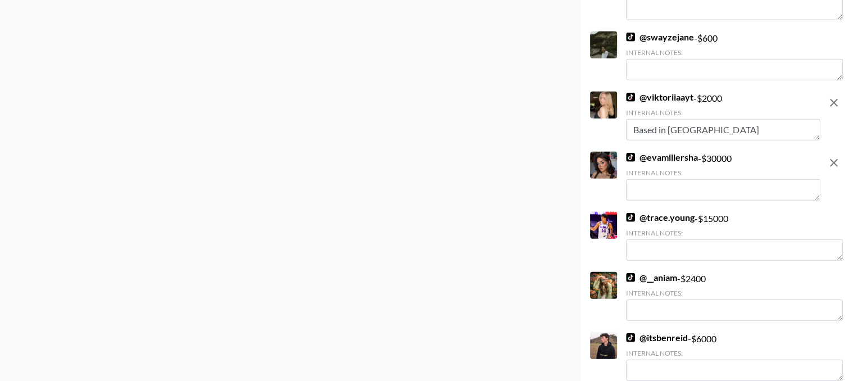
paste textarea "Based in US"
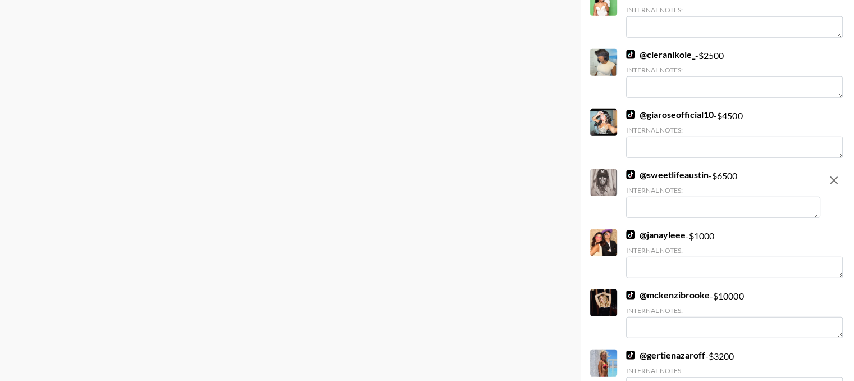
scroll to position [3344, 0]
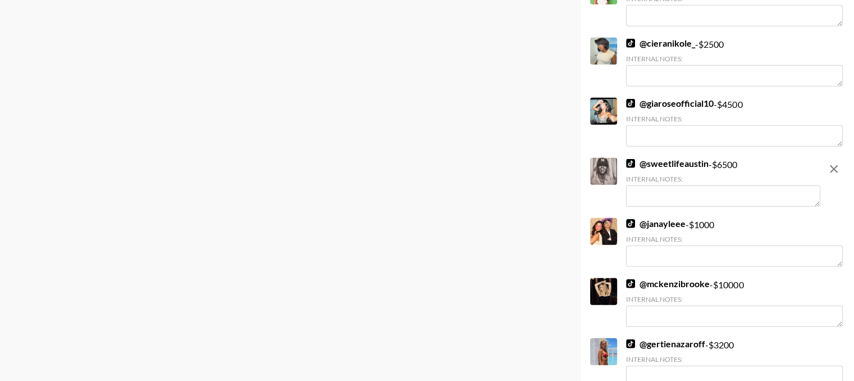
type textarea "Based in US"
click at [673, 189] on textarea at bounding box center [723, 195] width 194 height 21
paste textarea "Based in US"
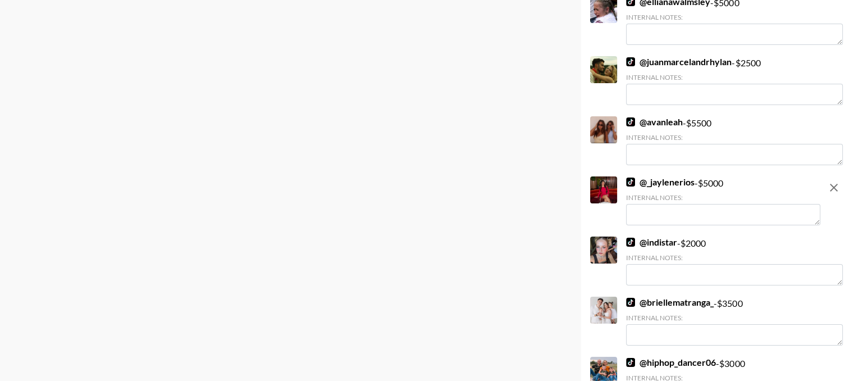
scroll to position [3807, 0]
type textarea "Based in US"
click at [641, 209] on textarea at bounding box center [723, 213] width 194 height 21
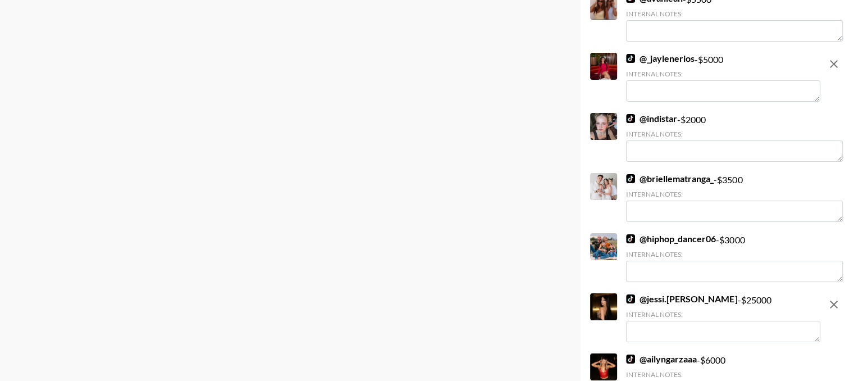
scroll to position [4041, 0]
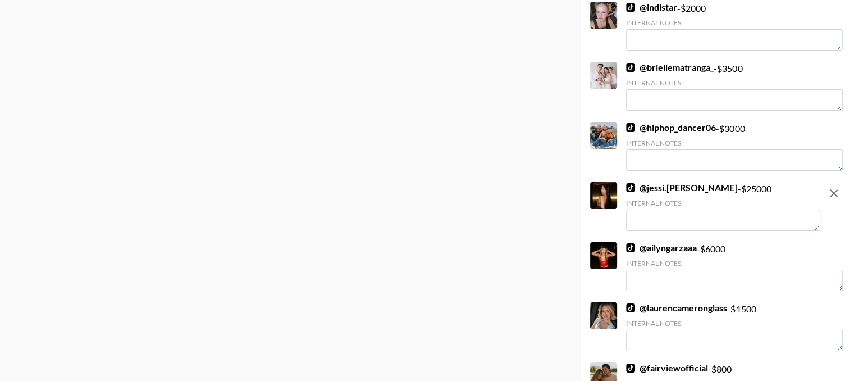
click at [641, 209] on textarea at bounding box center [723, 219] width 194 height 21
paste textarea "Based in US"
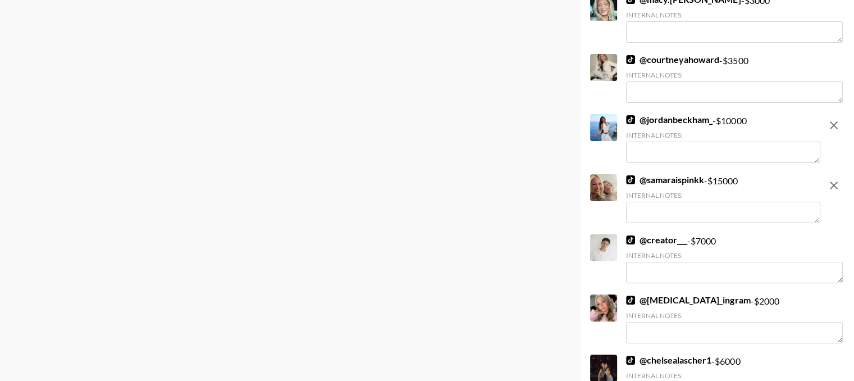
scroll to position [4531, 0]
type textarea "Based in US"
click at [659, 141] on textarea at bounding box center [723, 151] width 194 height 21
paste textarea "Based in US"
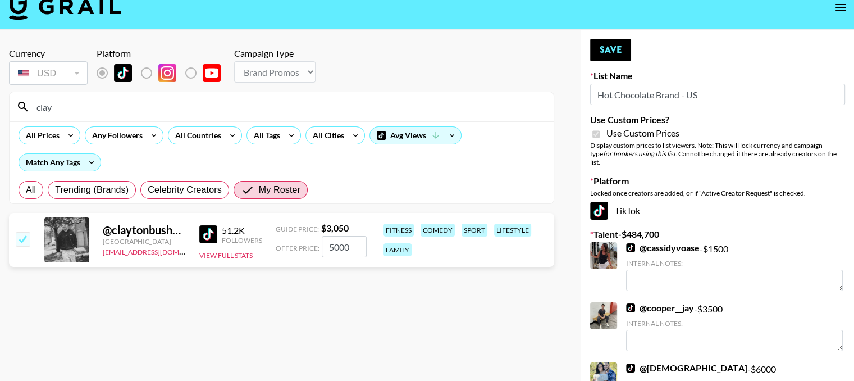
scroll to position [0, 0]
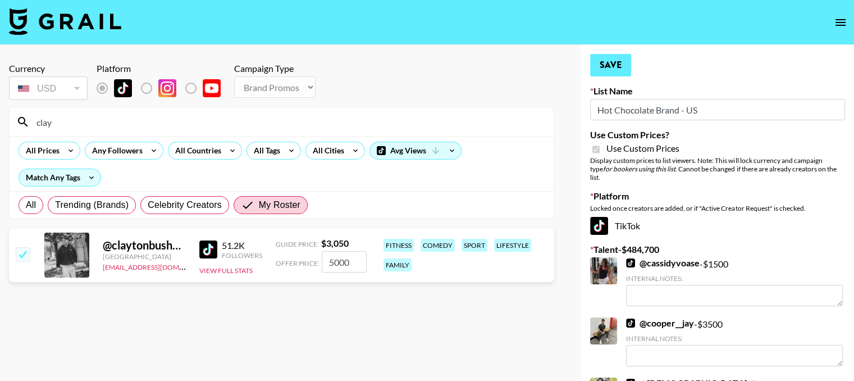
type textarea "Based in US"
click at [602, 71] on button "Save" at bounding box center [610, 65] width 41 height 22
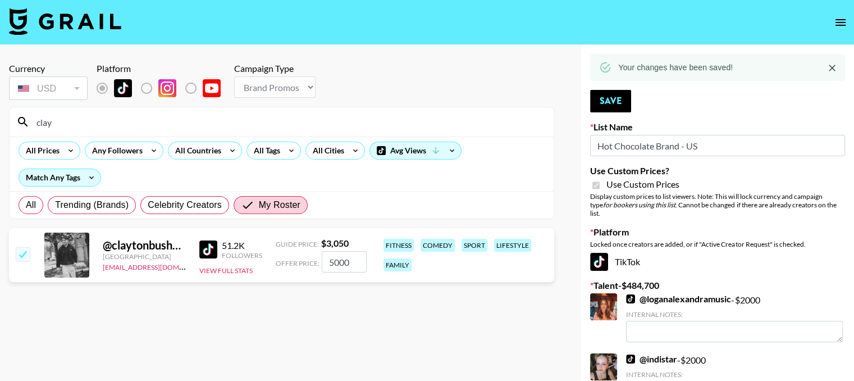
click at [74, 126] on input "clay" at bounding box center [288, 122] width 517 height 18
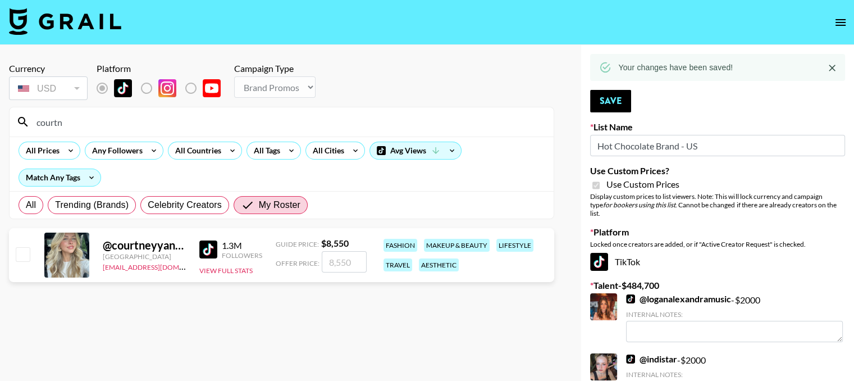
type input "courtn"
click at [26, 256] on input "checkbox" at bounding box center [22, 253] width 13 height 13
checkbox input "true"
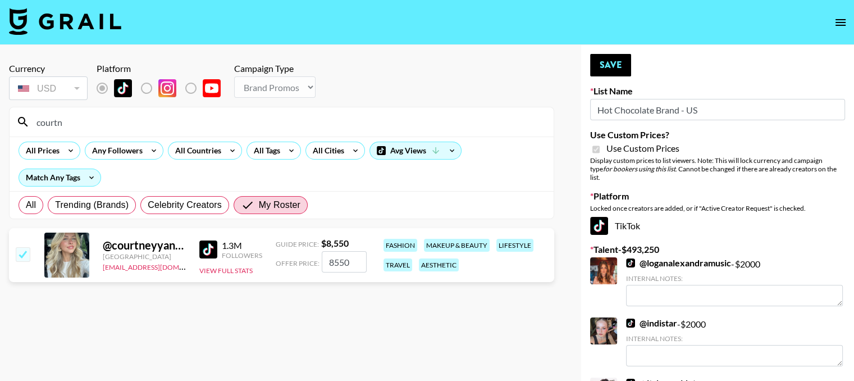
click at [354, 265] on input "8550" at bounding box center [344, 261] width 45 height 21
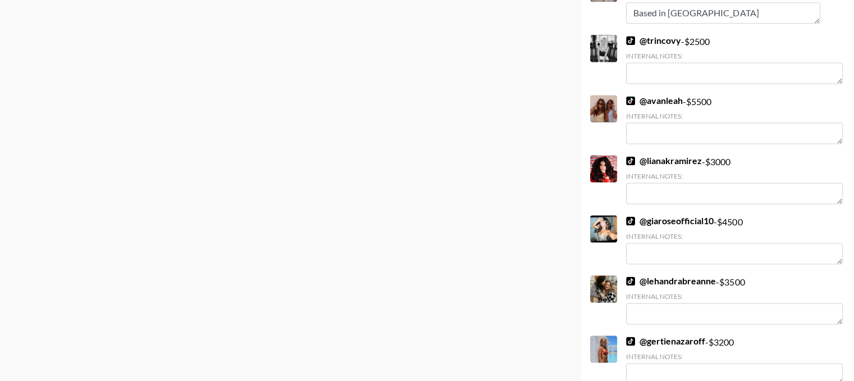
scroll to position [1559, 0]
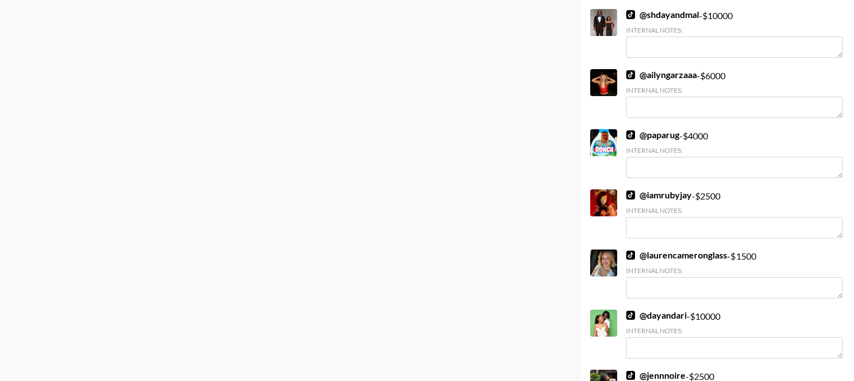
type input "8500"
click at [721, 217] on textarea at bounding box center [734, 227] width 217 height 21
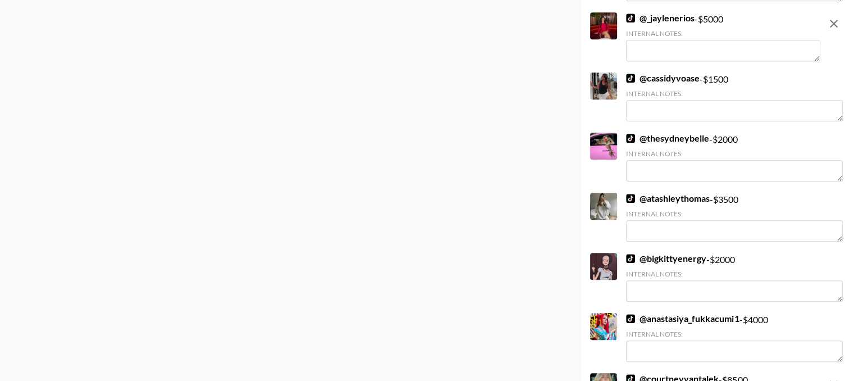
scroll to position [5390, 0]
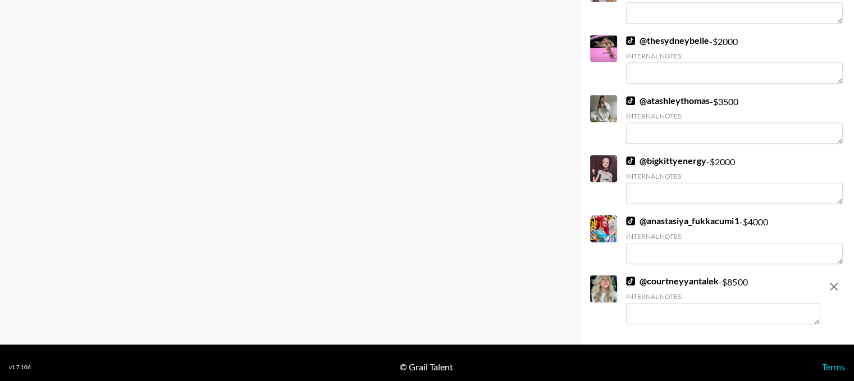
click at [672, 311] on textarea at bounding box center [723, 313] width 194 height 21
paste textarea "Based in US"
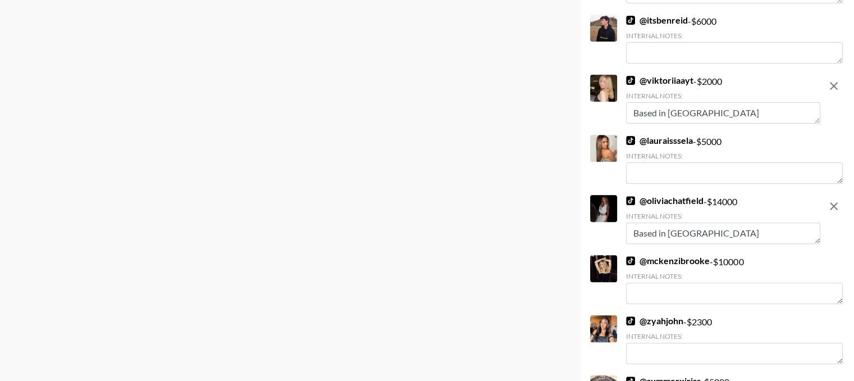
scroll to position [0, 0]
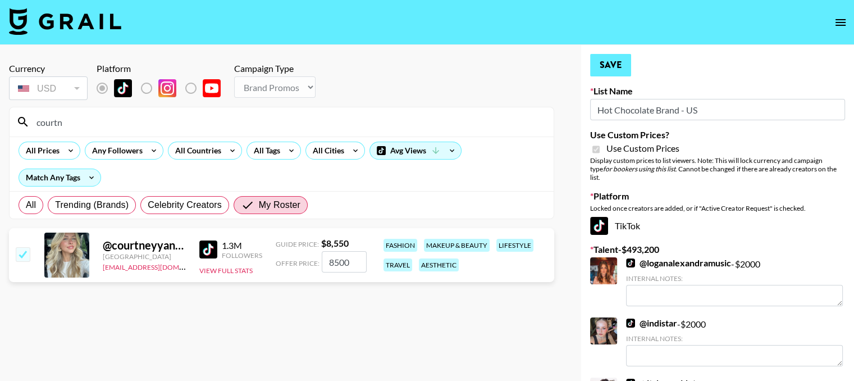
type textarea "Based in US"
click at [613, 61] on button "Save" at bounding box center [610, 65] width 41 height 22
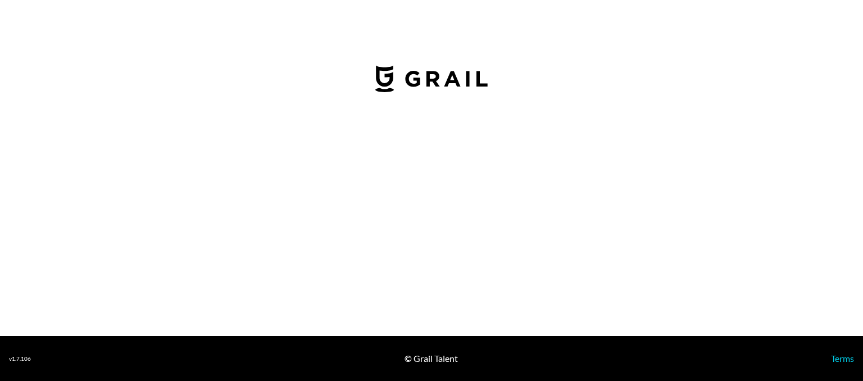
select select "USD"
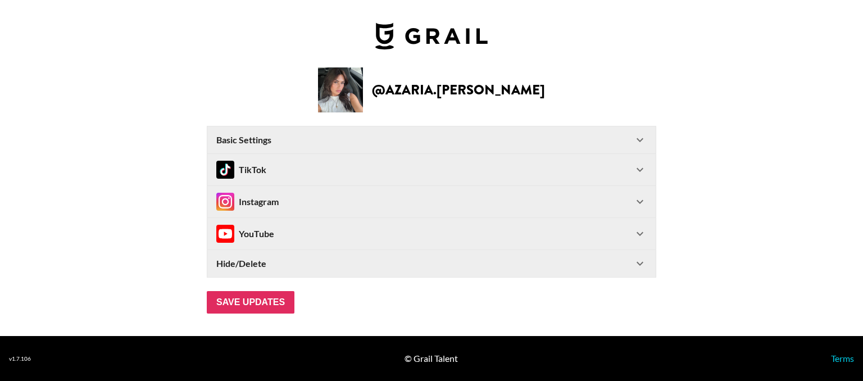
click at [388, 134] on div "Basic Settings" at bounding box center [424, 139] width 417 height 11
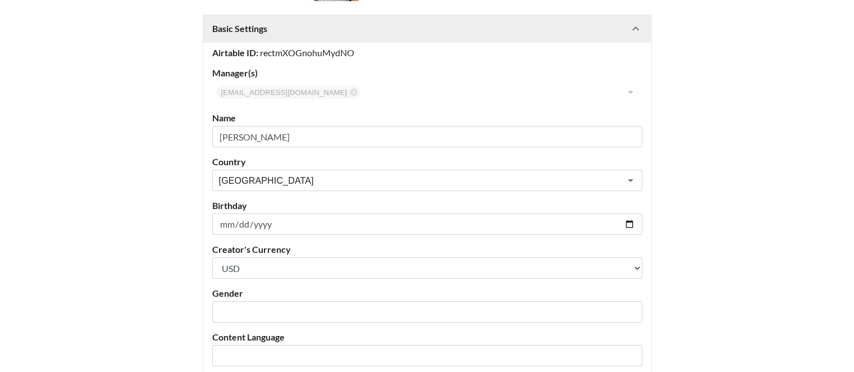
scroll to position [149, 0]
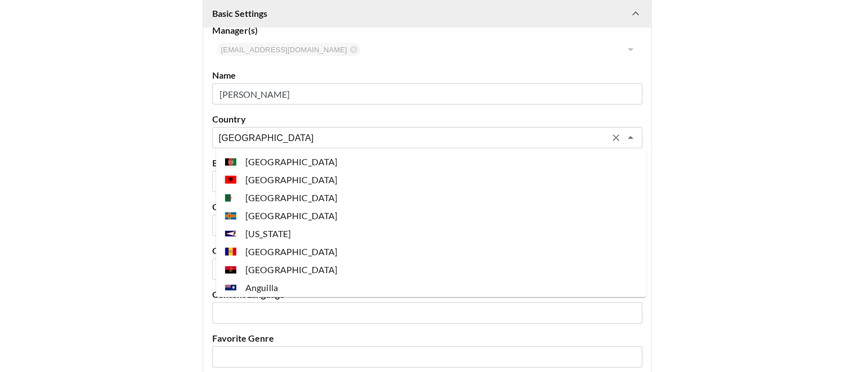
click at [316, 142] on input "[GEOGRAPHIC_DATA]" at bounding box center [412, 137] width 387 height 13
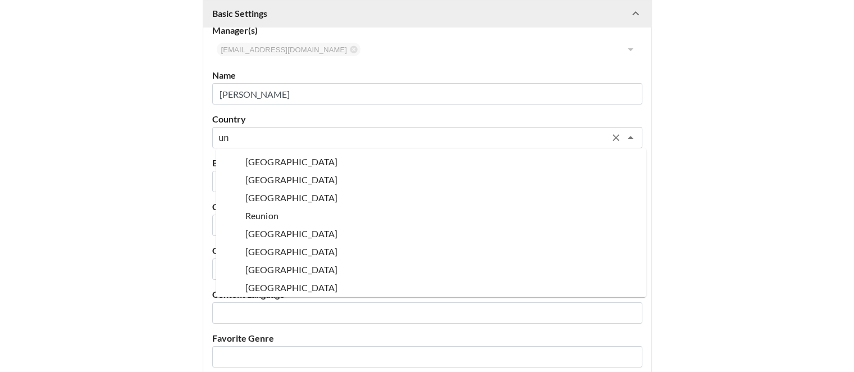
scroll to position [36, 0]
click at [271, 267] on li "[GEOGRAPHIC_DATA]" at bounding box center [431, 270] width 430 height 18
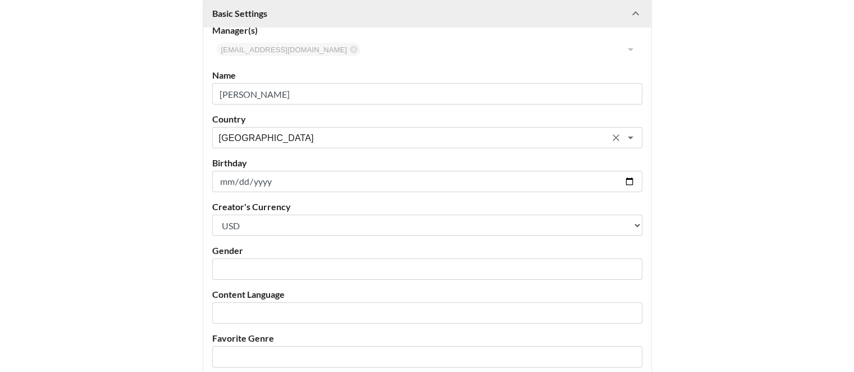
scroll to position [385, 0]
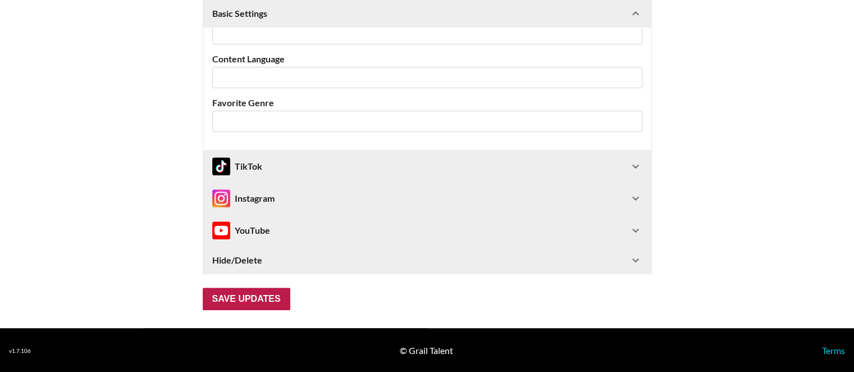
type input "[GEOGRAPHIC_DATA]"
click at [261, 297] on input "Save Updates" at bounding box center [247, 299] width 88 height 22
click at [257, 301] on input "Save Updates" at bounding box center [247, 299] width 88 height 22
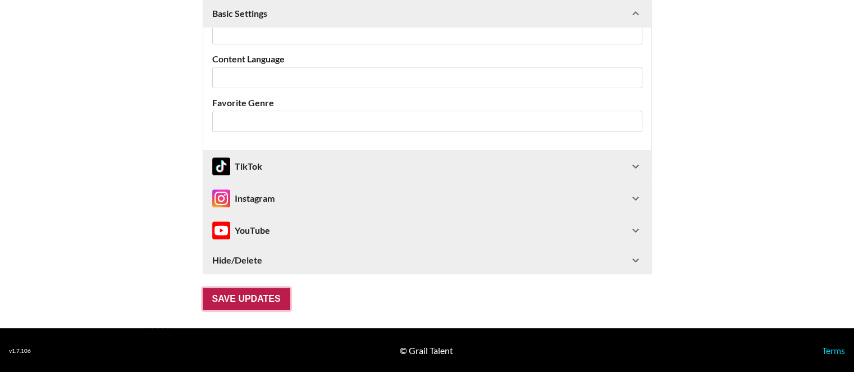
click at [257, 301] on input "Save Updates" at bounding box center [247, 299] width 88 height 22
click at [245, 290] on input "Save Updates" at bounding box center [247, 299] width 88 height 22
